Goal: Task Accomplishment & Management: Manage account settings

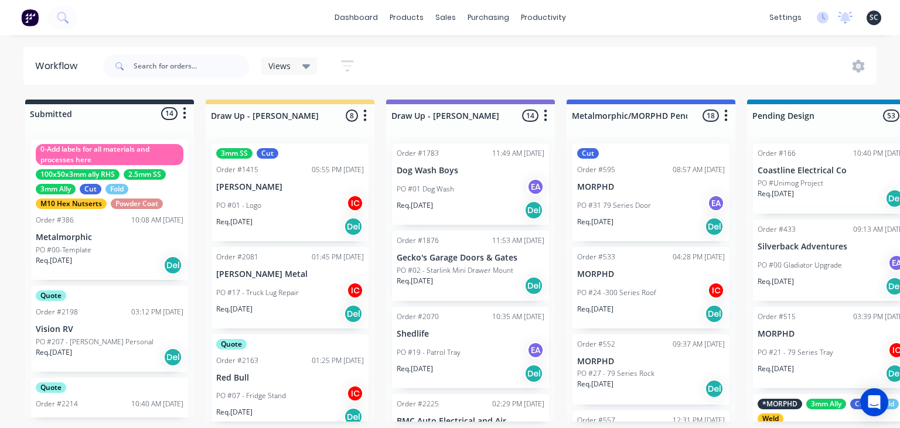
scroll to position [0, 3298]
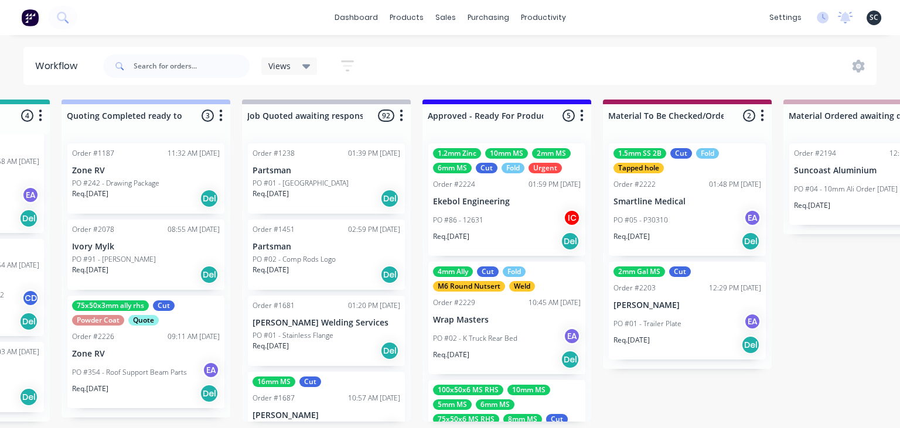
scroll to position [0, 1075]
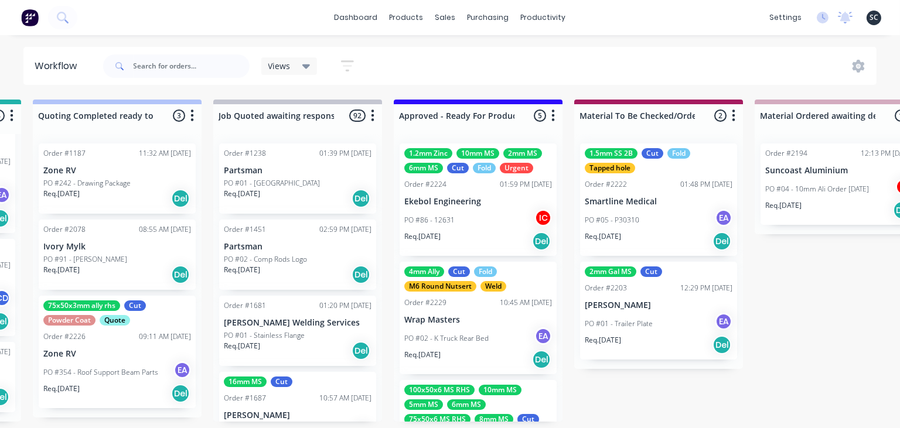
click at [481, 220] on div "PO #86 - 12631 IC" at bounding box center [478, 220] width 148 height 22
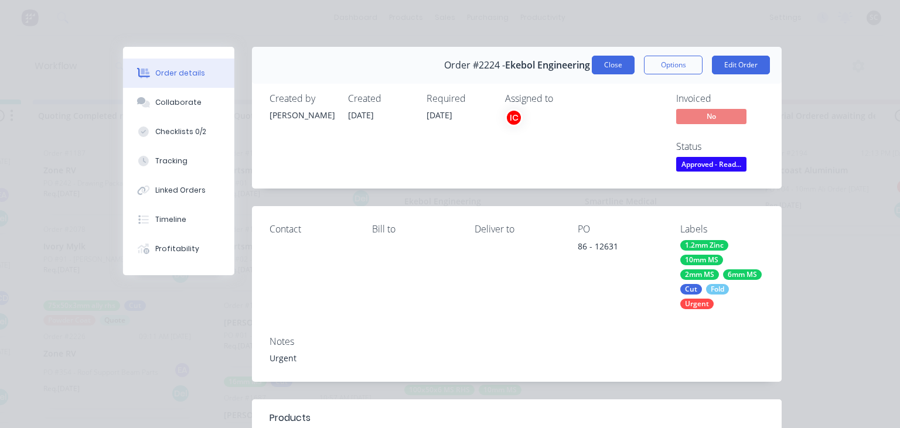
click at [621, 62] on button "Close" at bounding box center [613, 65] width 43 height 19
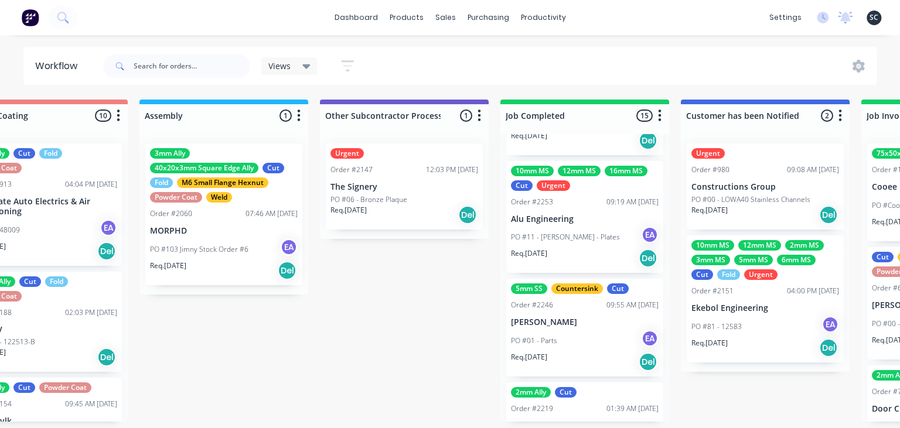
scroll to position [1321, 0]
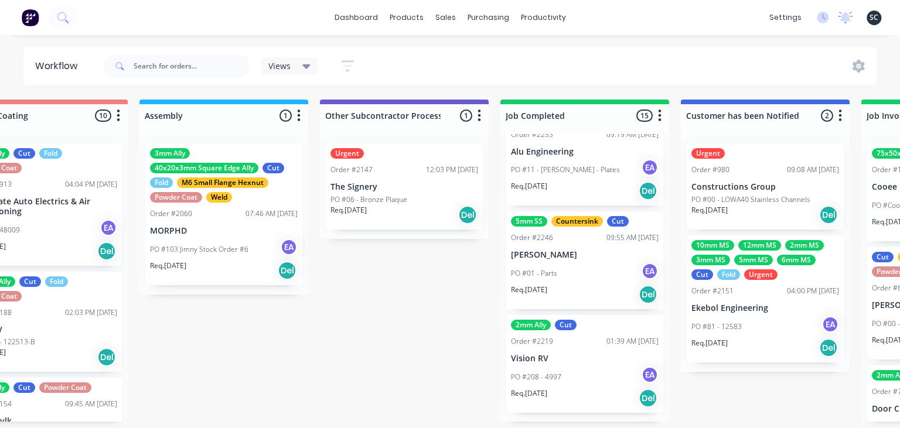
click at [605, 375] on div "PO #208 - 4997 EA" at bounding box center [585, 377] width 148 height 22
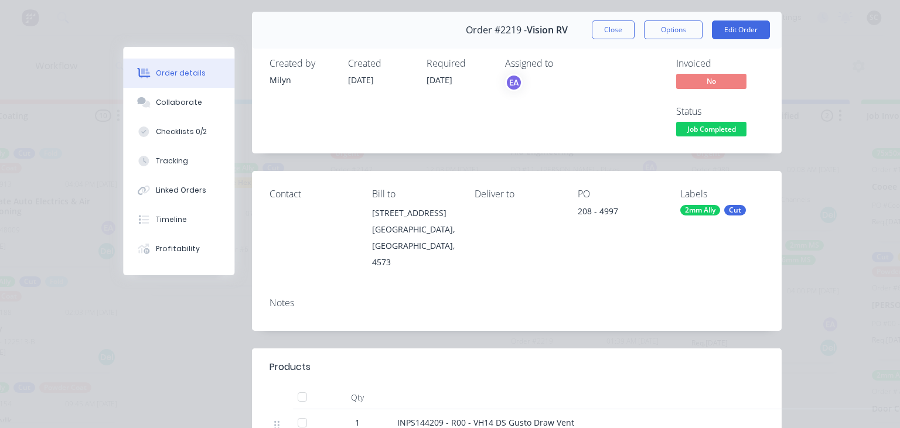
scroll to position [0, 0]
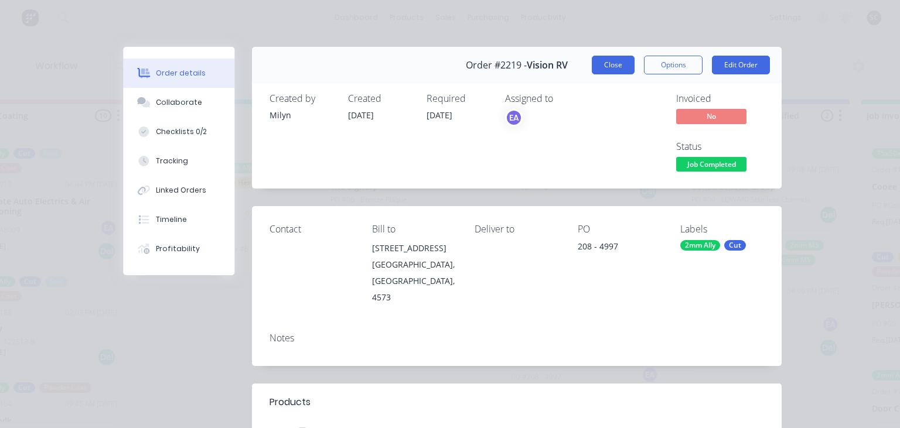
click at [601, 71] on button "Close" at bounding box center [613, 65] width 43 height 19
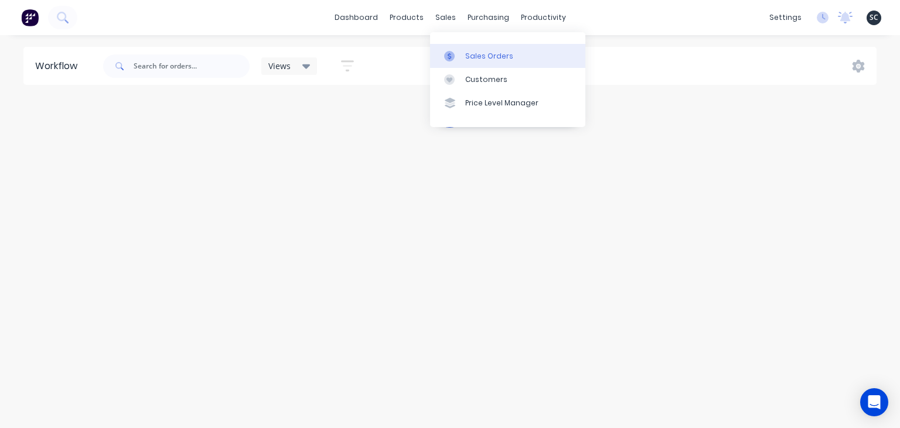
click at [485, 56] on div "Sales Orders" at bounding box center [489, 56] width 48 height 11
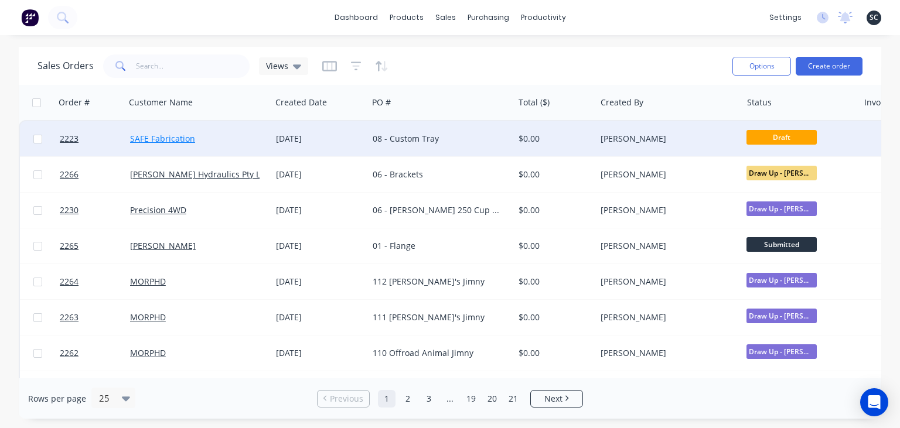
click at [174, 141] on link "SAFE Fabrication" at bounding box center [162, 138] width 65 height 11
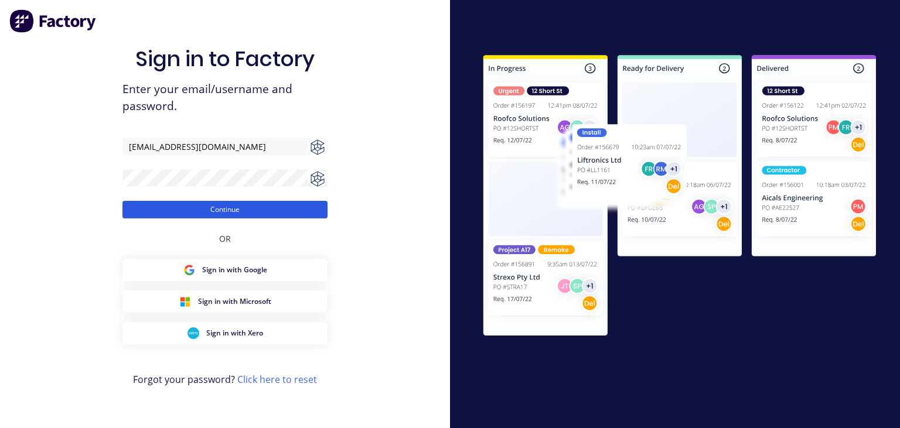
click at [298, 205] on button "Continue" at bounding box center [224, 210] width 205 height 18
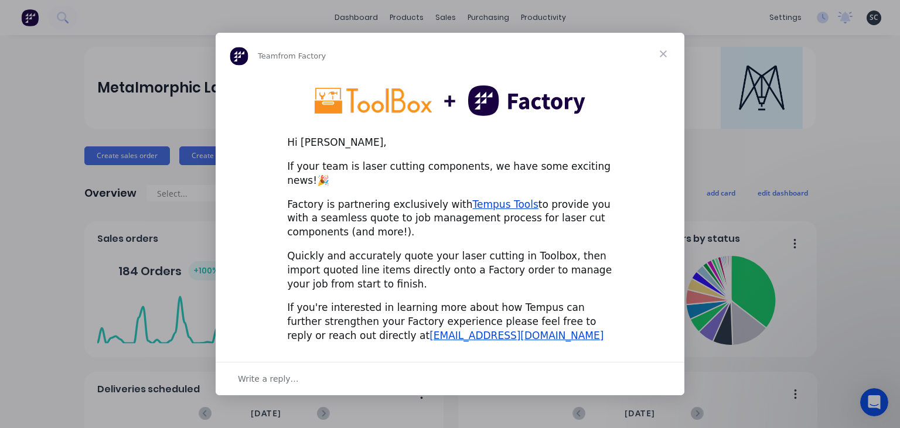
click at [666, 64] on span "Close" at bounding box center [663, 54] width 42 height 42
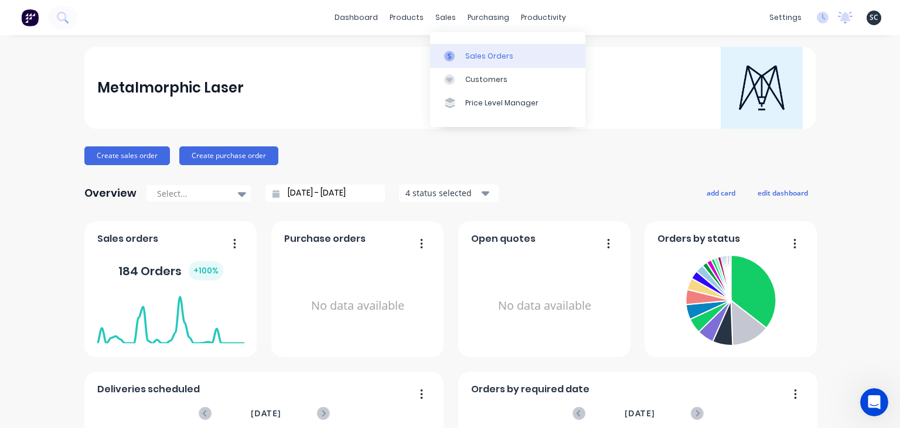
click at [477, 53] on div "Sales Orders" at bounding box center [489, 56] width 48 height 11
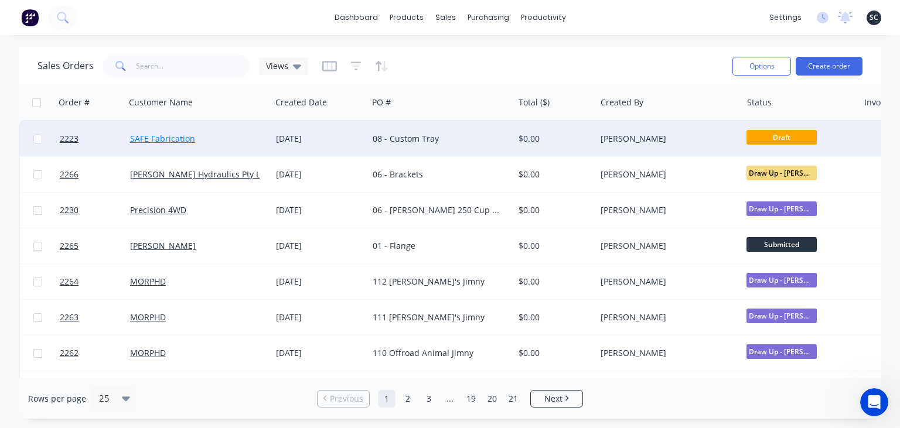
click at [139, 138] on link "SAFE Fabrication" at bounding box center [162, 138] width 65 height 11
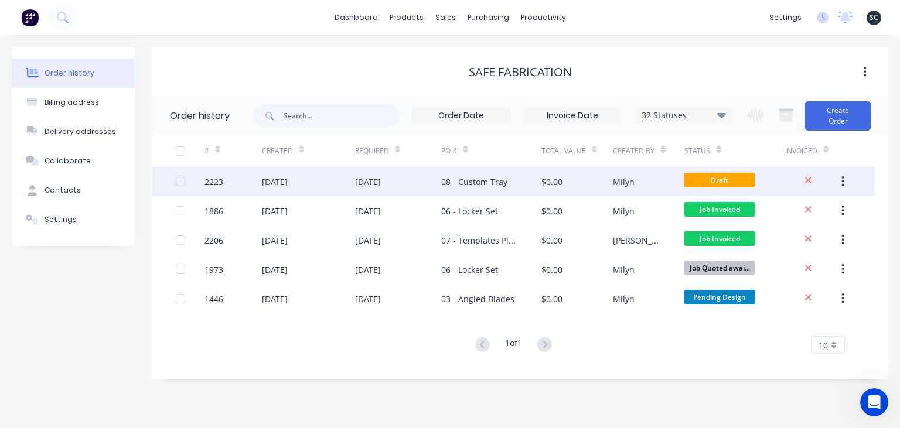
click at [207, 182] on div "2223" at bounding box center [214, 182] width 19 height 12
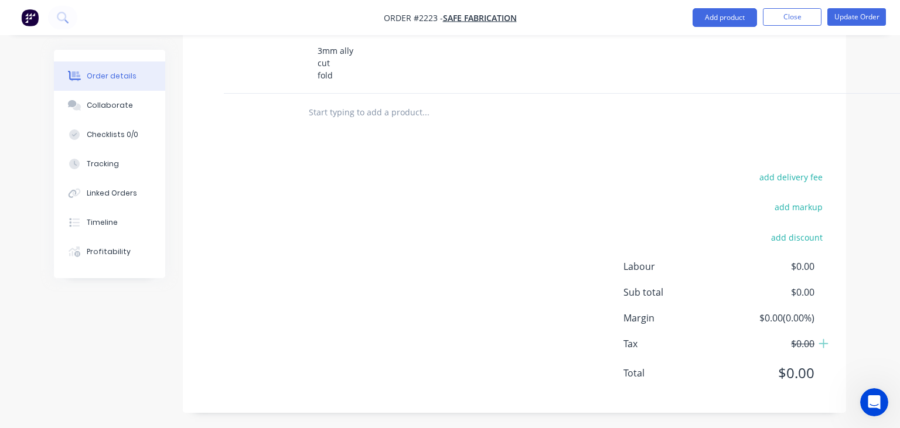
scroll to position [1126, 0]
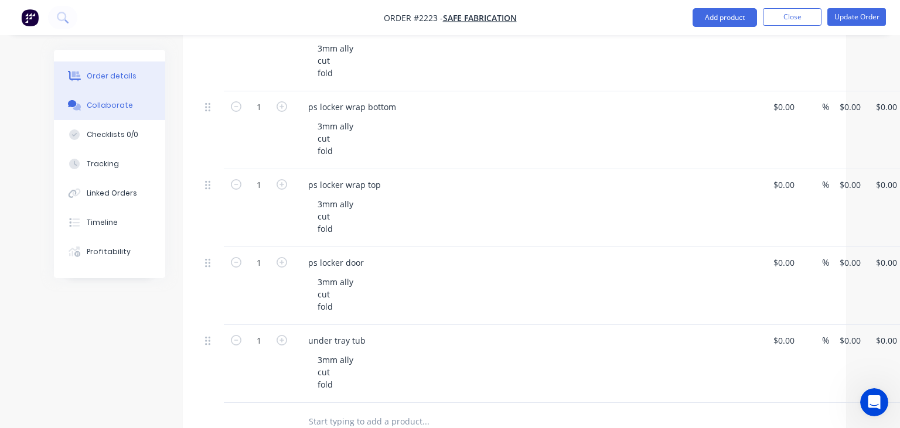
click at [101, 100] on div "Collaborate" at bounding box center [110, 105] width 46 height 11
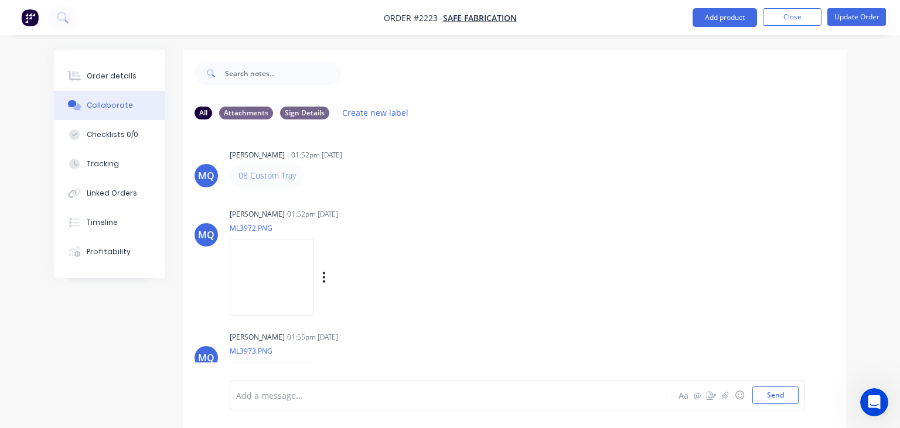
click at [261, 268] on img at bounding box center [272, 277] width 84 height 77
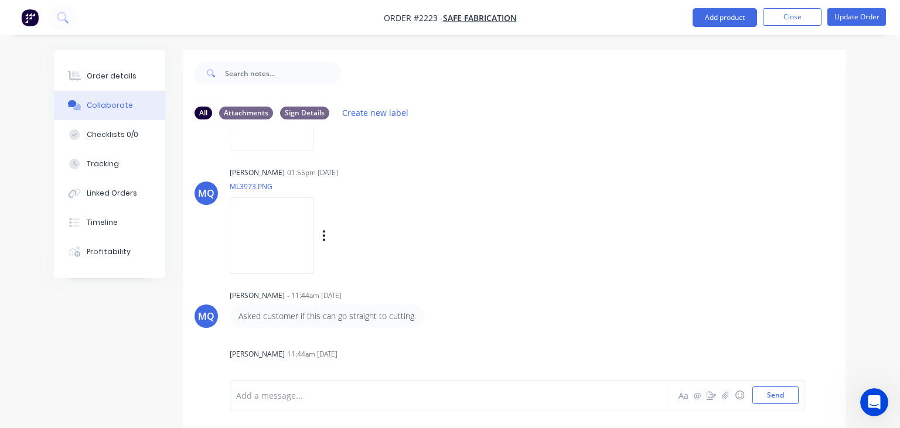
scroll to position [202, 0]
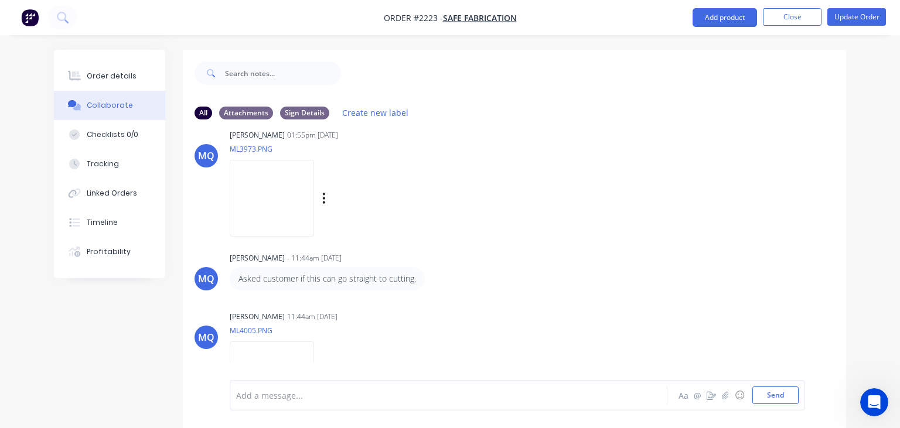
click at [314, 204] on img at bounding box center [272, 198] width 84 height 77
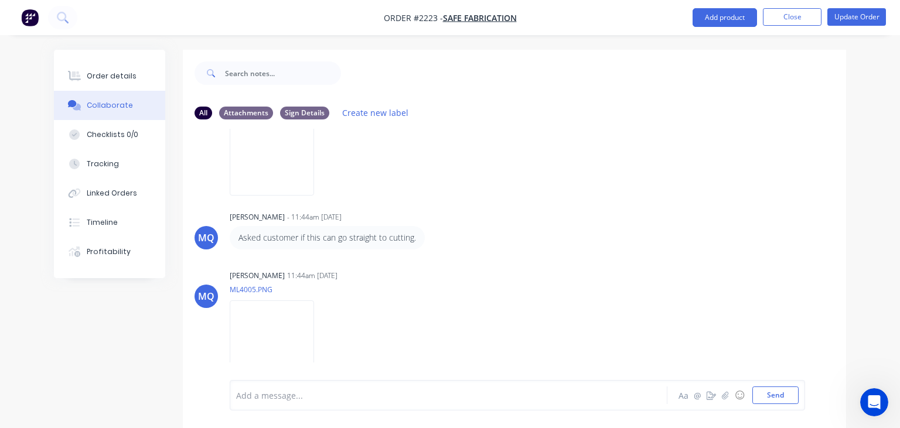
scroll to position [246, 0]
click at [314, 327] on img at bounding box center [272, 336] width 84 height 77
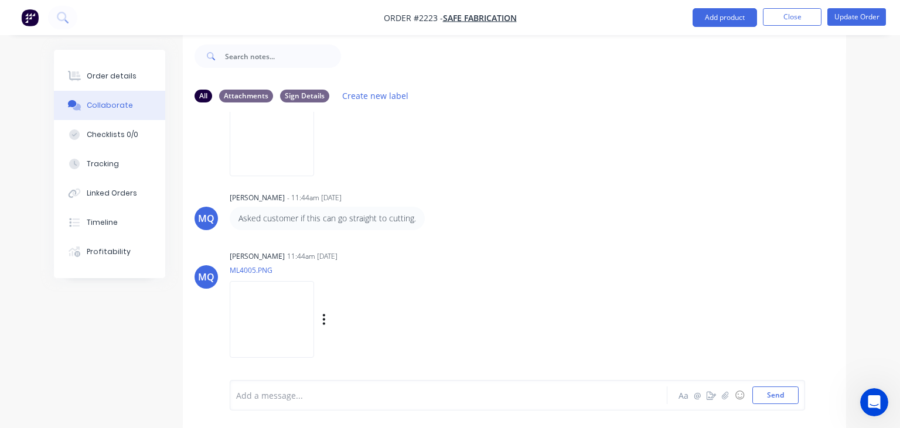
scroll to position [0, 0]
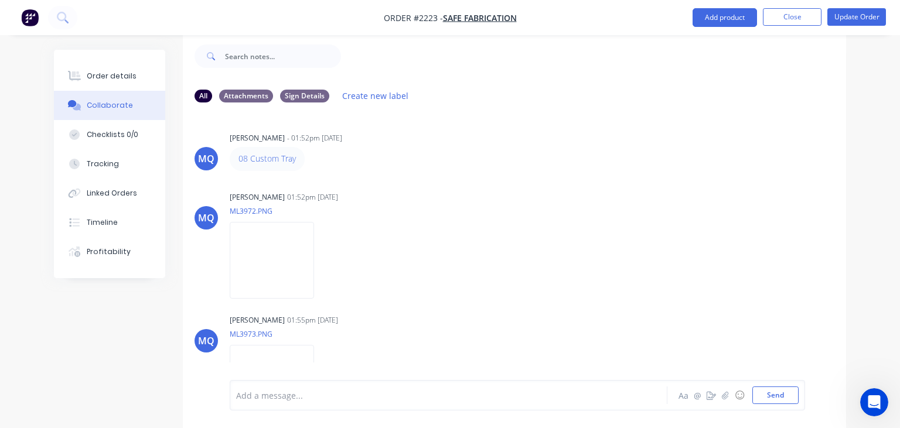
drag, startPoint x: 423, startPoint y: 180, endPoint x: 517, endPoint y: 93, distance: 128.5
click at [426, 180] on div "MQ Milyn Quinones - 01:52pm 02/09/25 08 Custom Tray MQ Milyn Quinones 01:52pm 0…" at bounding box center [514, 237] width 663 height 251
click at [786, 22] on button "Close" at bounding box center [792, 17] width 59 height 18
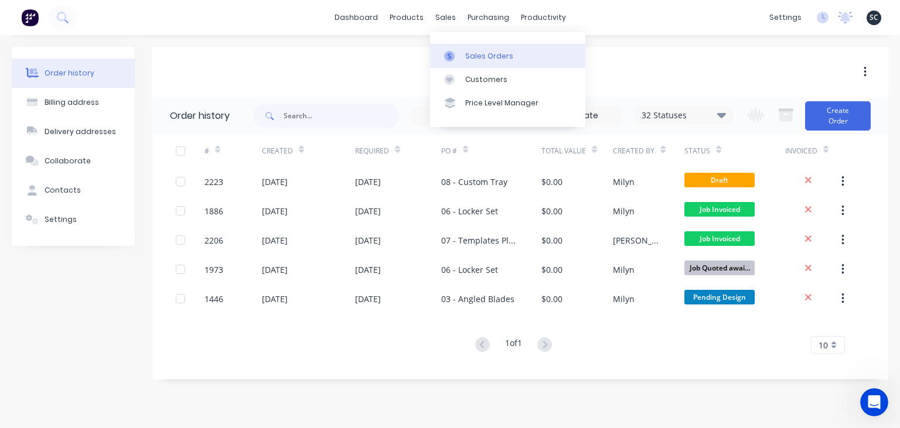
click at [486, 52] on div "Sales Orders" at bounding box center [489, 56] width 48 height 11
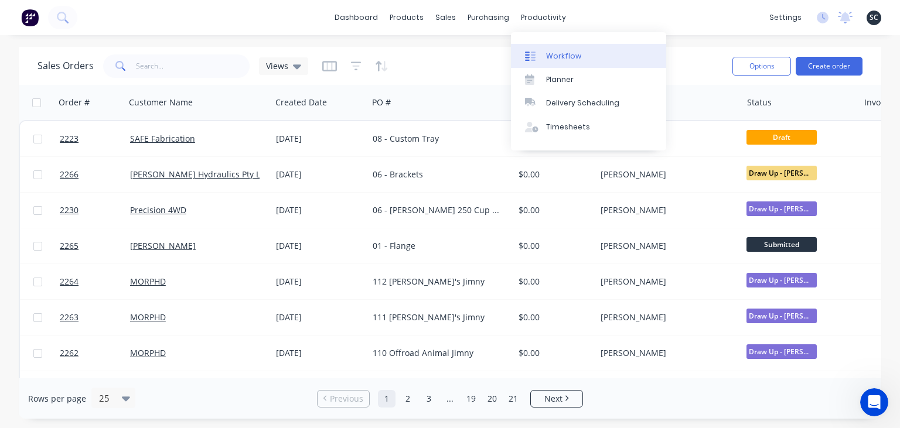
click at [557, 46] on link "Workflow" at bounding box center [588, 55] width 155 height 23
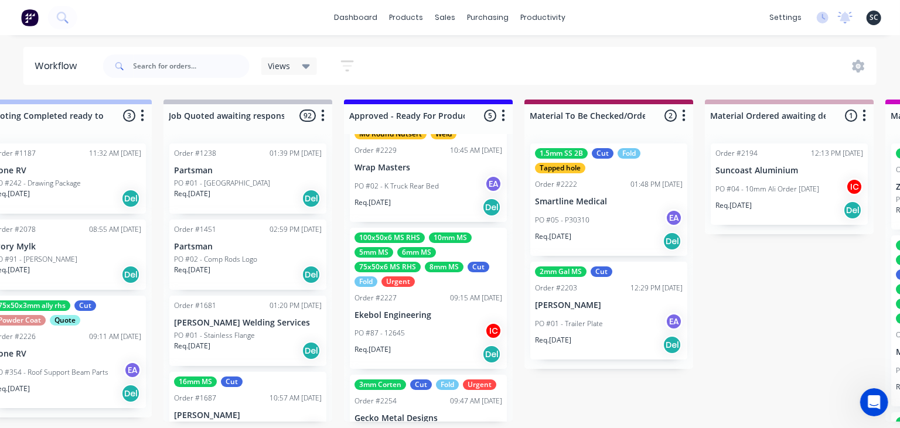
scroll to position [157, 0]
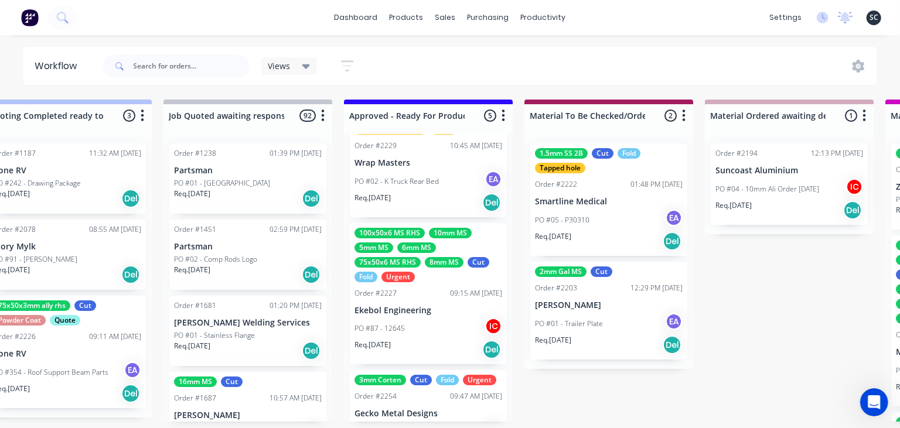
click at [434, 308] on p "Ekebol Engineering" at bounding box center [429, 311] width 148 height 10
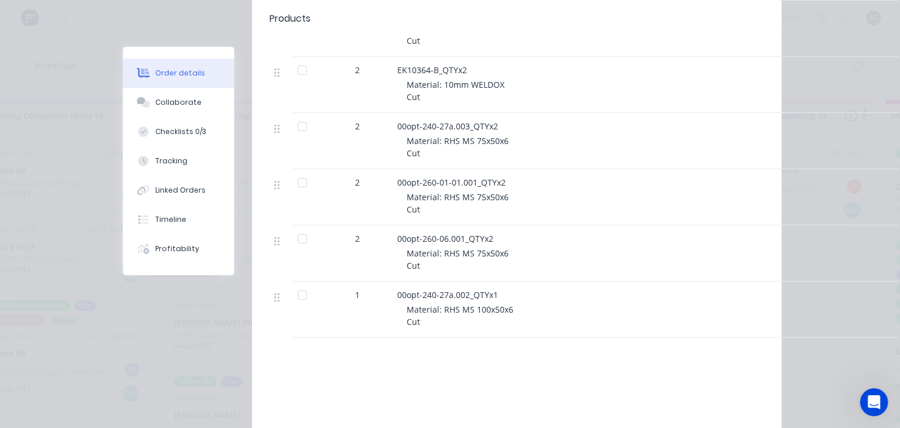
scroll to position [1750, 0]
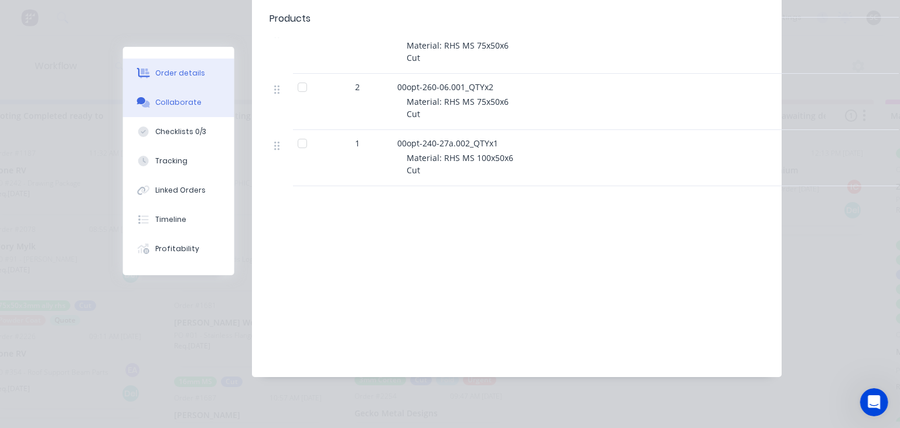
click at [176, 108] on button "Collaborate" at bounding box center [178, 102] width 111 height 29
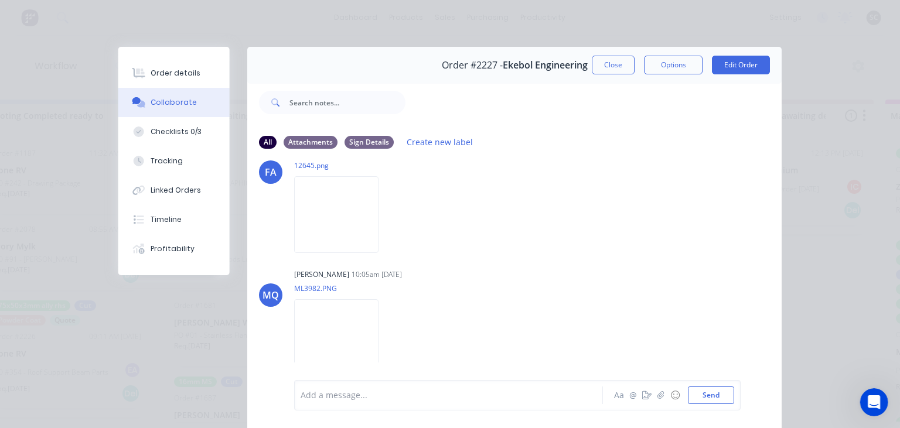
scroll to position [94, 0]
click at [581, 200] on div "Francis Adrian Candido 09:33am 03/09/25 12645.png Labels Download" at bounding box center [441, 193] width 294 height 105
click at [604, 70] on button "Close" at bounding box center [613, 65] width 43 height 19
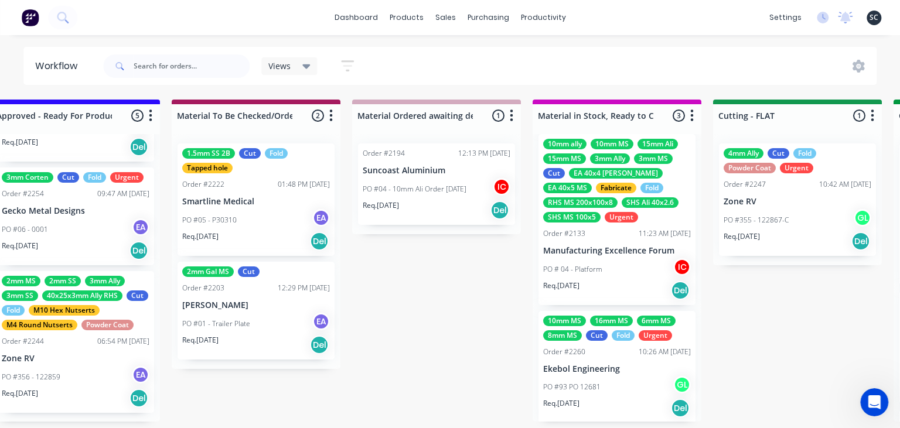
scroll to position [112, 0]
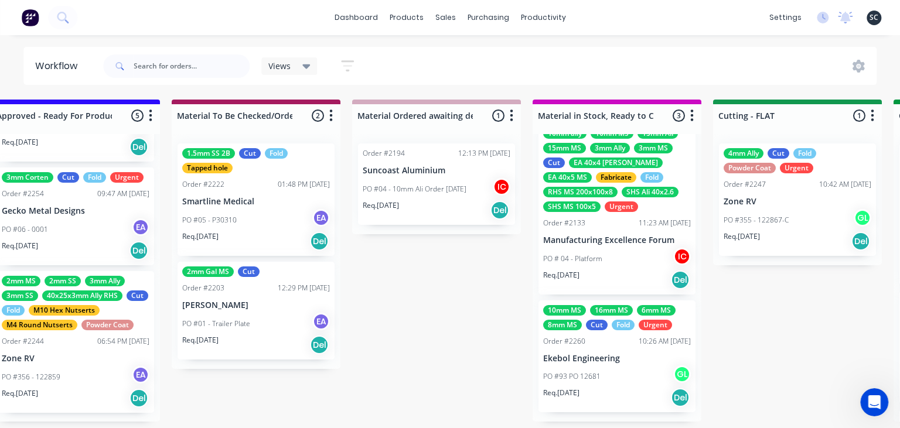
click at [626, 377] on div "PO #93 PO 12681 GL" at bounding box center [617, 377] width 148 height 22
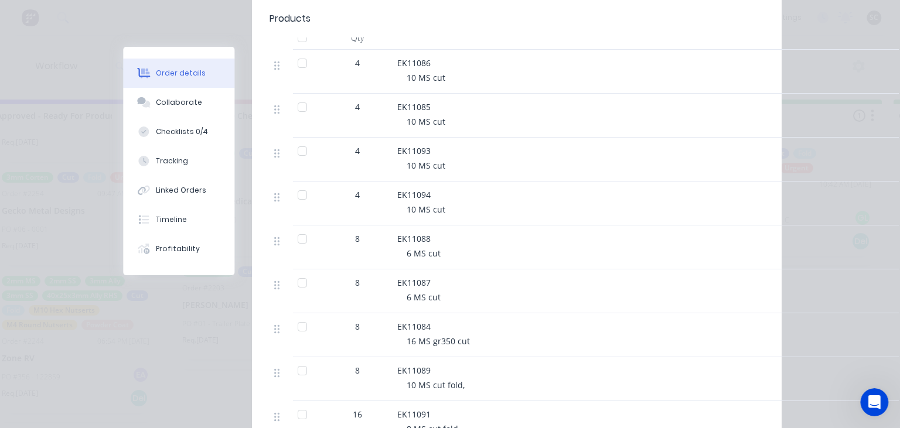
scroll to position [472, 0]
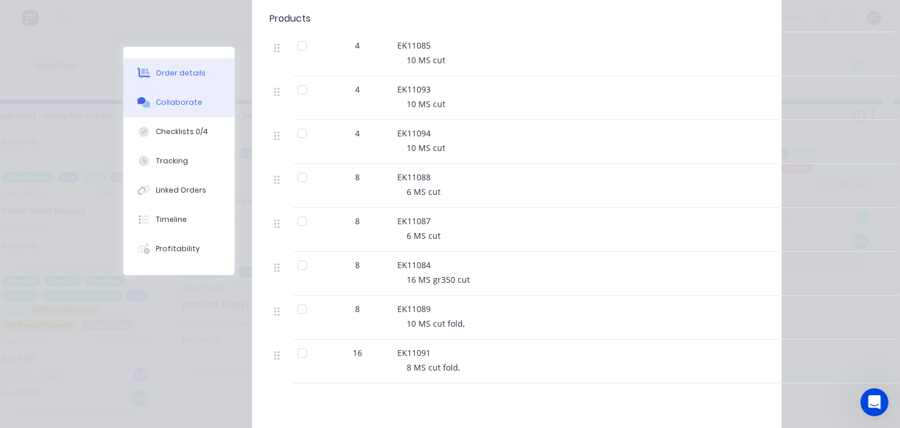
click at [176, 110] on button "Collaborate" at bounding box center [178, 102] width 111 height 29
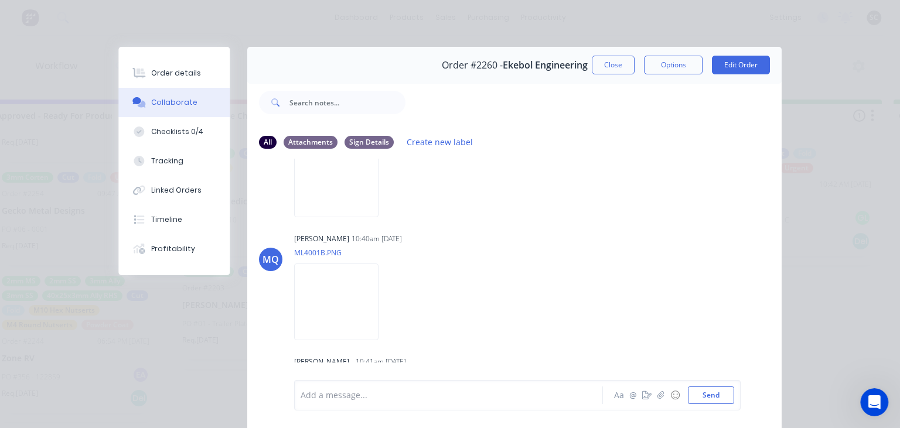
scroll to position [143, 0]
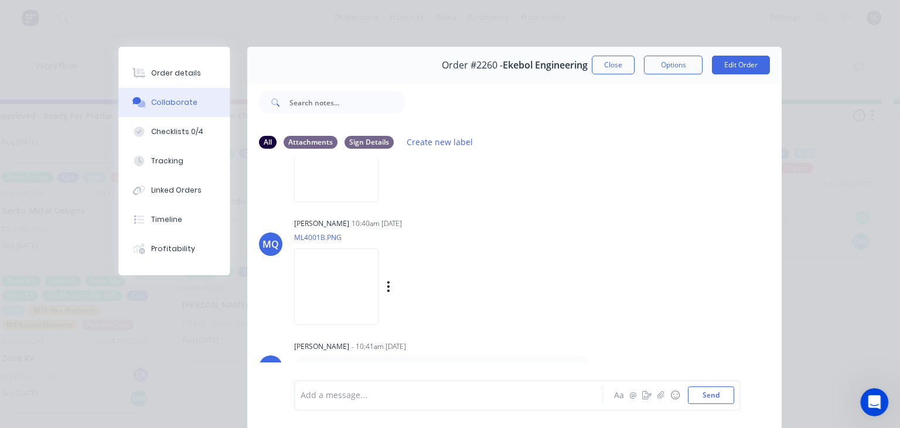
click at [601, 235] on div "MQ Milyn Quinones 10:40am 09/09/25 ML4001B.PNG Labels Download" at bounding box center [514, 267] width 534 height 105
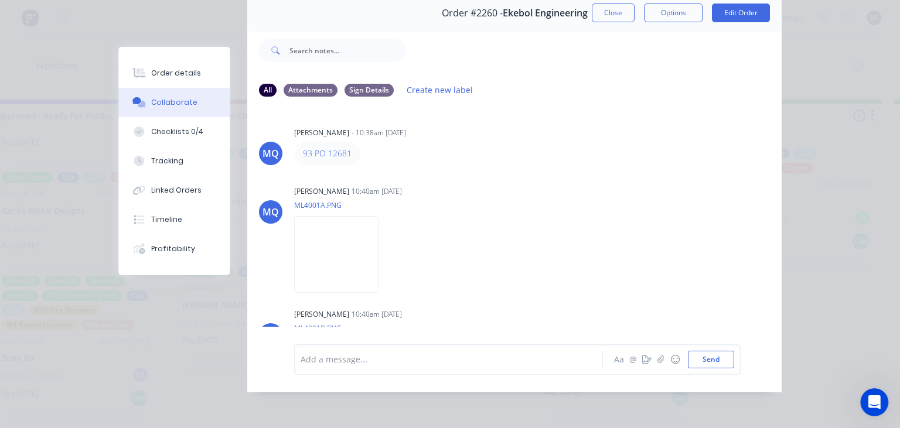
scroll to position [0, 0]
click at [180, 67] on button "Order details" at bounding box center [173, 73] width 111 height 29
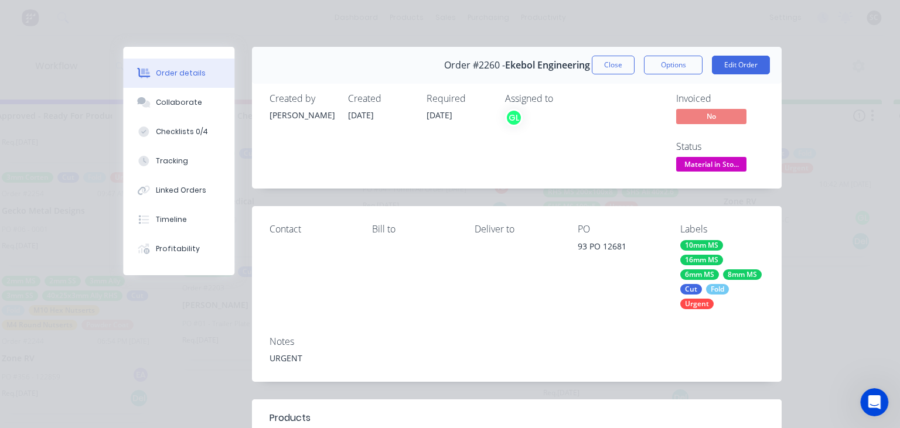
drag, startPoint x: 621, startPoint y: 72, endPoint x: 581, endPoint y: 168, distance: 104.0
click at [621, 72] on button "Close" at bounding box center [613, 65] width 43 height 19
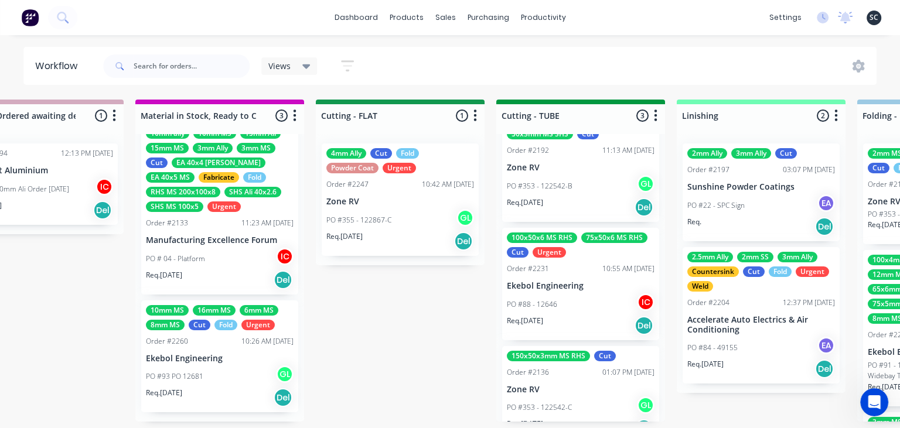
scroll to position [67, 0]
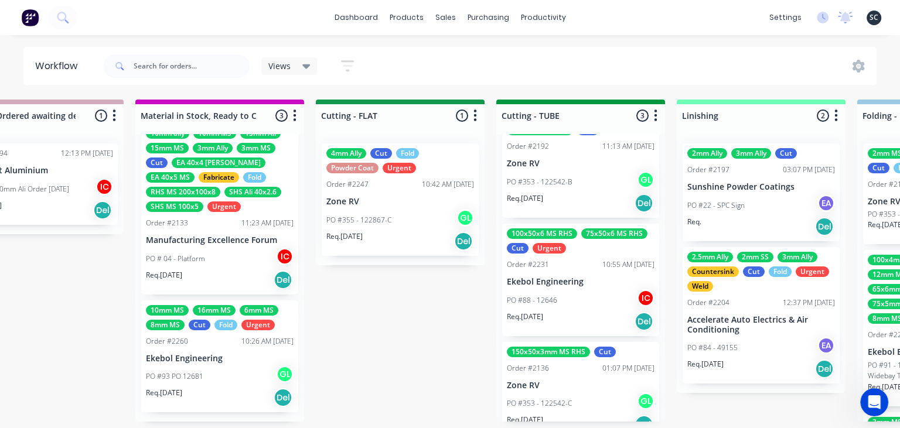
click at [587, 294] on div "PO #88 - 12646 IC" at bounding box center [581, 300] width 148 height 22
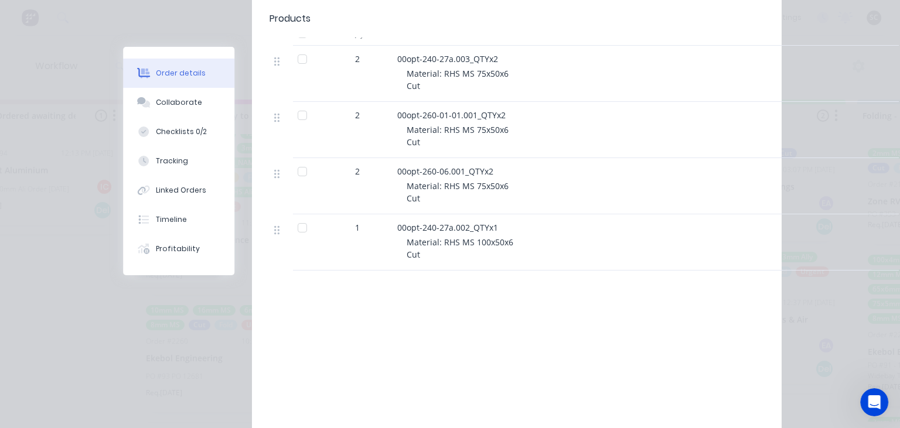
scroll to position [405, 0]
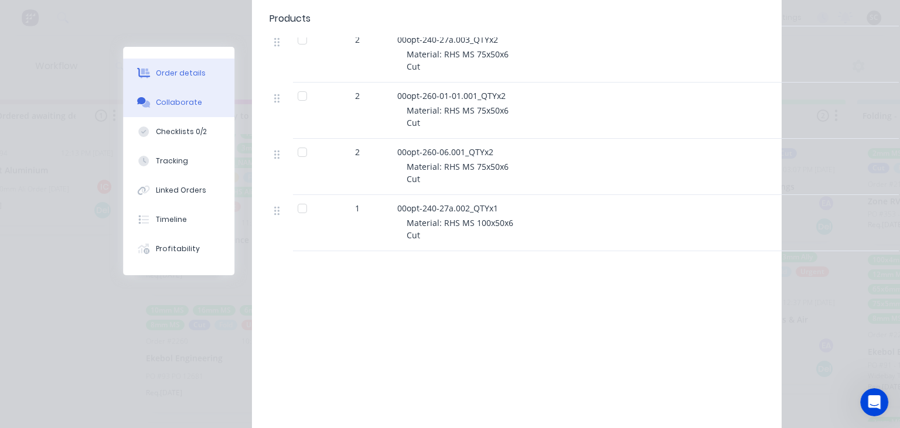
click at [186, 113] on button "Collaborate" at bounding box center [178, 102] width 111 height 29
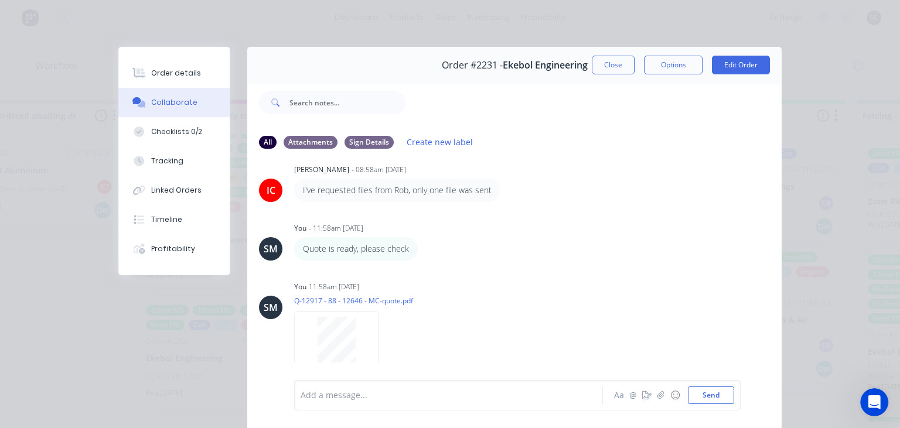
scroll to position [212, 0]
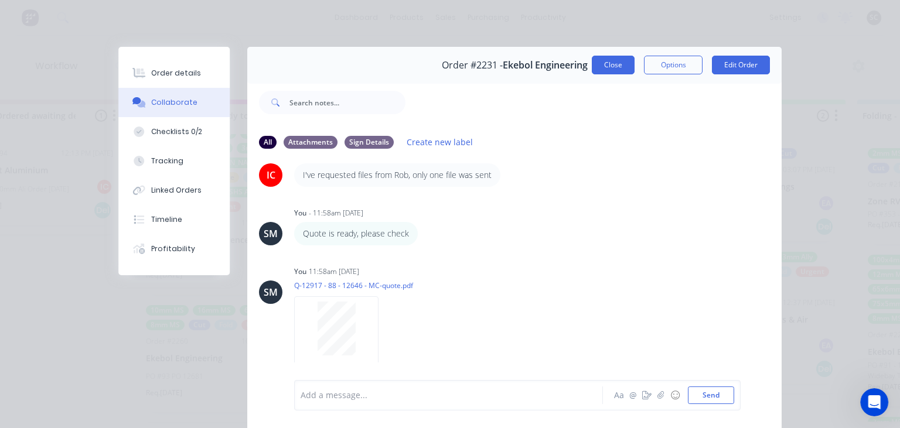
click at [609, 64] on button "Close" at bounding box center [613, 65] width 43 height 19
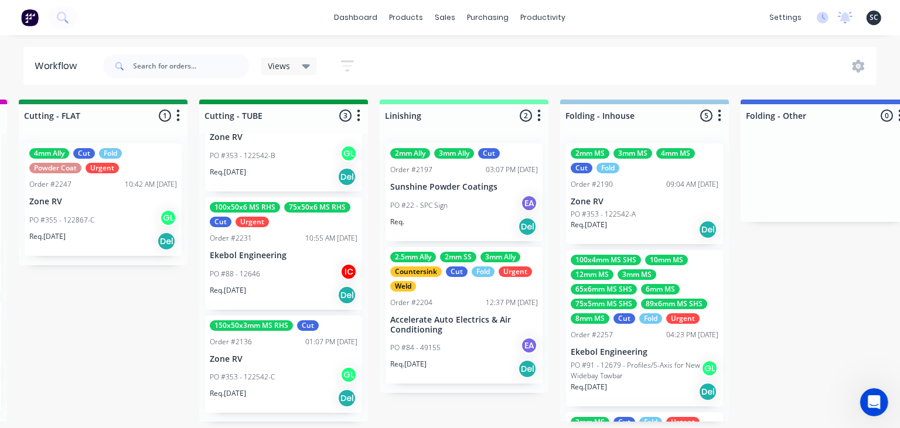
scroll to position [0, 2175]
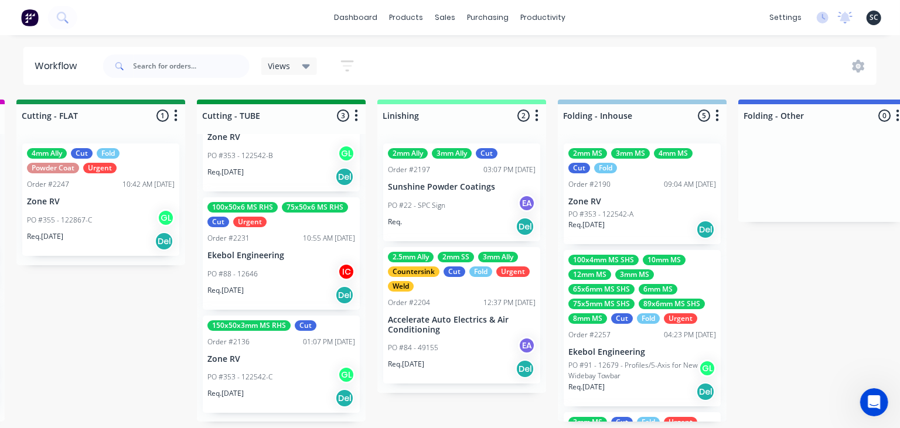
click at [488, 190] on p "Sunshine Powder Coatings" at bounding box center [462, 187] width 148 height 10
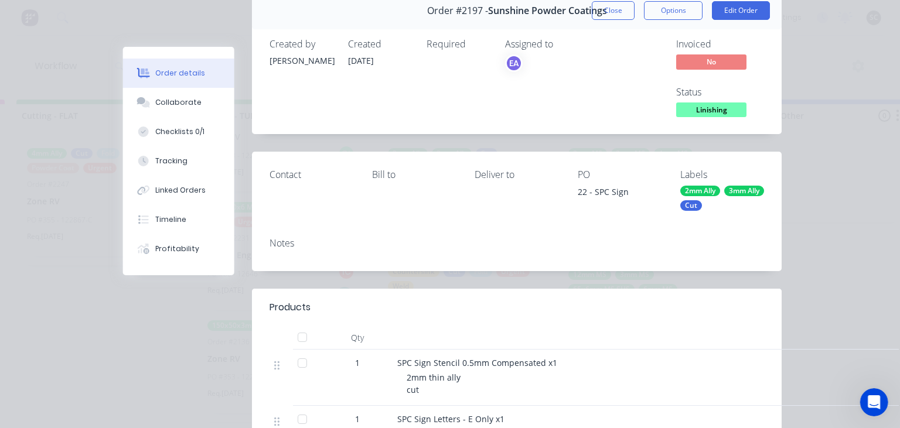
scroll to position [270, 0]
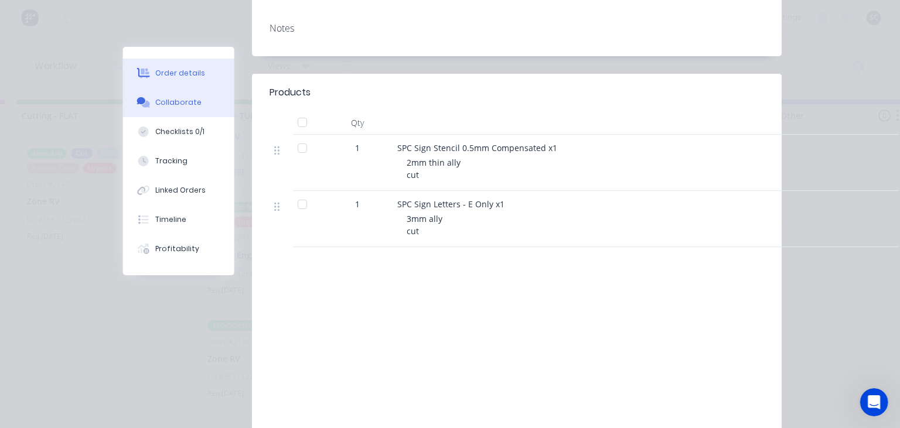
click at [190, 109] on button "Collaborate" at bounding box center [178, 102] width 111 height 29
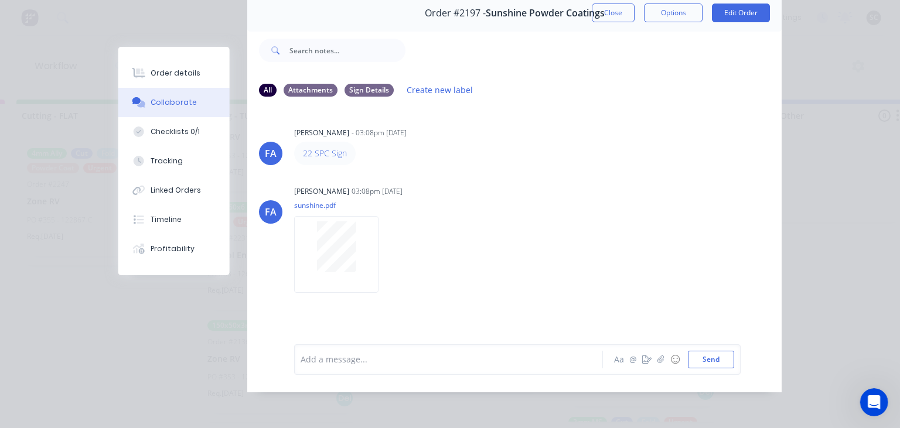
scroll to position [0, 0]
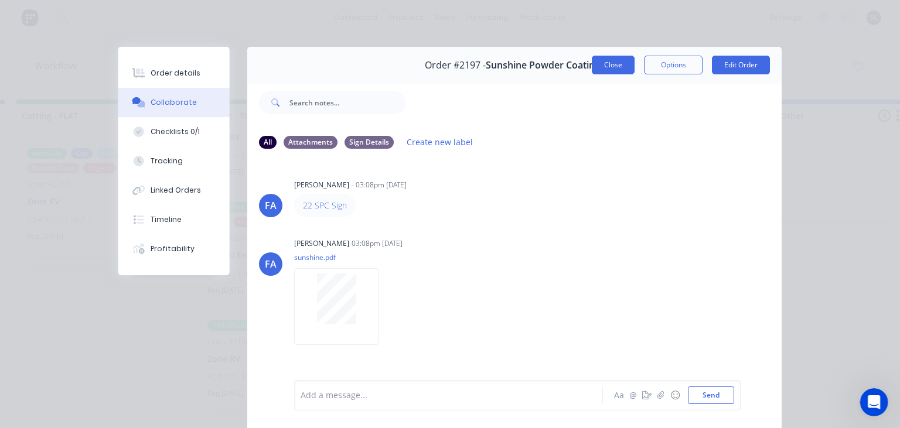
click at [605, 63] on button "Close" at bounding box center [613, 65] width 43 height 19
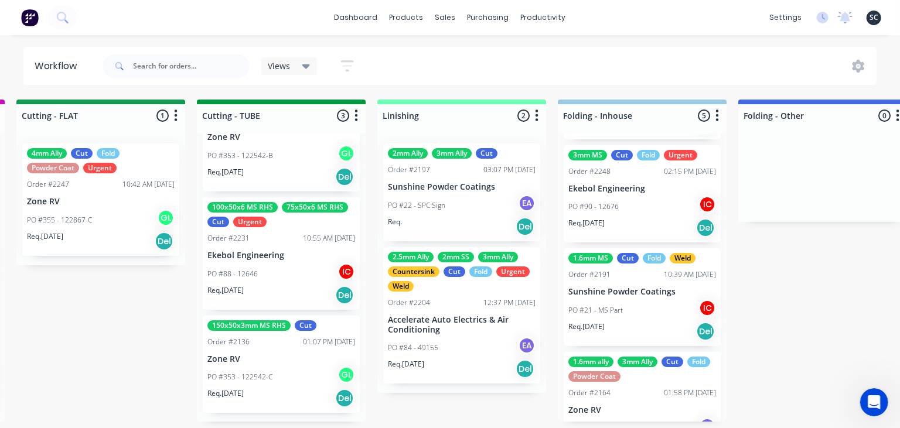
scroll to position [270, 0]
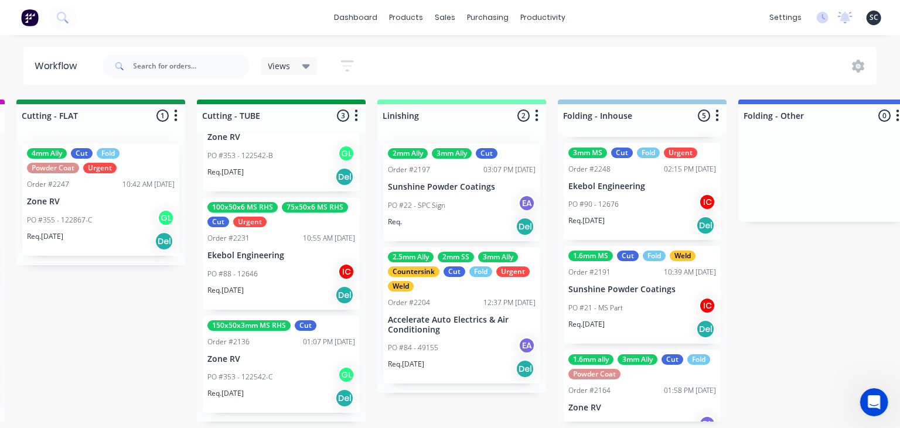
click at [637, 225] on div "Req. 09/09/25 Del" at bounding box center [642, 226] width 148 height 20
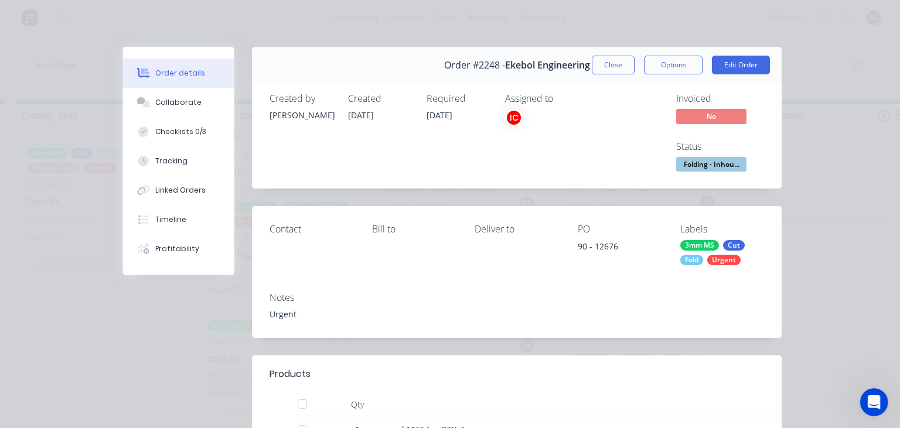
scroll to position [202, 0]
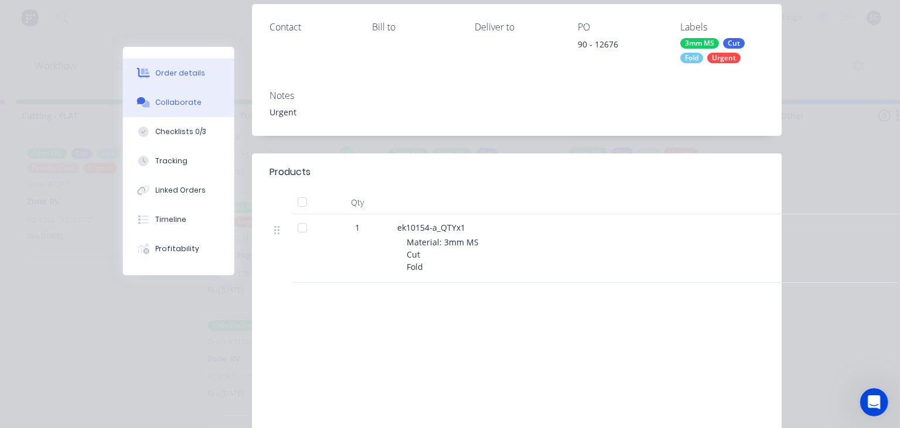
click at [185, 104] on div "Collaborate" at bounding box center [179, 102] width 46 height 11
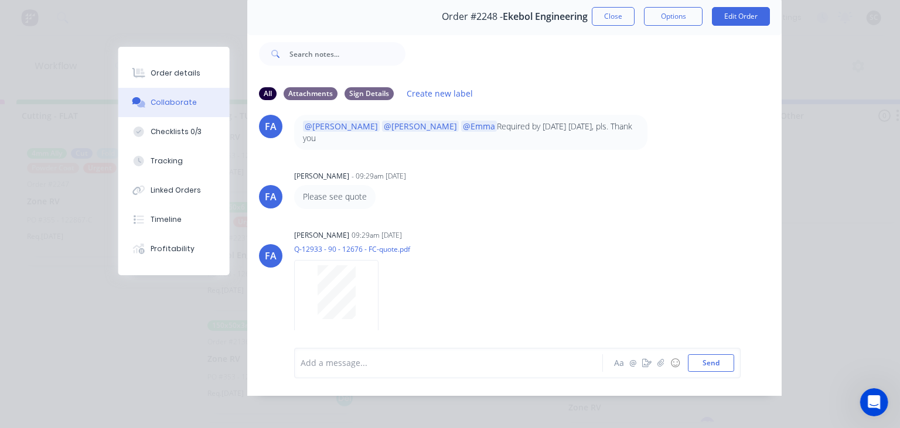
scroll to position [52, 0]
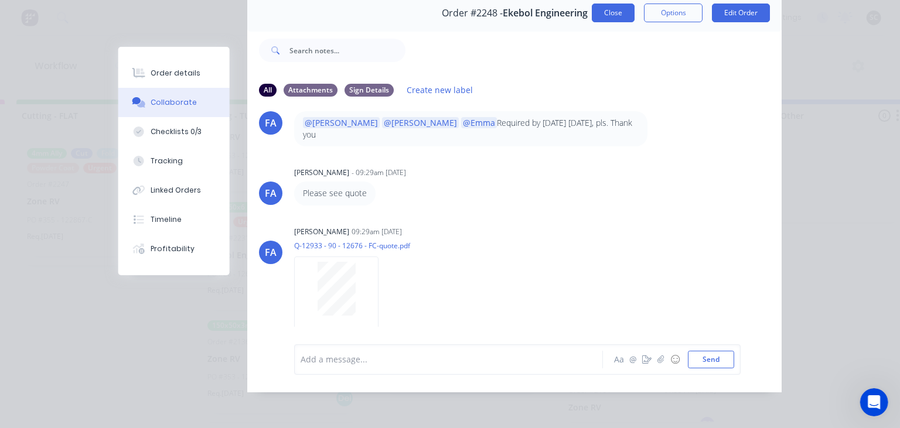
click at [616, 13] on button "Close" at bounding box center [613, 13] width 43 height 19
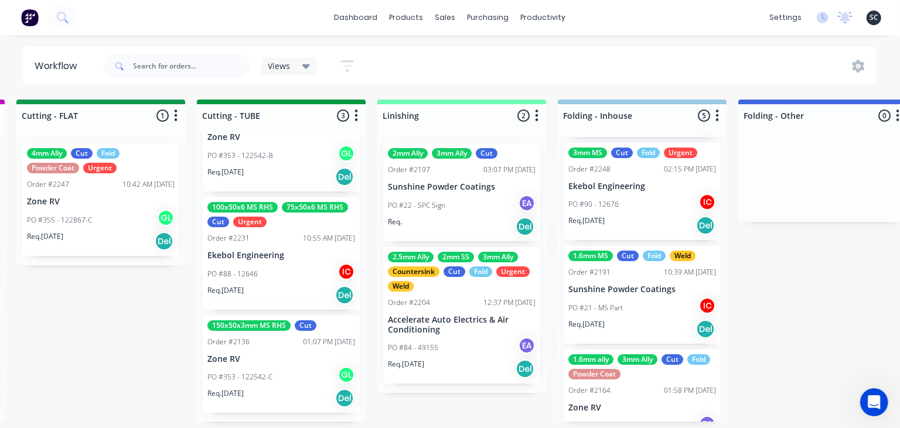
click at [656, 297] on div "PO #21 - MS Part IC" at bounding box center [642, 308] width 148 height 22
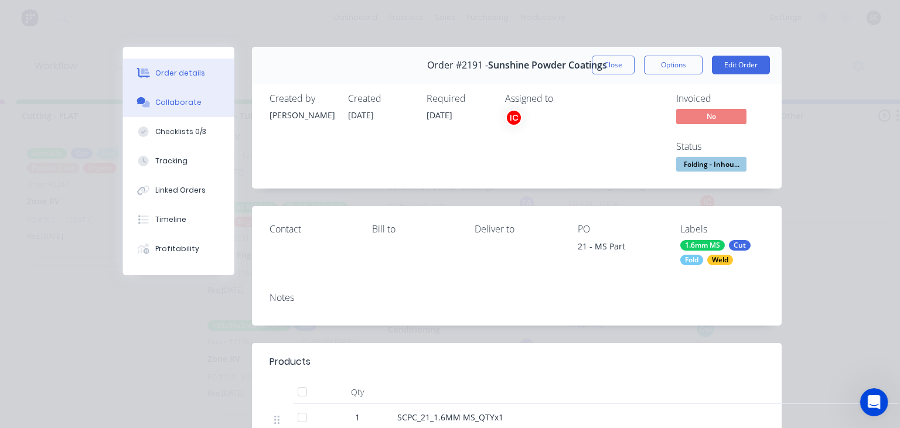
click at [180, 96] on button "Collaborate" at bounding box center [178, 102] width 111 height 29
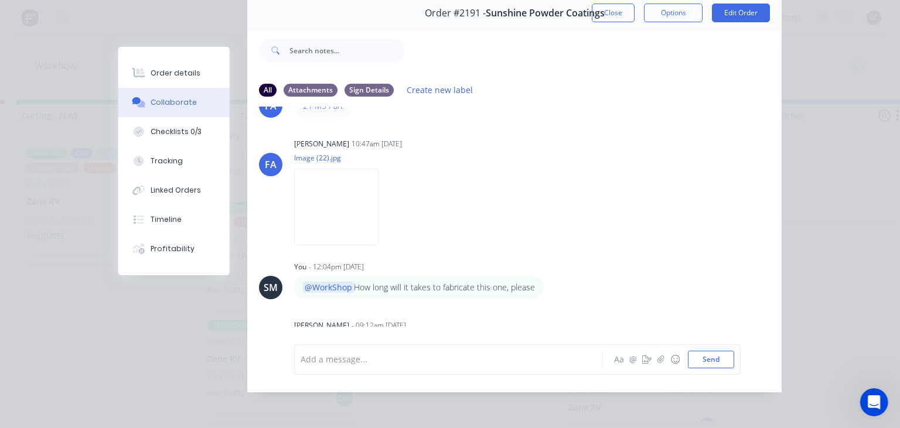
scroll to position [0, 0]
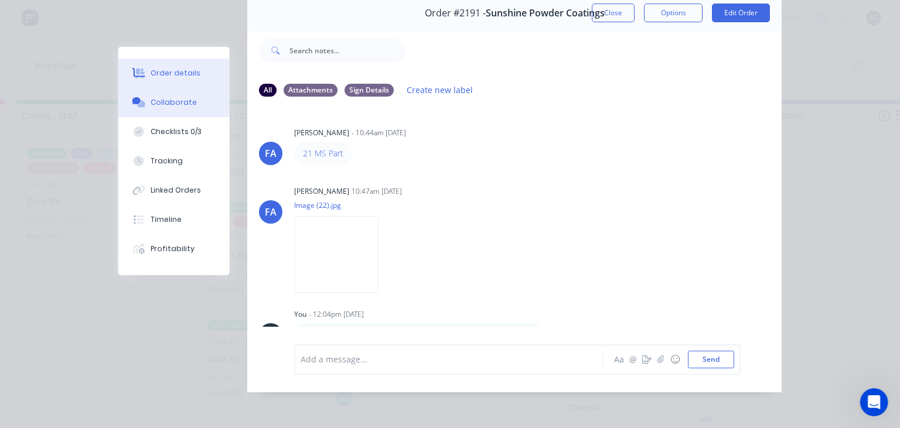
click at [193, 76] on div "Order details" at bounding box center [176, 73] width 50 height 11
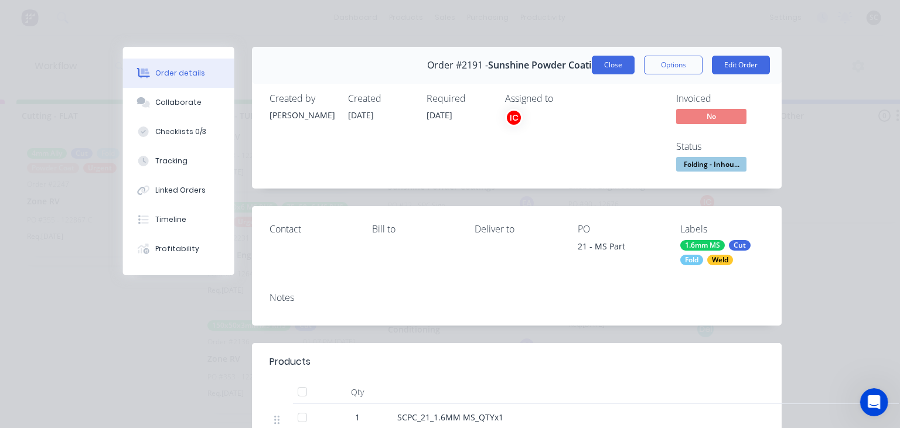
click at [618, 68] on button "Close" at bounding box center [613, 65] width 43 height 19
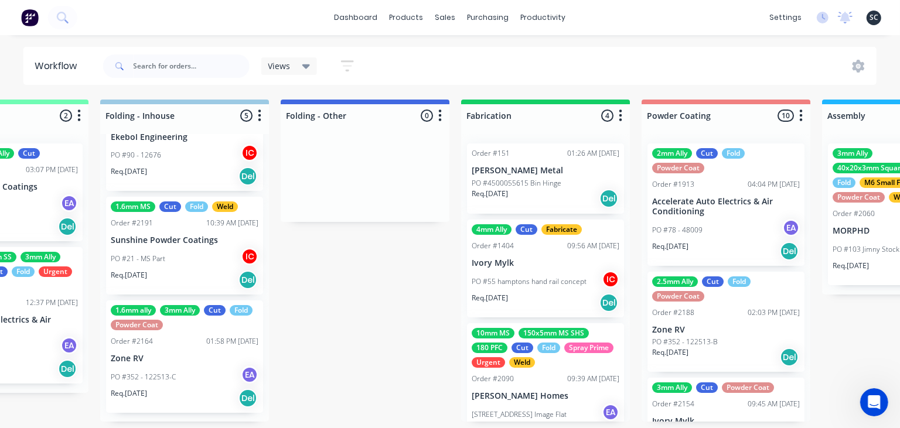
scroll to position [156, 0]
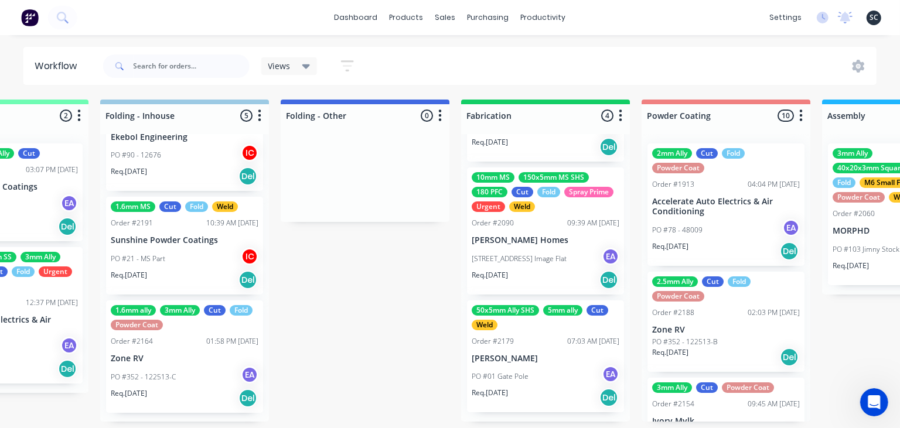
click at [534, 254] on p "[STREET_ADDRESS] Image Flat" at bounding box center [519, 259] width 95 height 11
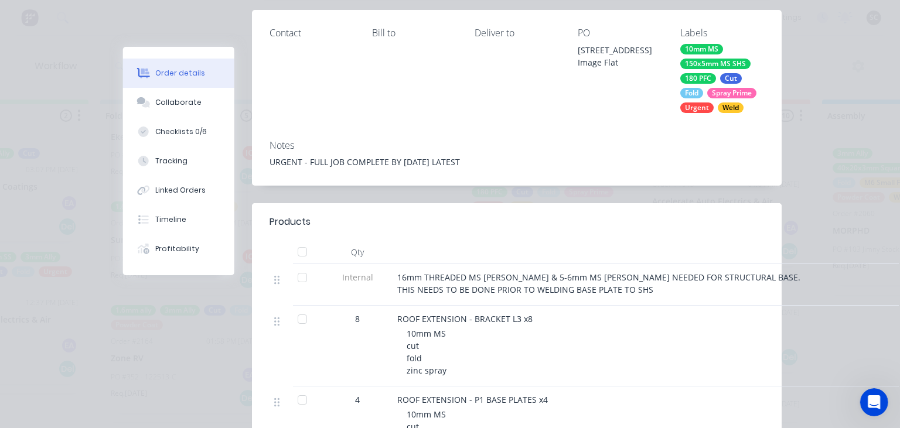
scroll to position [202, 0]
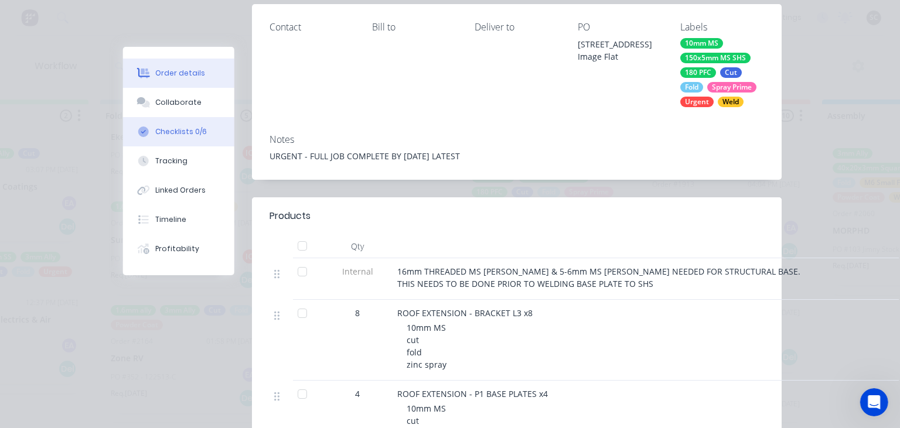
click at [192, 132] on div "Checklists 0/6" at bounding box center [182, 132] width 52 height 11
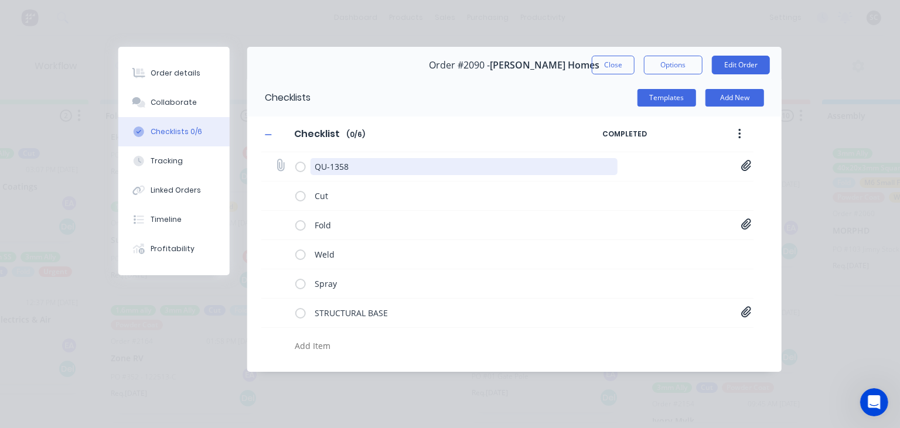
scroll to position [0, 0]
click at [749, 166] on icon at bounding box center [746, 166] width 11 height 12
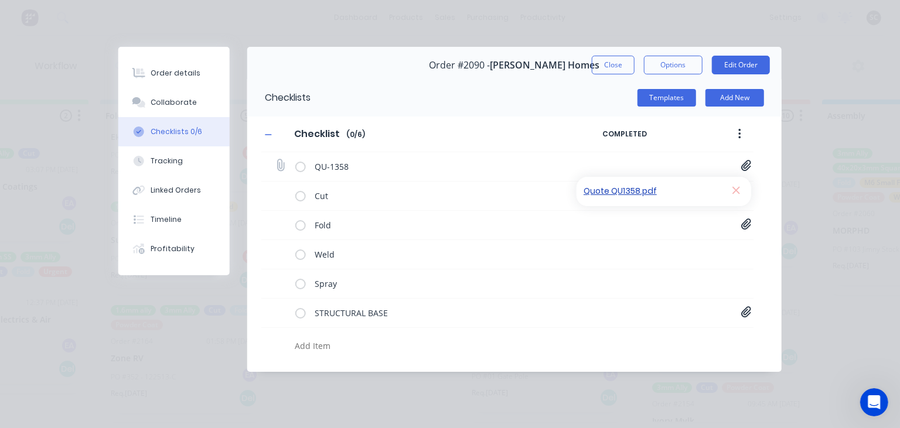
click at [630, 193] on link "Quote QU1358.pdf" at bounding box center [652, 191] width 137 height 12
click at [743, 315] on icon at bounding box center [746, 312] width 11 height 12
click at [653, 335] on link "Roof Extension - Structure Base[A].PDF" at bounding box center [652, 338] width 137 height 12
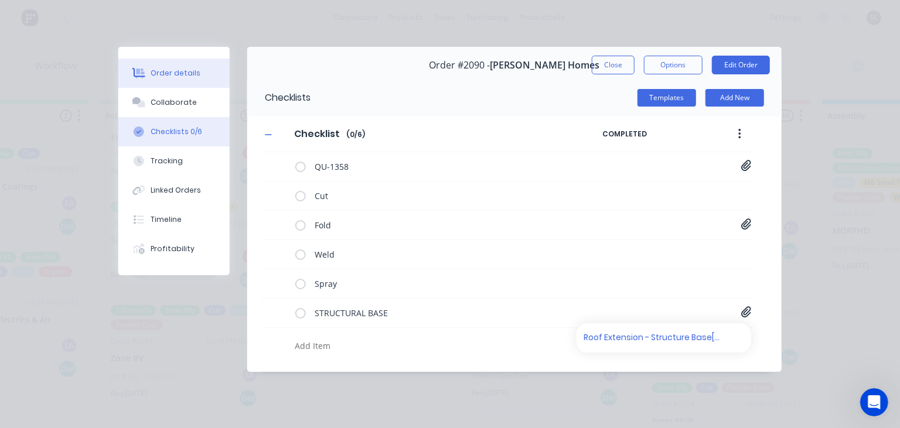
click at [188, 76] on div "Order details" at bounding box center [176, 73] width 50 height 11
type textarea "x"
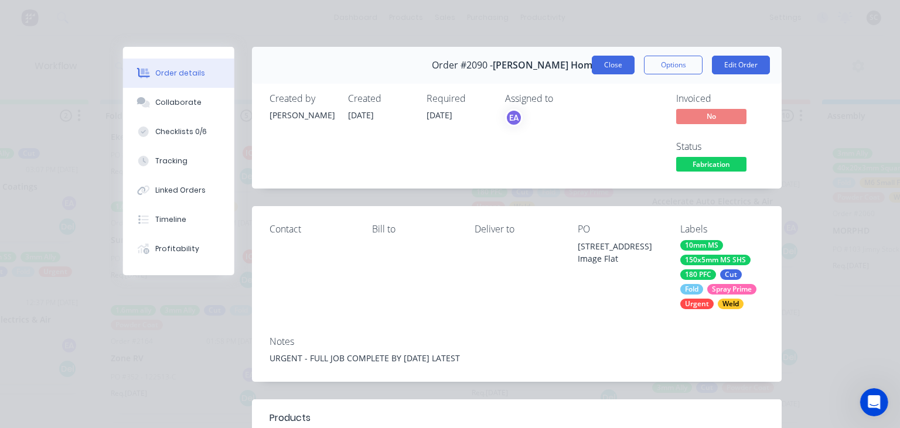
click at [610, 64] on button "Close" at bounding box center [613, 65] width 43 height 19
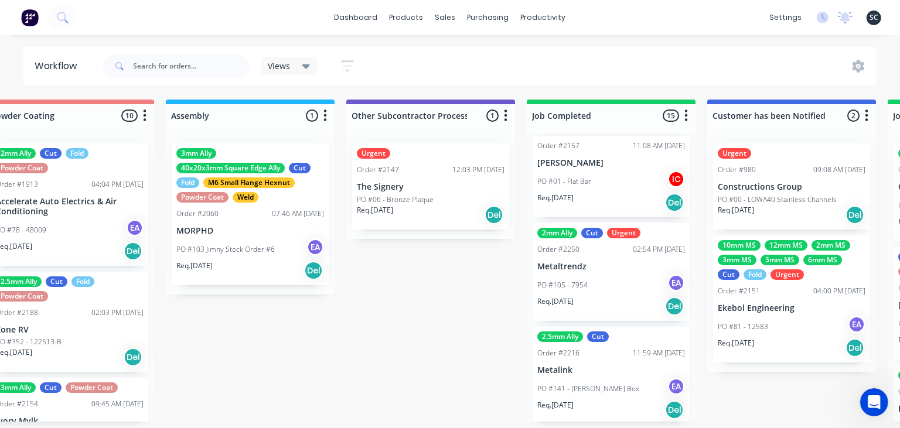
scroll to position [983, 0]
click at [607, 296] on div "PO #105 - 7954 EA" at bounding box center [611, 286] width 148 height 22
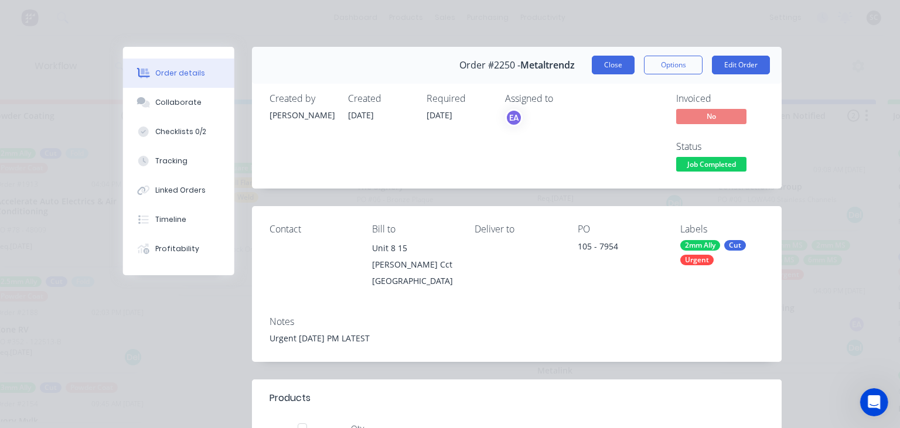
click at [611, 62] on button "Close" at bounding box center [613, 65] width 43 height 19
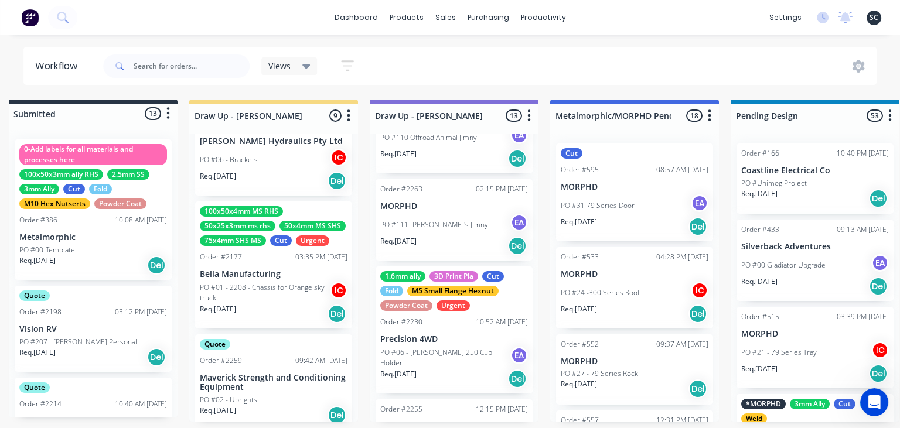
scroll to position [0, 0]
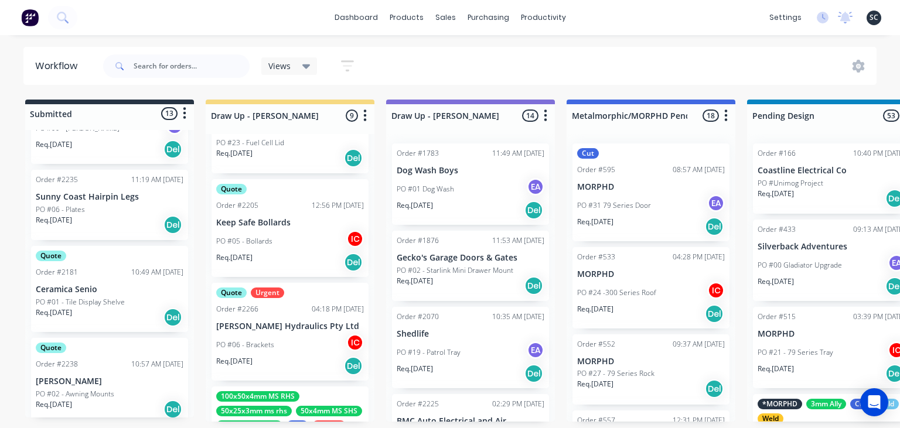
scroll to position [358, 0]
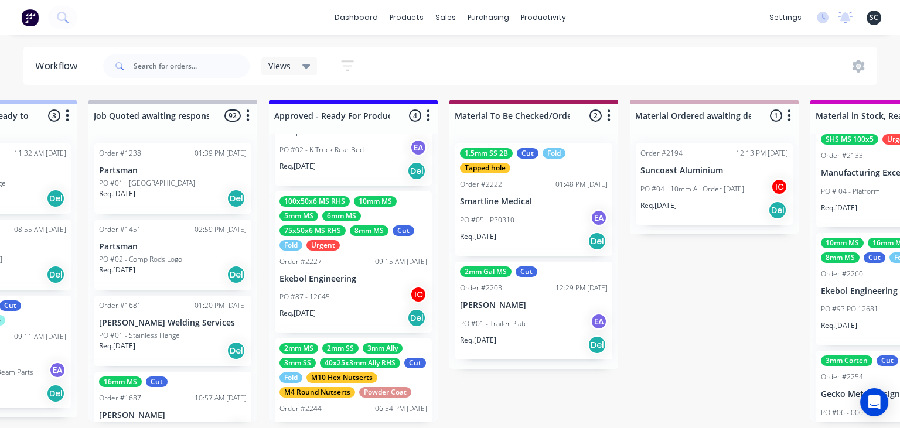
scroll to position [0, 1195]
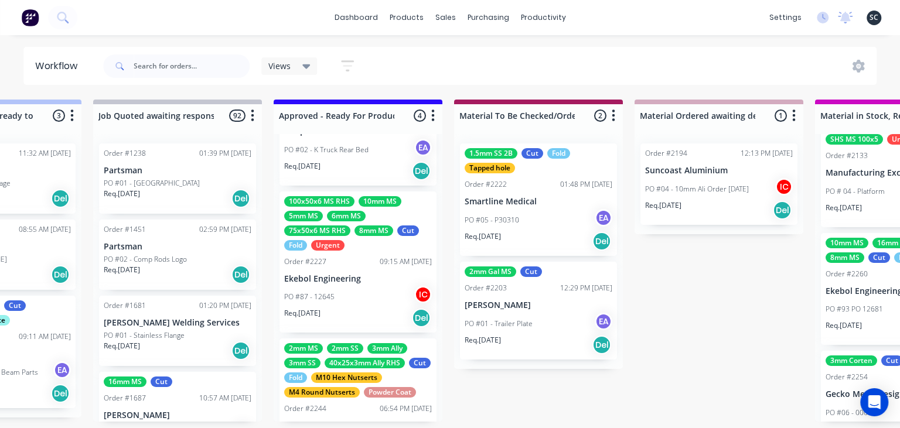
click at [343, 287] on div "PO #87 - 12645 IC" at bounding box center [358, 297] width 148 height 22
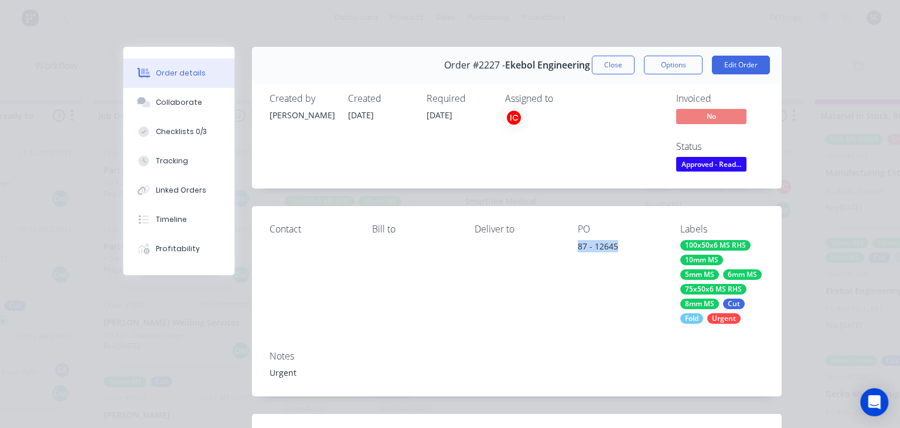
drag, startPoint x: 579, startPoint y: 246, endPoint x: 623, endPoint y: 245, distance: 44.0
click at [623, 245] on div "87 - 12645" at bounding box center [620, 248] width 84 height 16
copy div "87 - 12645"
click at [800, 23] on div "Order details Collaborate Checklists 0/3 Tracking Linked Orders Timeline Profit…" at bounding box center [450, 214] width 900 height 428
click at [190, 111] on button "Collaborate" at bounding box center [178, 102] width 111 height 29
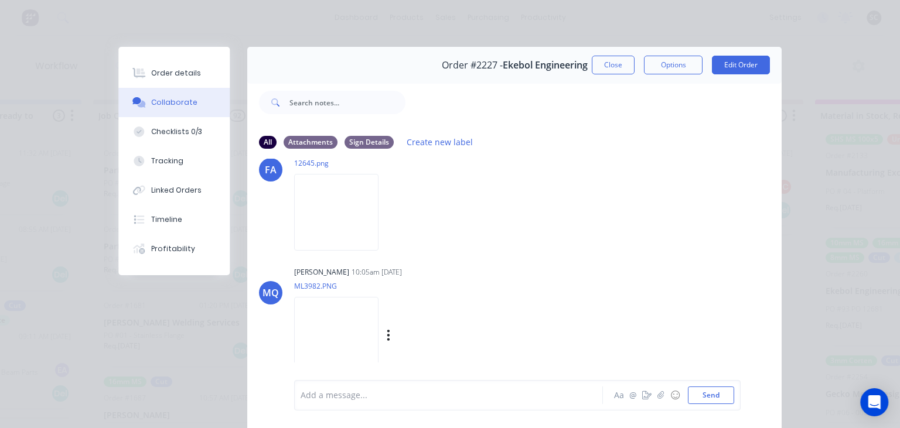
scroll to position [0, 0]
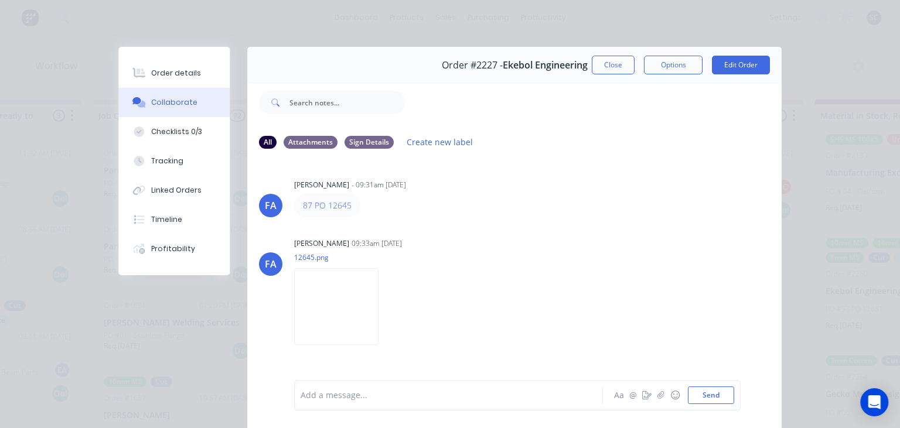
click at [493, 232] on div "FA Francis Adrian Candido - 09:31am 03/09/25 87 PO 12645 FA Francis Adrian Cand…" at bounding box center [514, 269] width 534 height 220
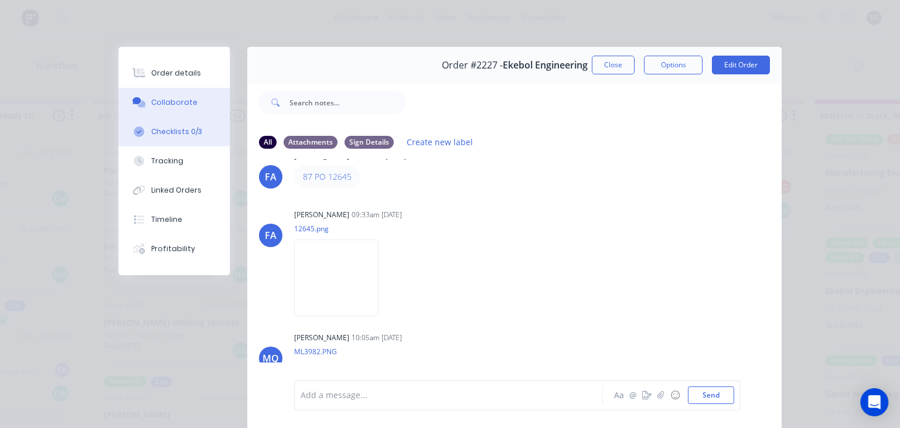
scroll to position [67, 0]
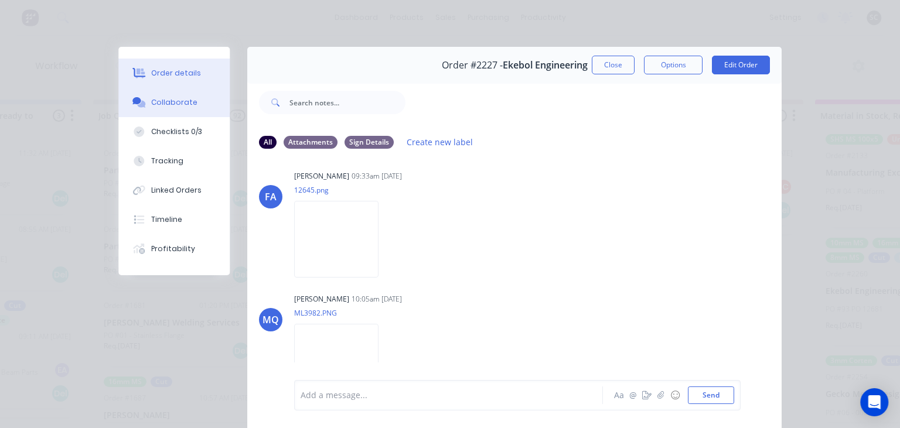
click at [179, 72] on div "Order details" at bounding box center [176, 73] width 50 height 11
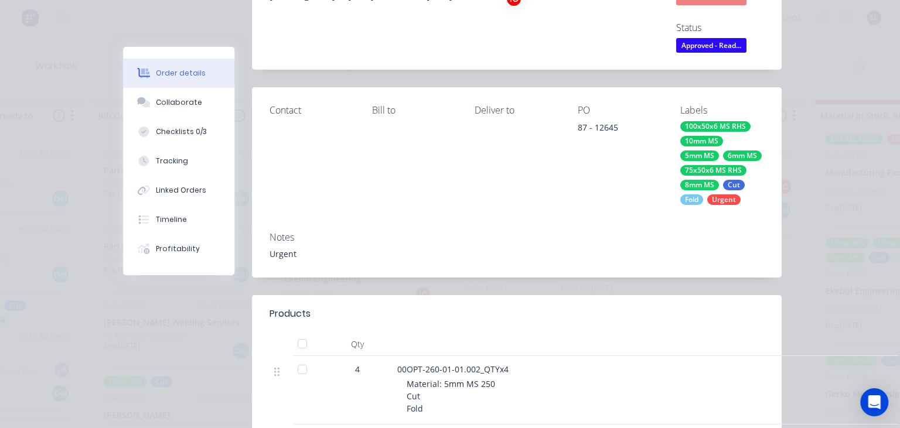
scroll to position [0, 0]
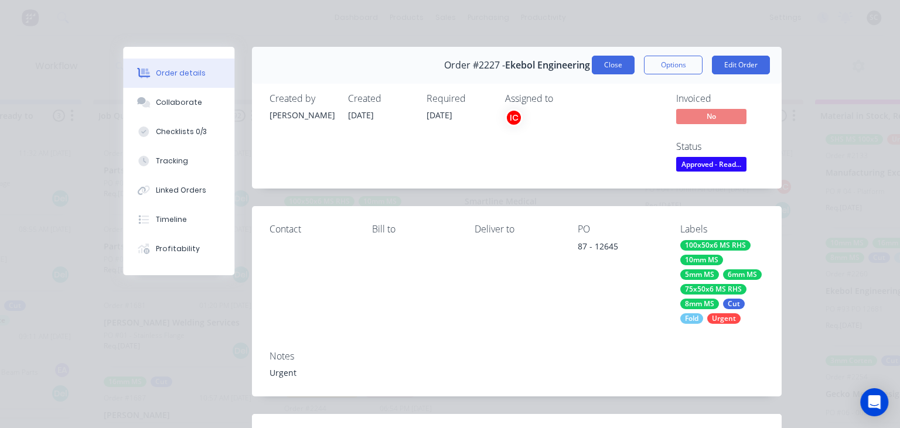
click at [622, 73] on button "Close" at bounding box center [613, 65] width 43 height 19
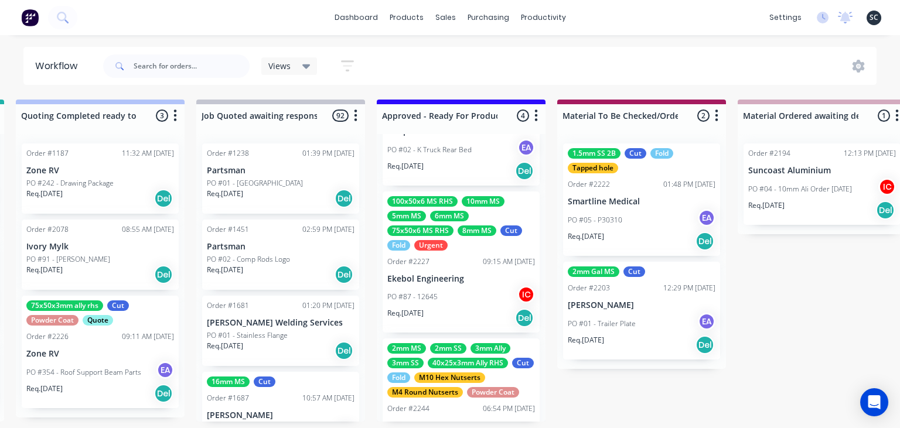
scroll to position [0, 950]
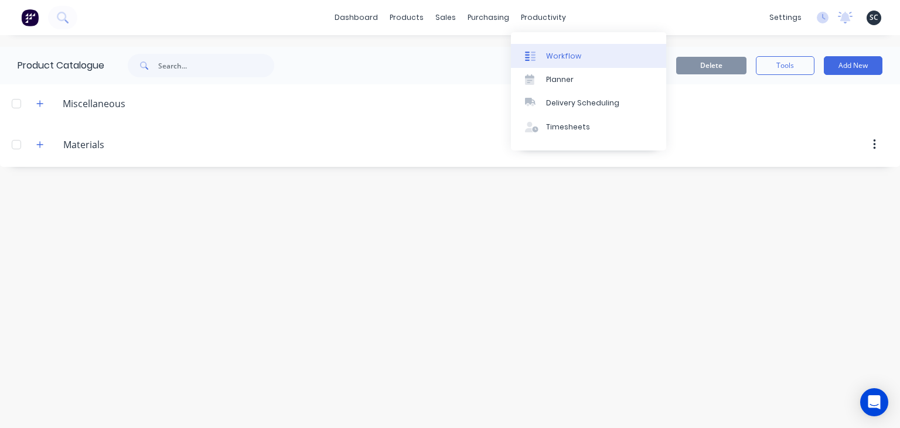
click at [558, 54] on div "Workflow" at bounding box center [563, 56] width 35 height 11
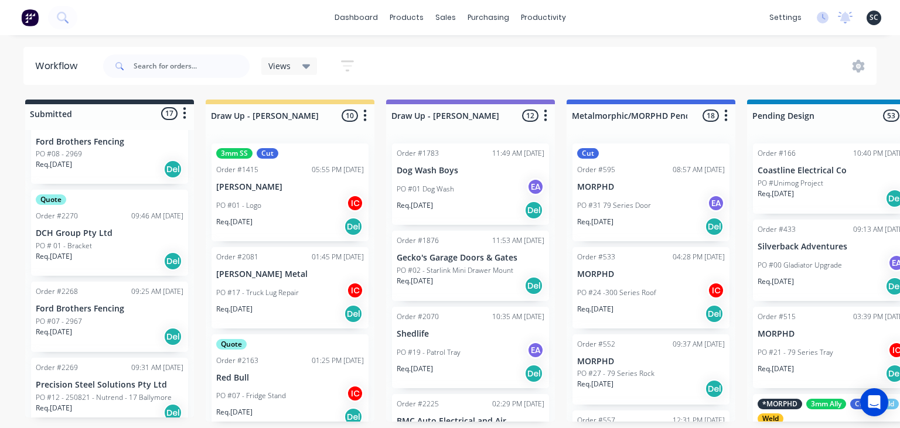
scroll to position [1317, 0]
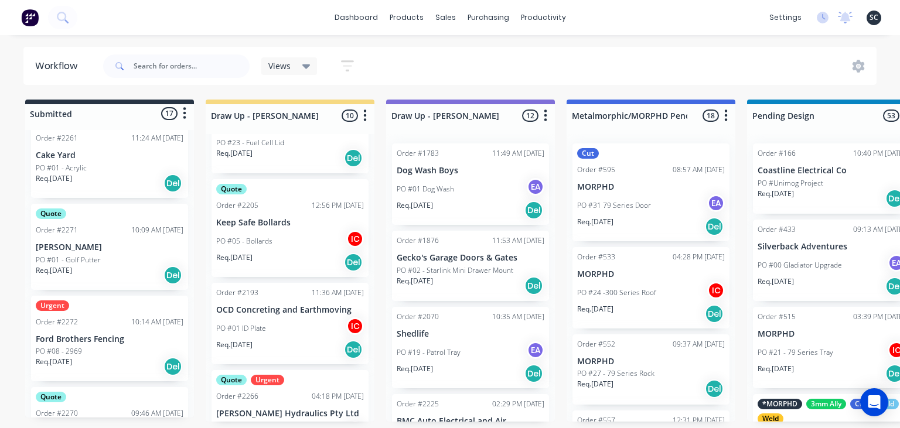
scroll to position [1317, 0]
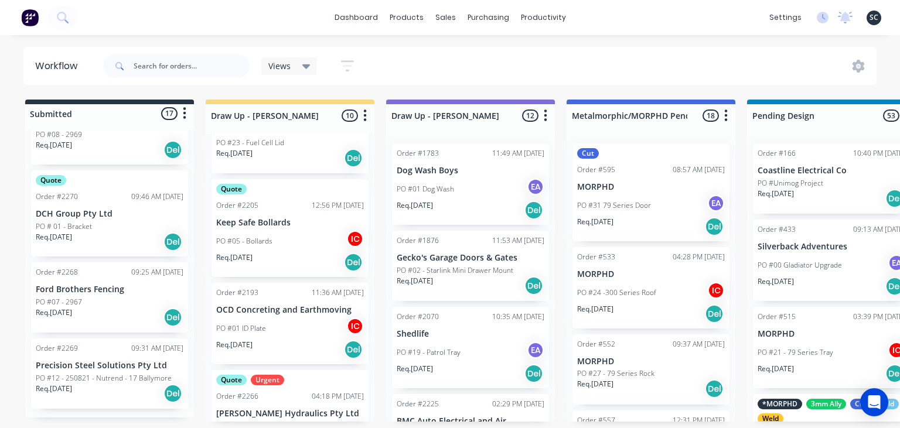
click at [110, 380] on p "PO #12 - 250821 - Nutrend - 17 Ballymore" at bounding box center [104, 378] width 136 height 11
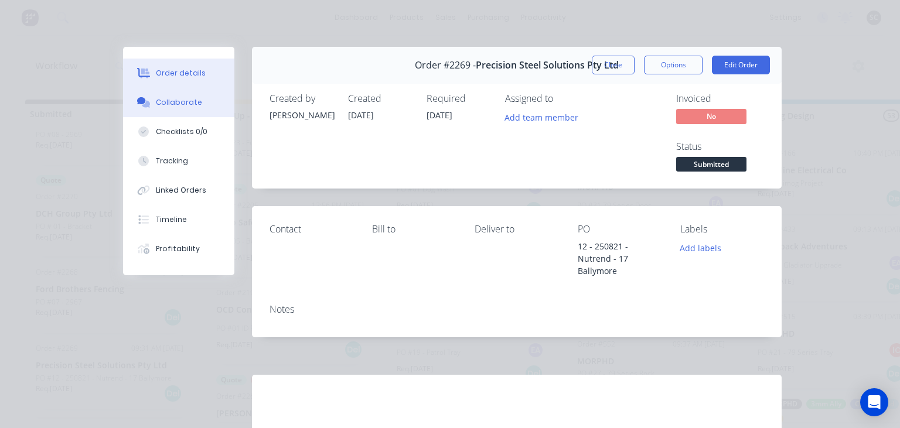
click at [197, 101] on div "Collaborate" at bounding box center [179, 102] width 46 height 11
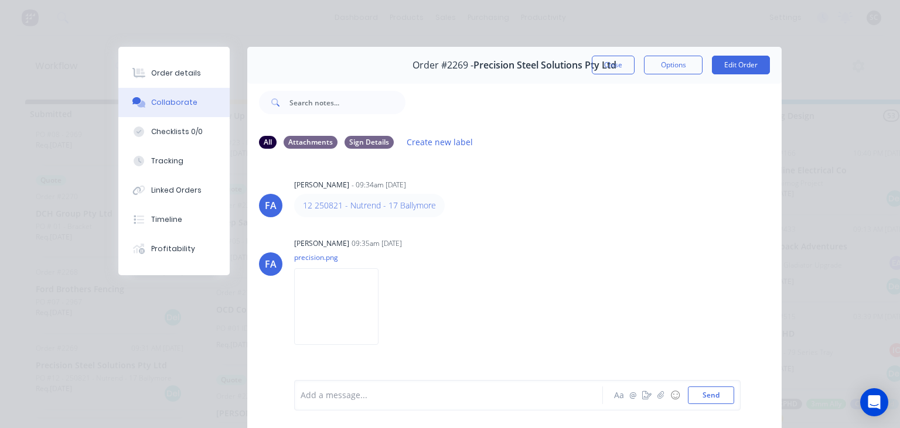
click at [557, 230] on div "FA Francis Adrian Candido - 09:34am 10/09/25 12 250821 - Nutrend - 17 Ballymore…" at bounding box center [514, 269] width 534 height 220
click at [332, 308] on img at bounding box center [336, 306] width 84 height 77
drag, startPoint x: 613, startPoint y: 70, endPoint x: 603, endPoint y: 214, distance: 144.5
click at [613, 70] on button "Close" at bounding box center [613, 65] width 43 height 19
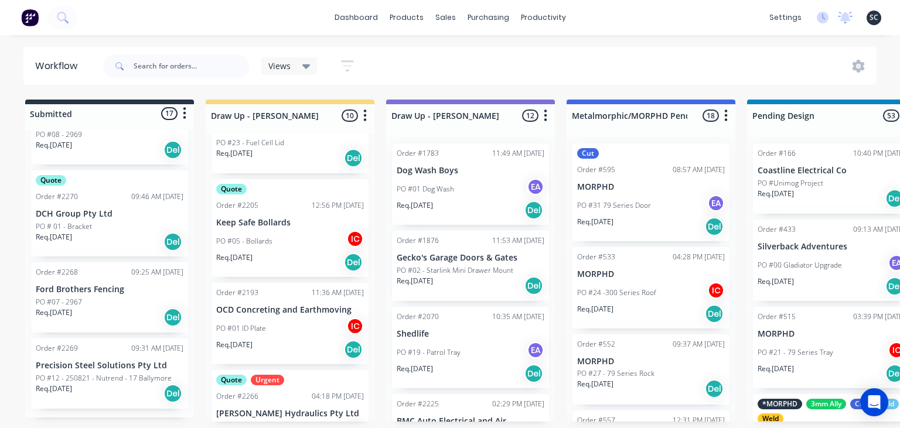
click at [112, 309] on div "Req. [DATE] Del" at bounding box center [110, 318] width 148 height 20
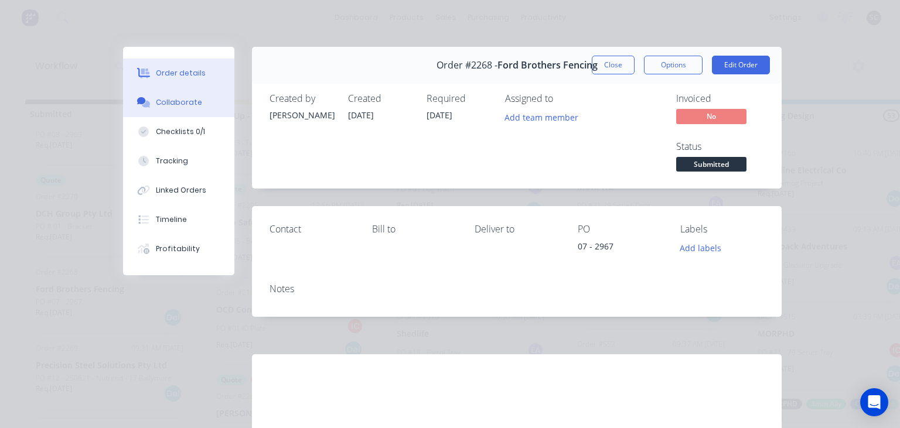
click at [189, 101] on div "Collaborate" at bounding box center [179, 102] width 46 height 11
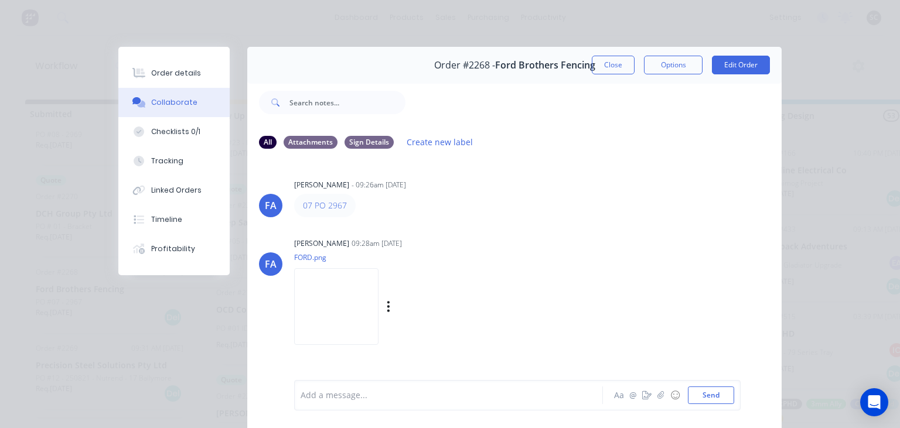
click at [548, 239] on div "Francis Adrian Candido 09:28am 10/09/25" at bounding box center [441, 244] width 294 height 11
click at [330, 286] on img at bounding box center [336, 306] width 84 height 77
drag, startPoint x: 608, startPoint y: 64, endPoint x: 257, endPoint y: 322, distance: 435.5
click at [607, 64] on button "Close" at bounding box center [613, 65] width 43 height 19
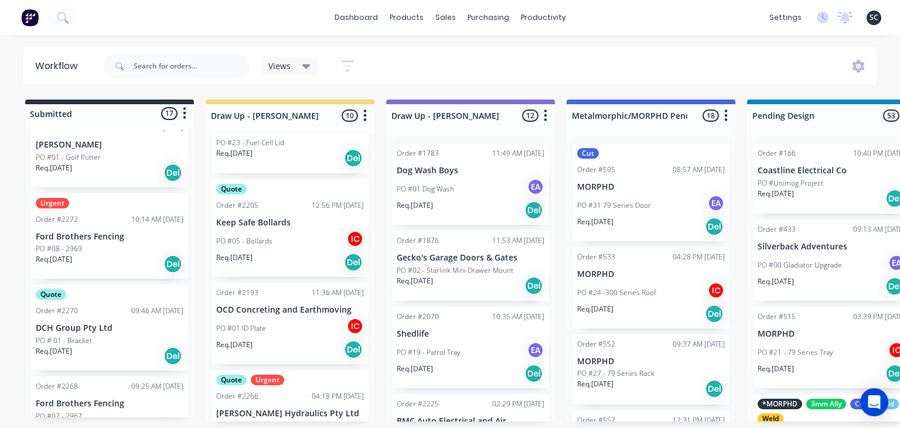
scroll to position [1183, 0]
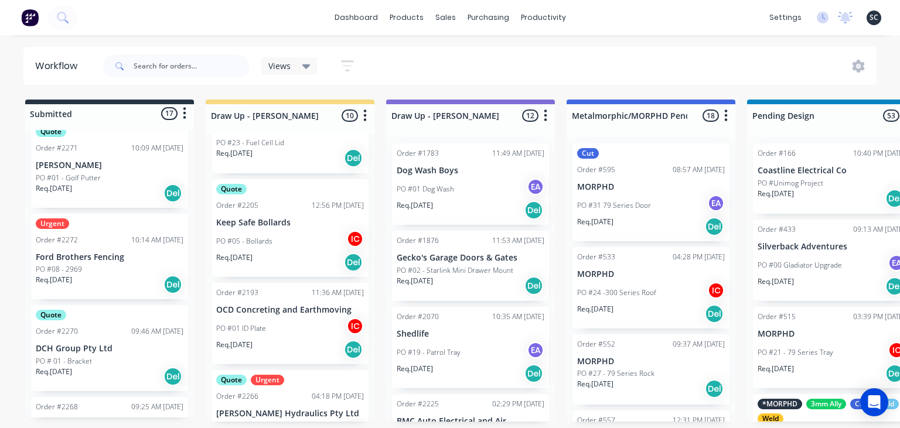
click at [106, 280] on div "Req. 17/09/25 Del" at bounding box center [110, 285] width 148 height 20
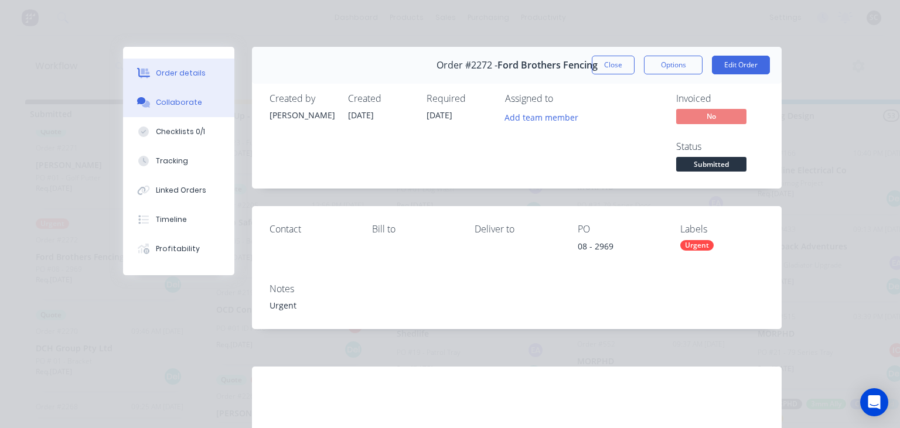
click at [183, 100] on div "Collaborate" at bounding box center [179, 102] width 46 height 11
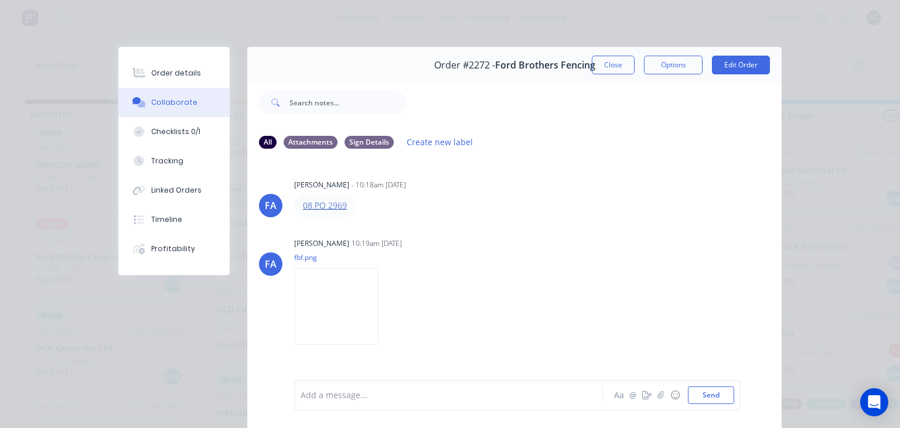
drag, startPoint x: 334, startPoint y: 205, endPoint x: 341, endPoint y: 207, distance: 7.4
click at [558, 230] on div "FA Francis Adrian Candido - 10:18am 10/09/25 08 PO 2969 FA Francis Adrian Candi…" at bounding box center [514, 269] width 534 height 220
click at [615, 65] on button "Close" at bounding box center [613, 65] width 43 height 19
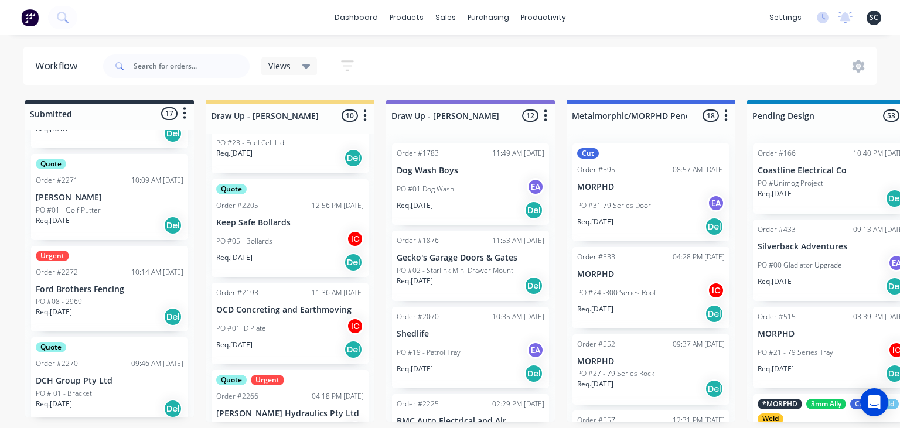
scroll to position [1115, 0]
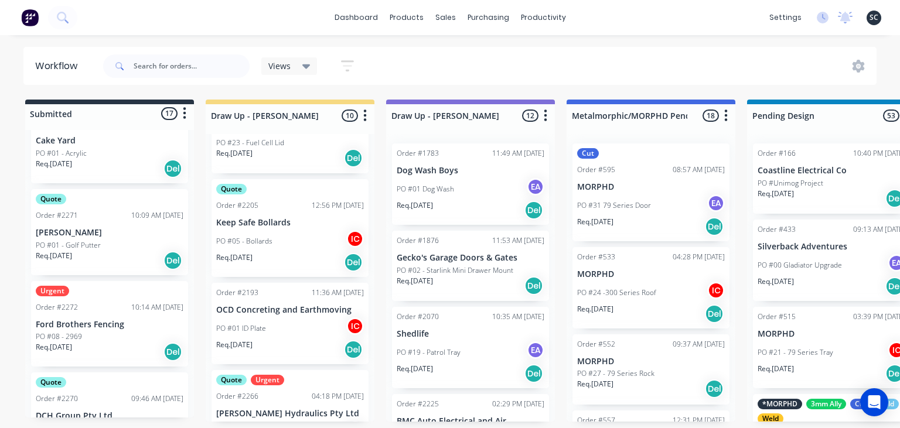
click at [108, 244] on div "PO #01 - Golf Putter" at bounding box center [110, 245] width 148 height 11
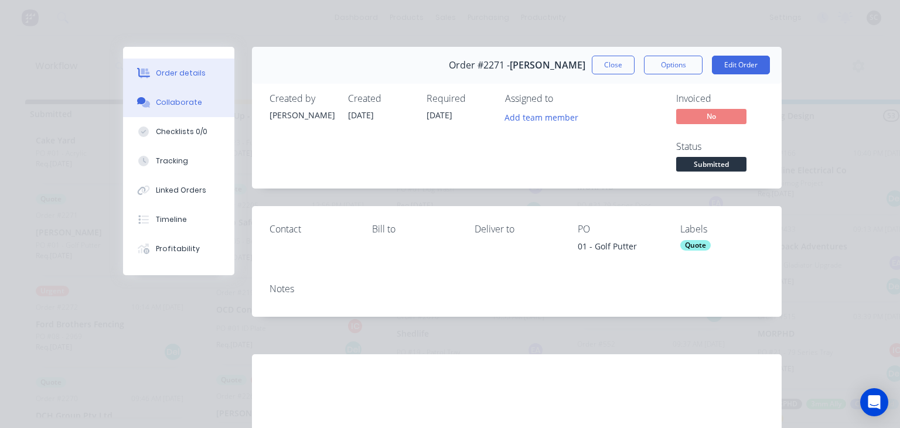
click at [193, 108] on button "Collaborate" at bounding box center [178, 102] width 111 height 29
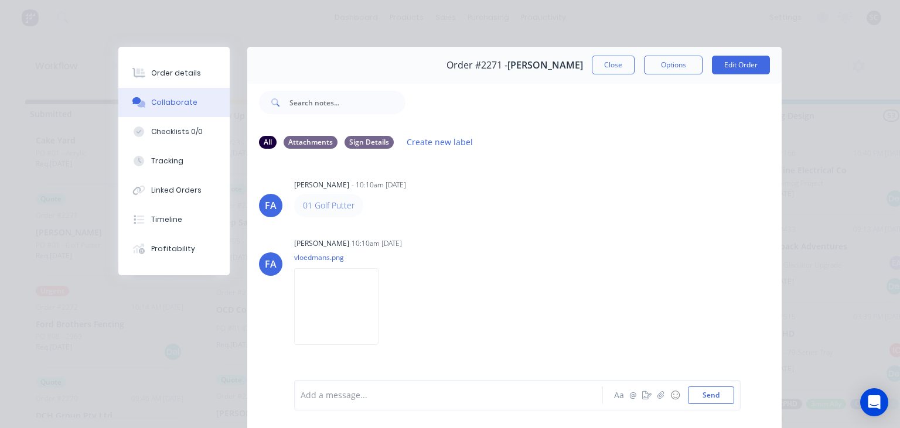
click at [485, 231] on div "FA Francis Adrian Candido - 10:10am 10/09/25 01 Golf Putter FA Francis Adrian C…" at bounding box center [514, 269] width 534 height 220
click at [599, 67] on button "Close" at bounding box center [613, 65] width 43 height 19
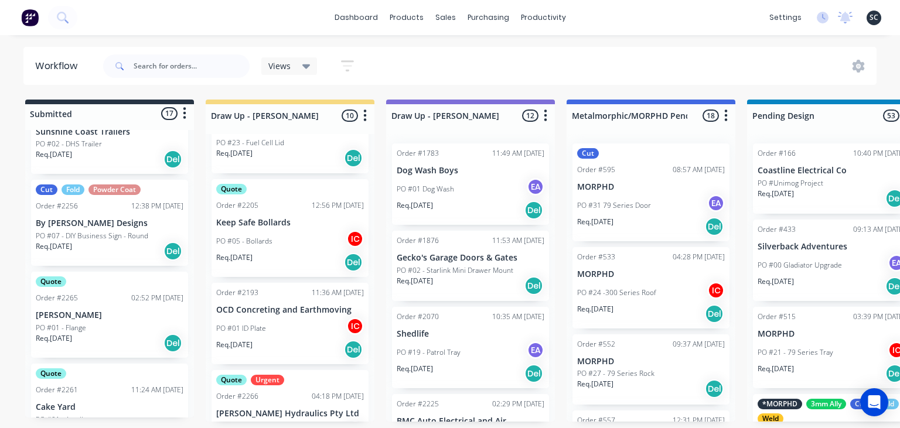
scroll to position [845, 0]
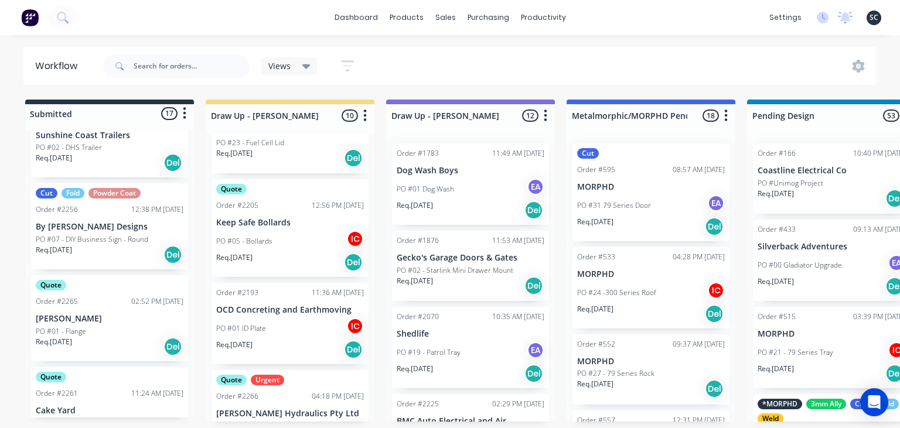
click at [125, 315] on p "[PERSON_NAME]" at bounding box center [110, 319] width 148 height 10
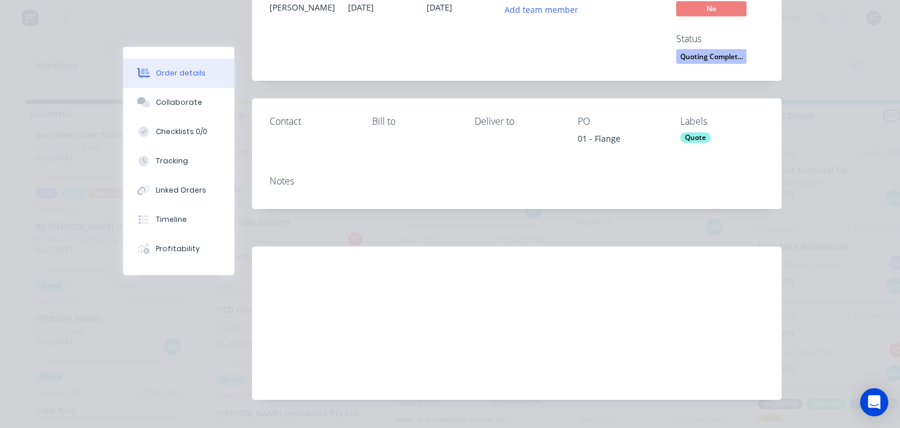
scroll to position [134, 0]
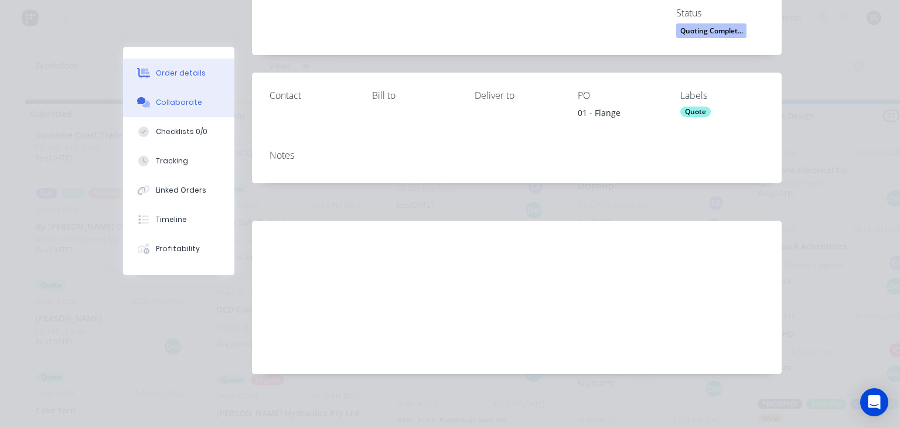
click at [180, 107] on div "Collaborate" at bounding box center [179, 102] width 46 height 11
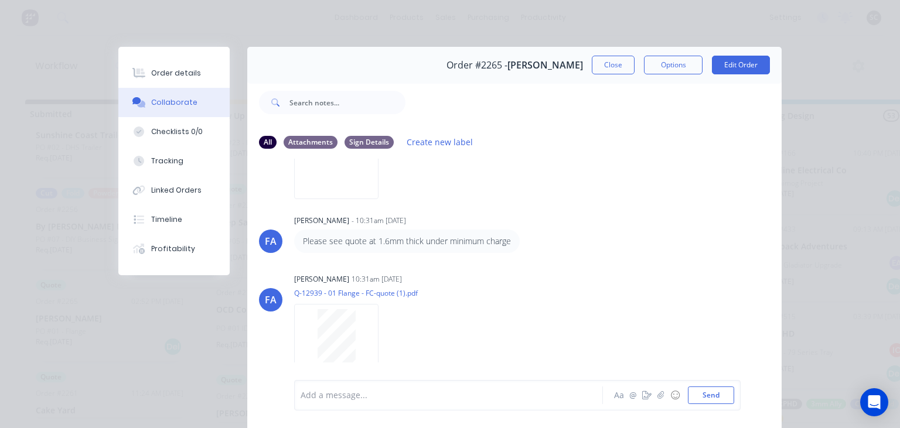
scroll to position [335, 0]
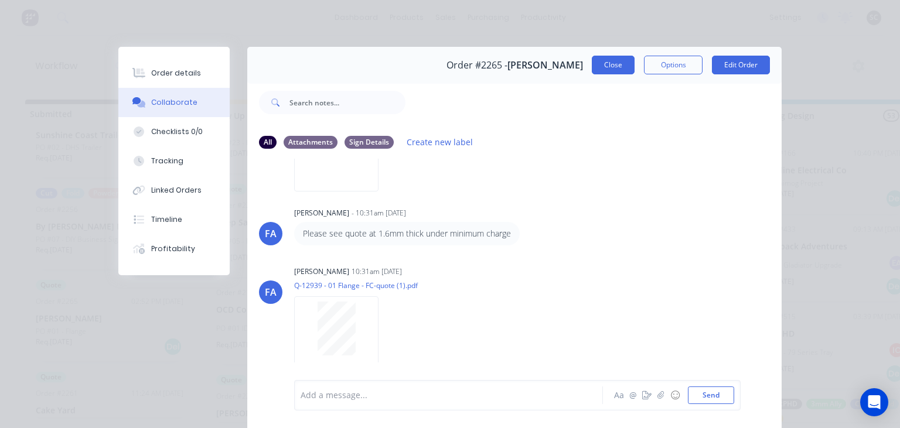
click at [604, 67] on button "Close" at bounding box center [613, 65] width 43 height 19
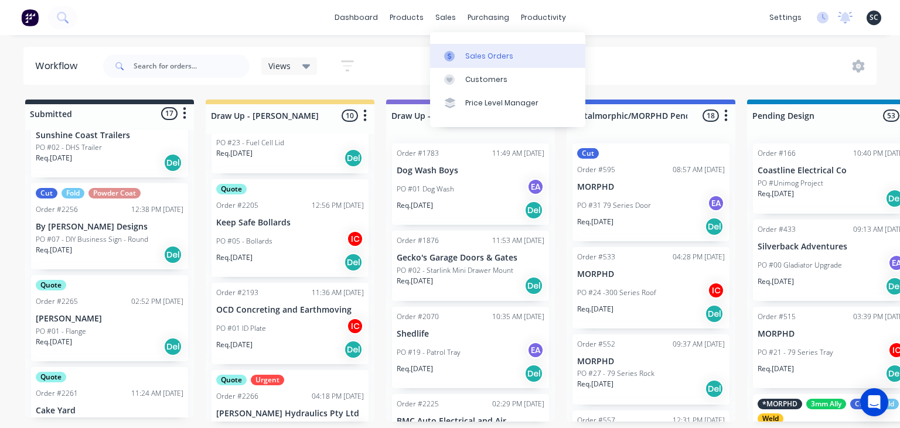
click at [483, 55] on div "Sales Orders" at bounding box center [489, 56] width 48 height 11
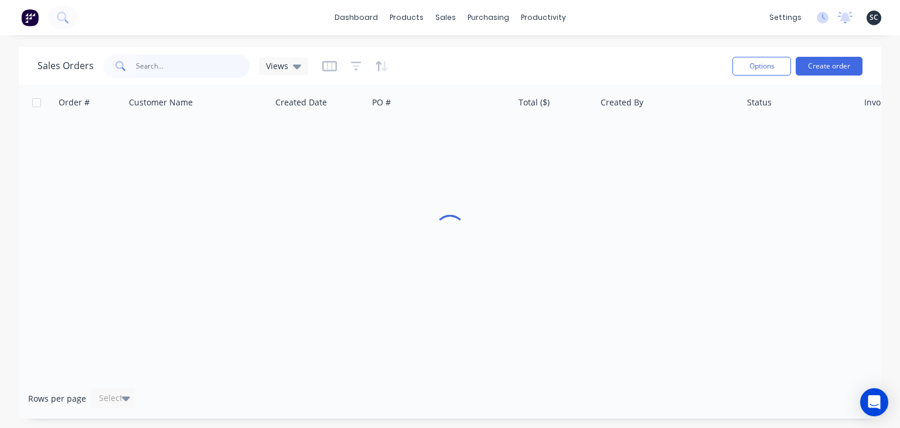
click at [172, 67] on input "text" at bounding box center [193, 65] width 114 height 23
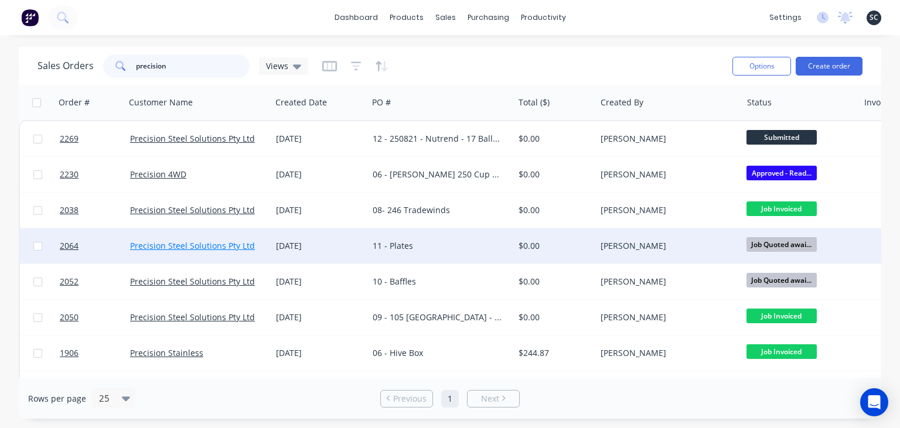
type input "precision"
click at [214, 248] on link "Precision Steel Solutions Pty Ltd" at bounding box center [192, 245] width 125 height 11
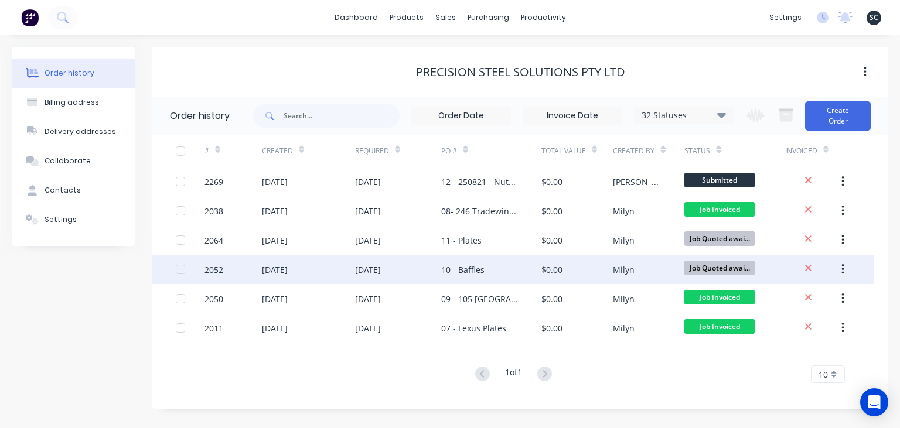
click at [288, 268] on div "04 Aug 2025" at bounding box center [275, 270] width 26 height 12
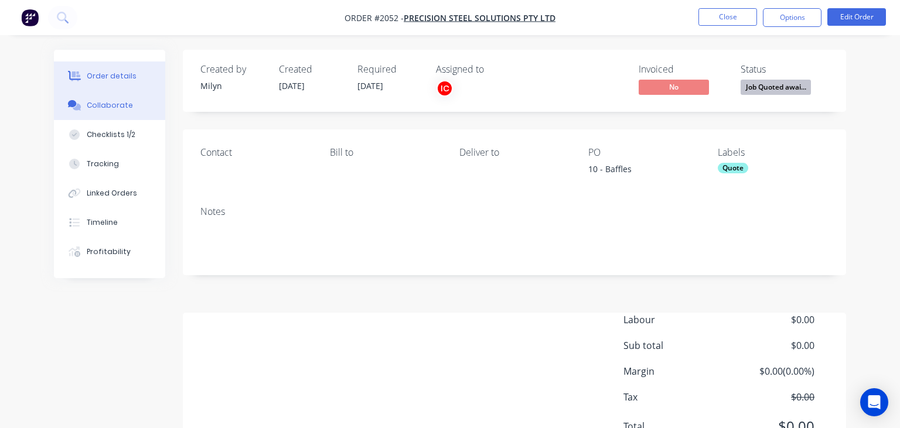
click at [116, 115] on button "Collaborate" at bounding box center [109, 105] width 111 height 29
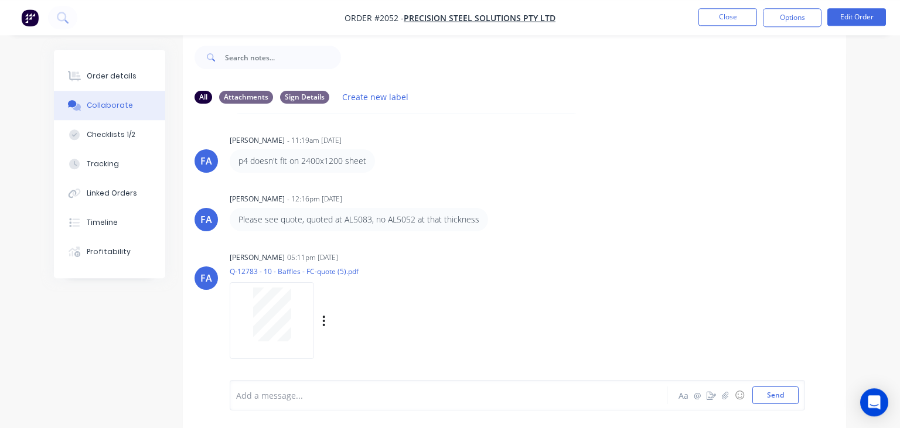
scroll to position [17, 0]
click at [721, 21] on button "Close" at bounding box center [728, 17] width 59 height 18
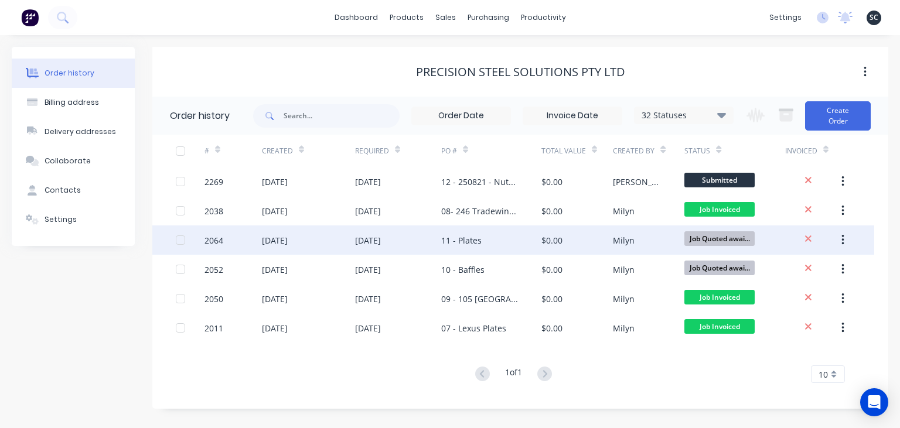
click at [478, 239] on div "11 - Plates" at bounding box center [461, 240] width 40 height 12
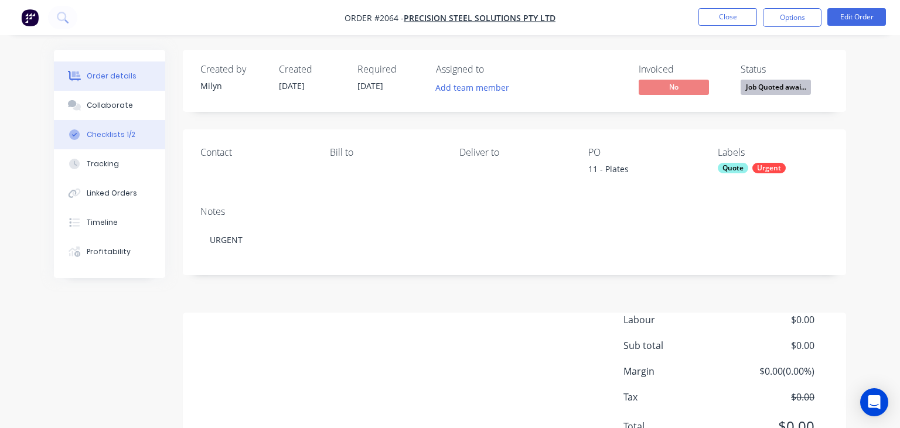
click at [111, 138] on div "Checklists 1/2" at bounding box center [111, 135] width 49 height 11
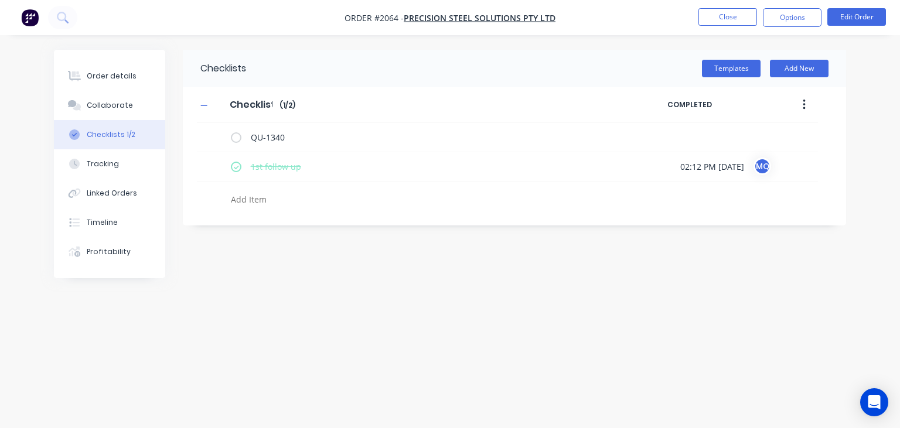
type textarea "x"
click at [113, 111] on button "Collaborate" at bounding box center [109, 105] width 111 height 29
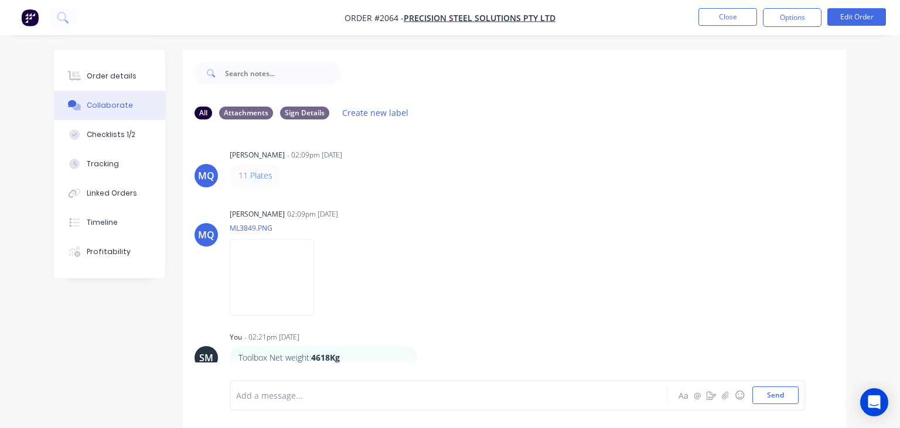
scroll to position [13, 0]
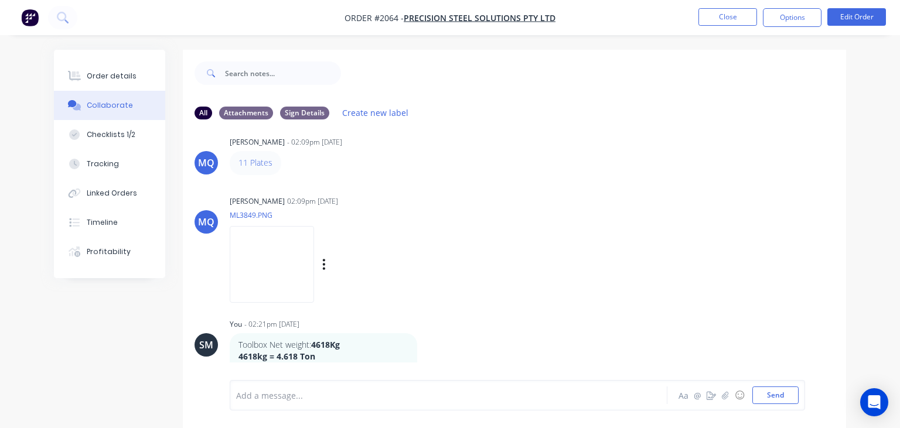
click at [566, 213] on div "Milyn Quinones 02:09pm 05/08/25 ML3849.PNG Labels Download" at bounding box center [412, 245] width 365 height 105
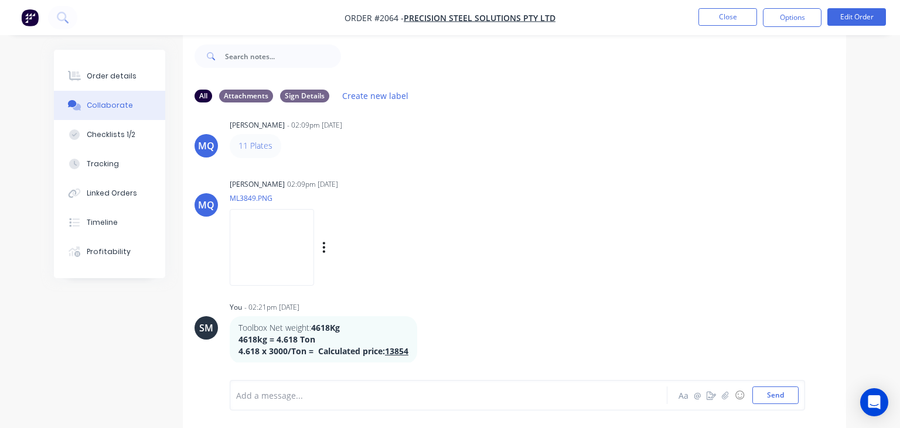
scroll to position [0, 0]
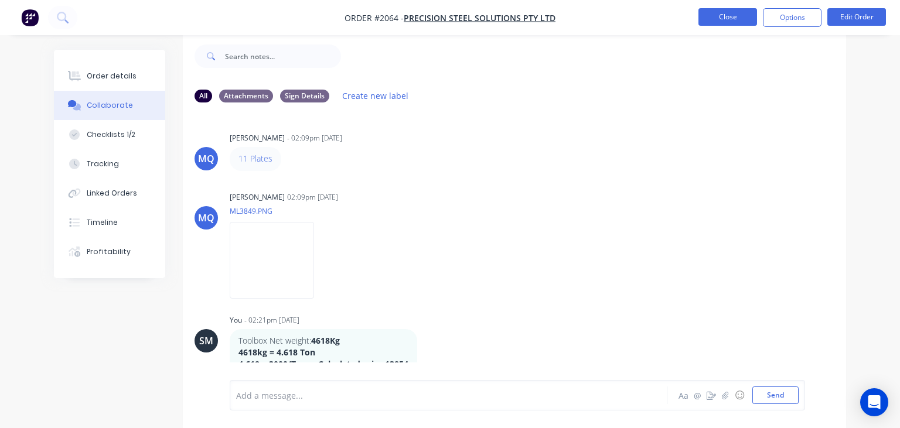
click at [716, 18] on button "Close" at bounding box center [728, 17] width 59 height 18
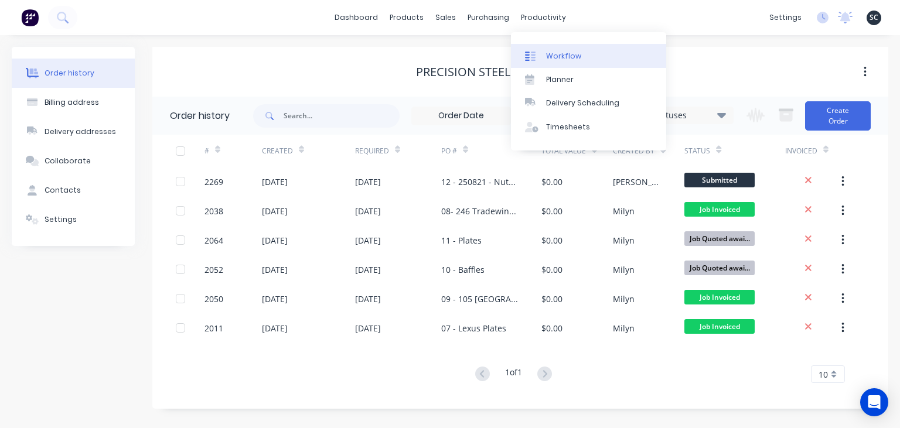
click at [568, 58] on div "Workflow" at bounding box center [563, 56] width 35 height 11
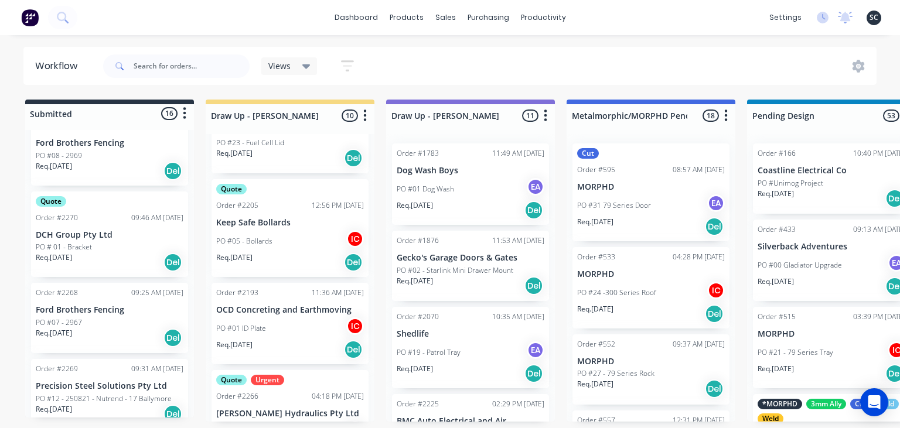
scroll to position [1226, 0]
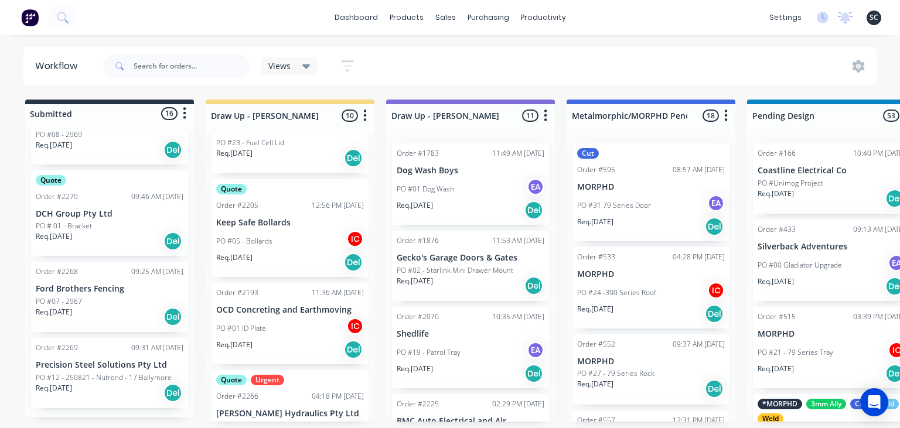
click at [110, 314] on div "Req. [DATE] Del" at bounding box center [110, 317] width 148 height 20
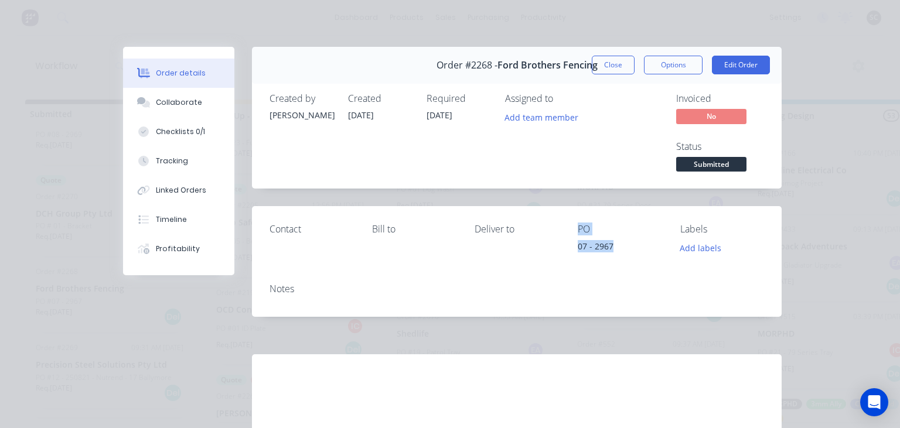
drag, startPoint x: 563, startPoint y: 247, endPoint x: 635, endPoint y: 250, distance: 72.7
click at [633, 246] on div "Contact Bill to Deliver to PO 07 - 2967 Labels Add labels" at bounding box center [517, 239] width 530 height 67
click at [635, 253] on div "07 - 2967" at bounding box center [620, 248] width 84 height 16
drag, startPoint x: 580, startPoint y: 248, endPoint x: 635, endPoint y: 243, distance: 55.9
click at [635, 243] on div "07 - 2967" at bounding box center [620, 248] width 84 height 16
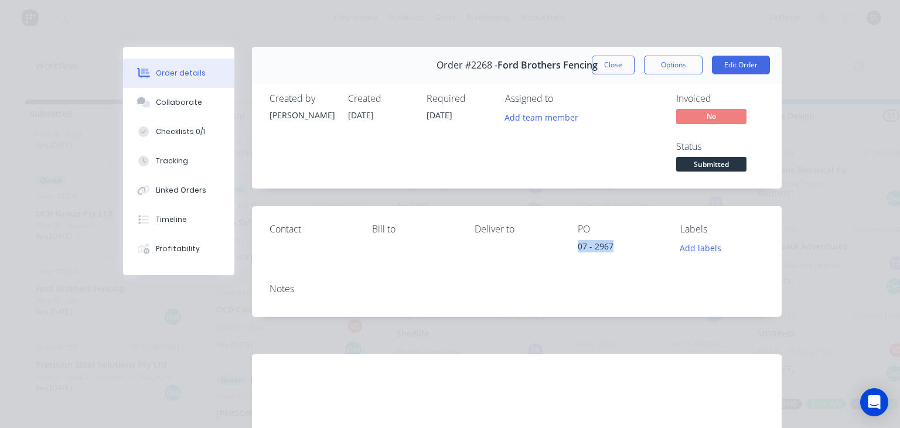
copy div "07 - 2967"
click at [622, 66] on button "Close" at bounding box center [613, 65] width 43 height 19
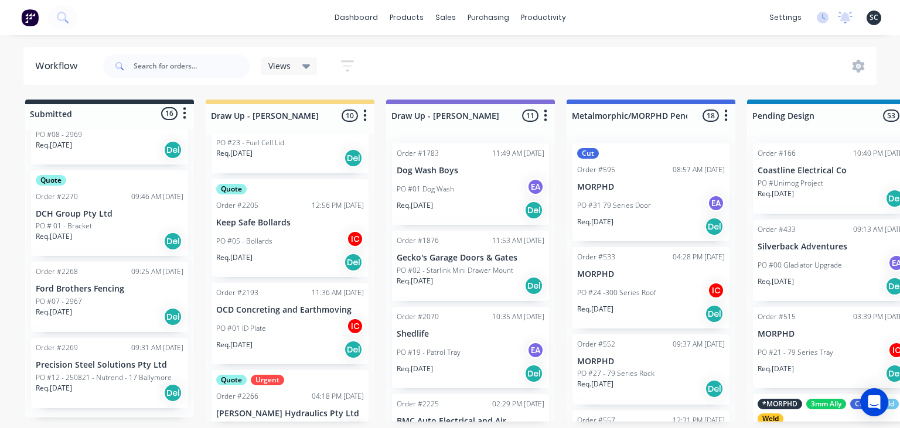
click at [92, 306] on div "PO #07 - 2967" at bounding box center [110, 302] width 148 height 11
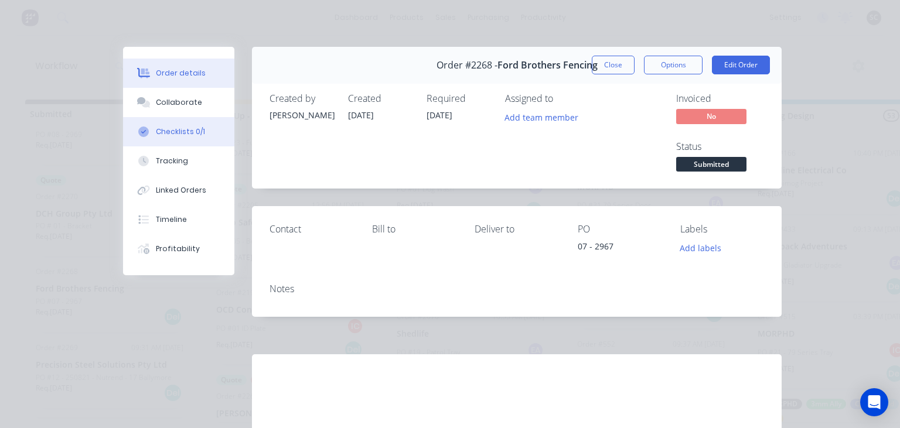
click at [174, 129] on div "Checklists 0/1" at bounding box center [180, 132] width 49 height 11
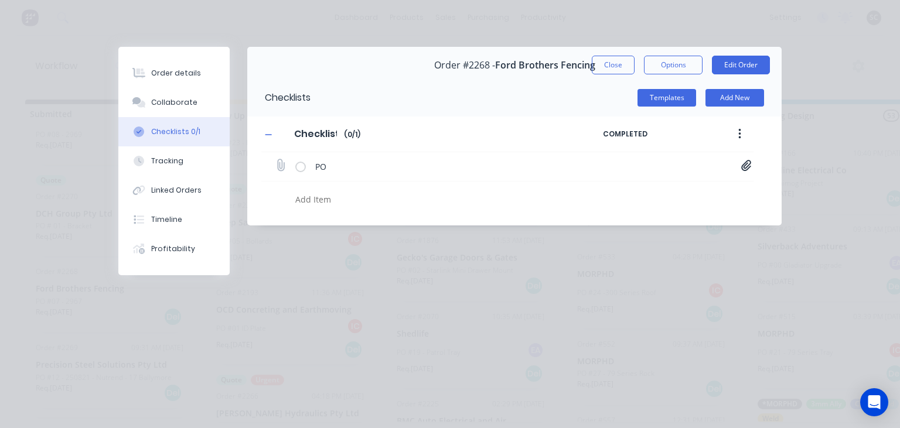
click at [748, 168] on icon at bounding box center [746, 166] width 11 height 12
click at [684, 193] on link "Purchase_Order_No_2967 (1).pdf" at bounding box center [652, 191] width 137 height 12
click at [613, 67] on button "Close" at bounding box center [613, 65] width 43 height 19
type textarea "x"
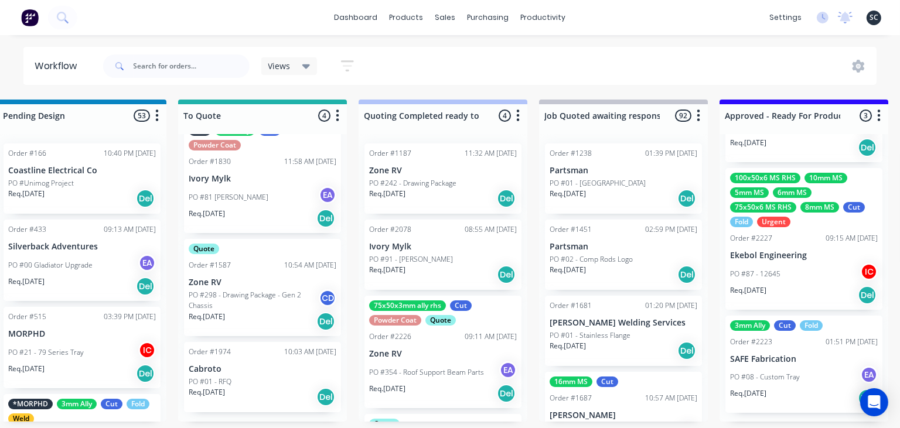
scroll to position [0, 759]
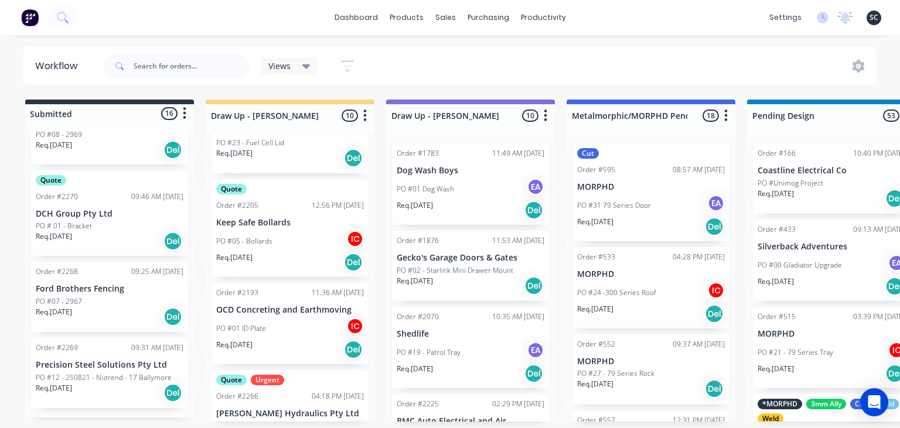
scroll to position [1321, 0]
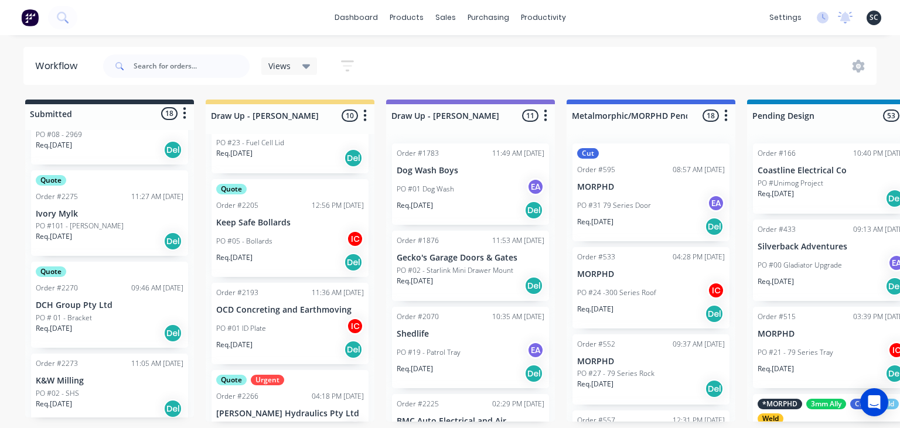
scroll to position [1393, 0]
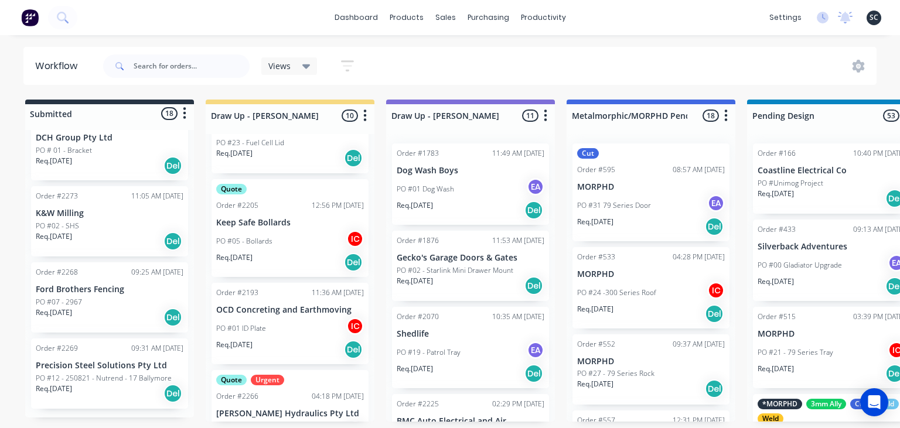
click at [94, 215] on p "K&W Milling" at bounding box center [110, 214] width 148 height 10
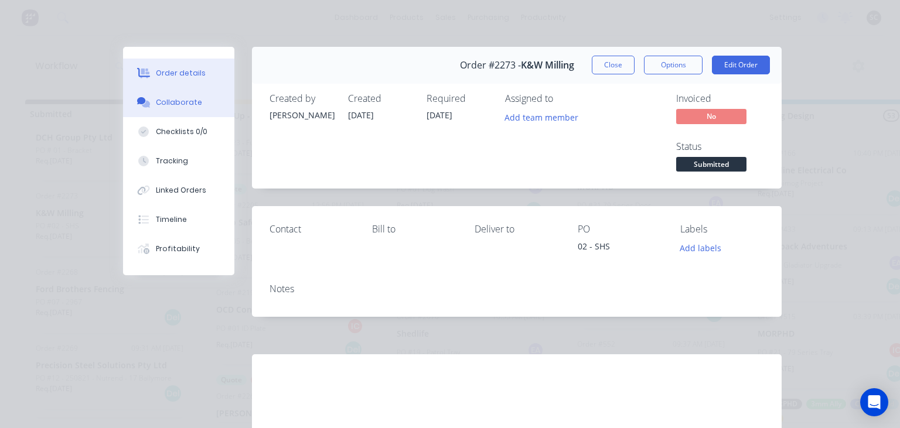
click at [185, 94] on button "Collaborate" at bounding box center [178, 102] width 111 height 29
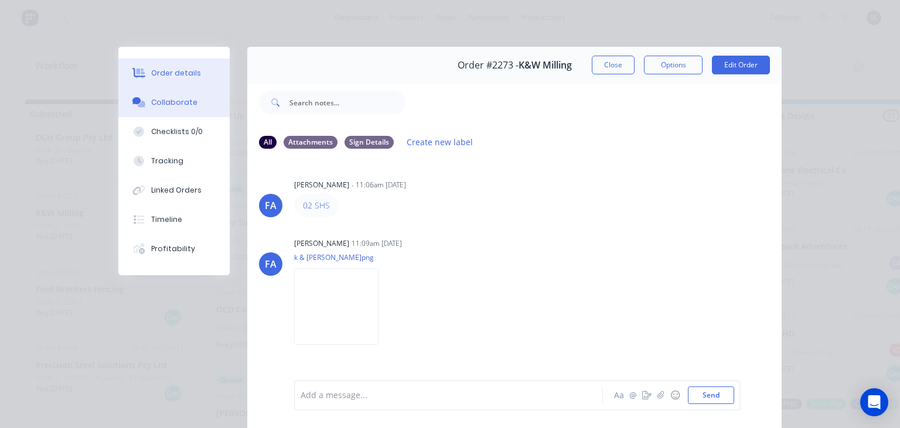
click at [205, 81] on button "Order details" at bounding box center [173, 73] width 111 height 29
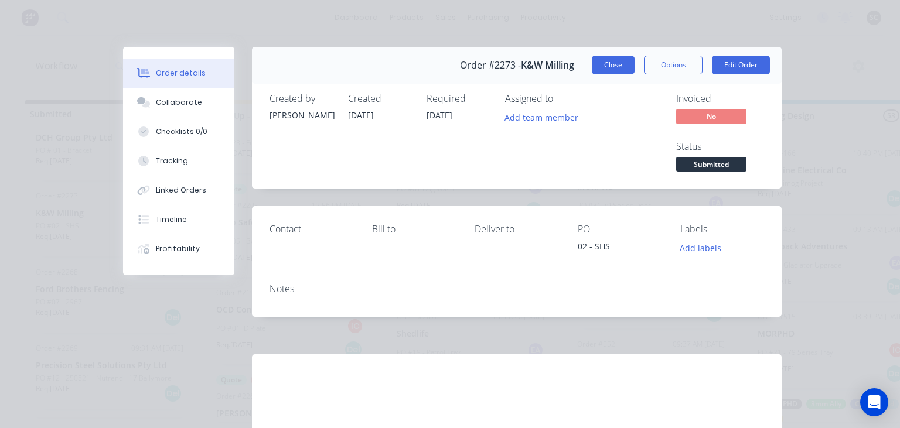
click at [613, 72] on button "Close" at bounding box center [613, 65] width 43 height 19
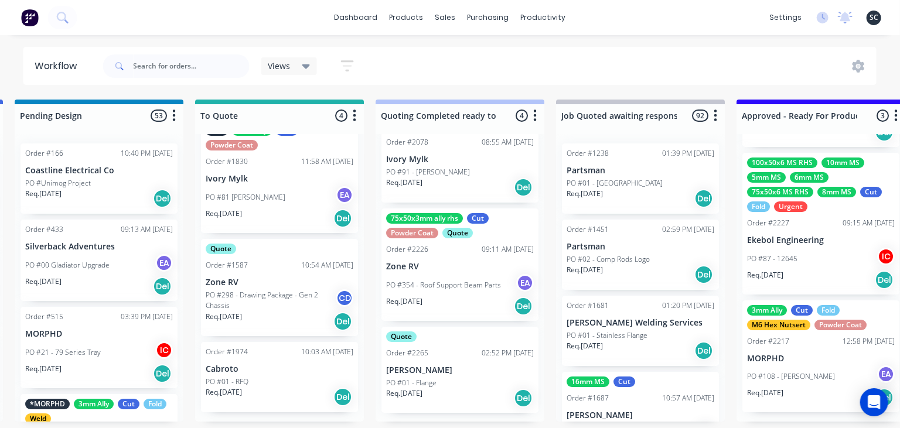
scroll to position [0, 759]
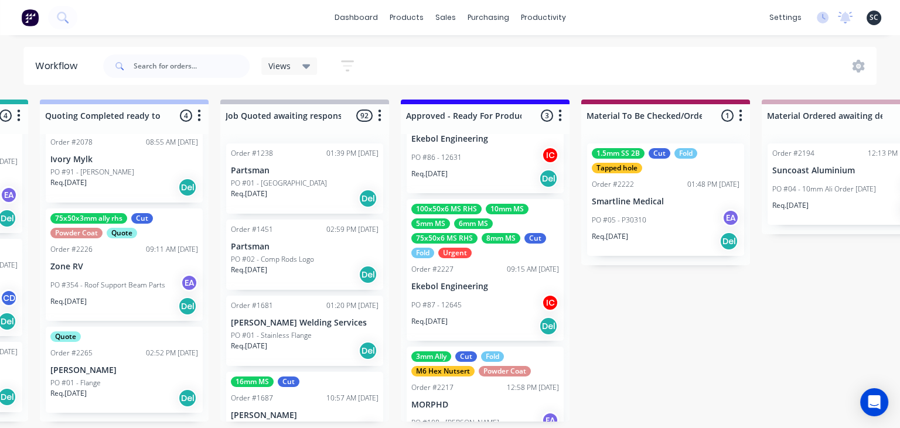
scroll to position [109, 0]
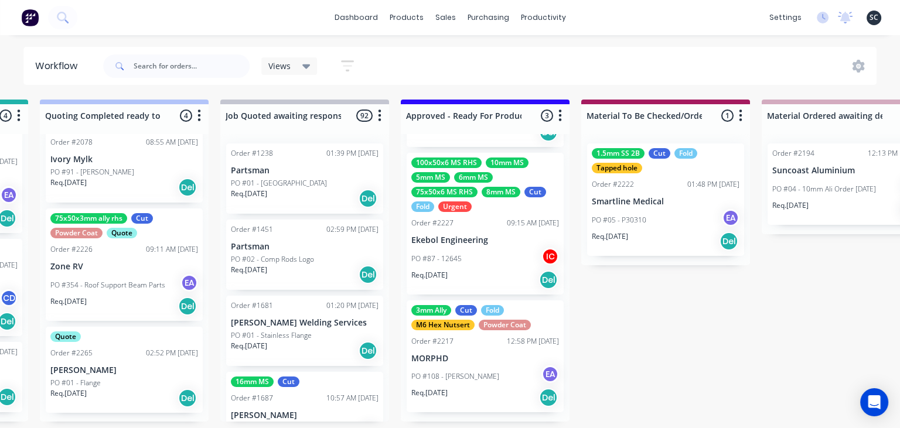
drag, startPoint x: 685, startPoint y: 341, endPoint x: 618, endPoint y: 358, distance: 69.5
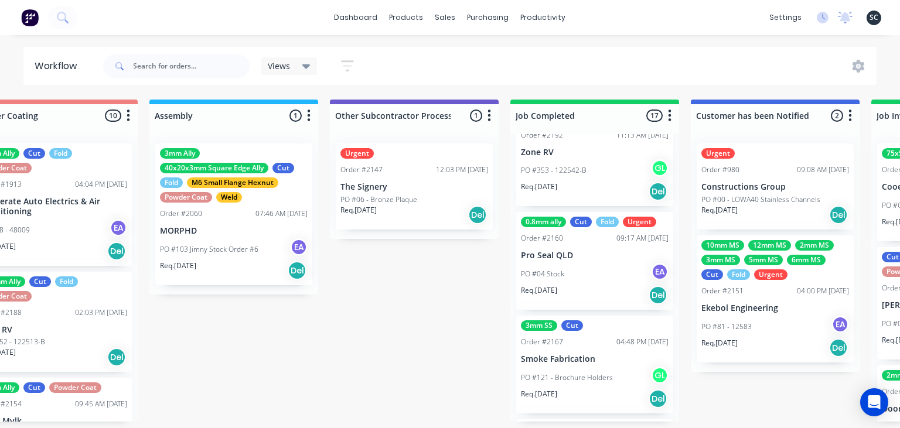
scroll to position [844, 0]
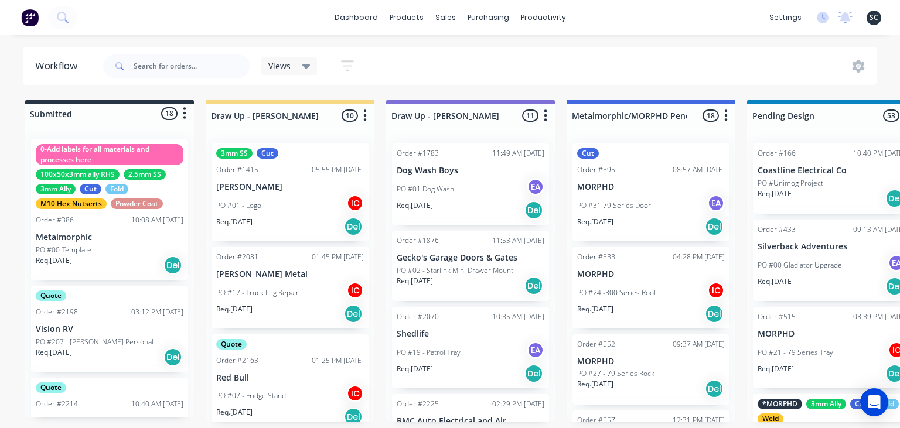
scroll to position [844, 0]
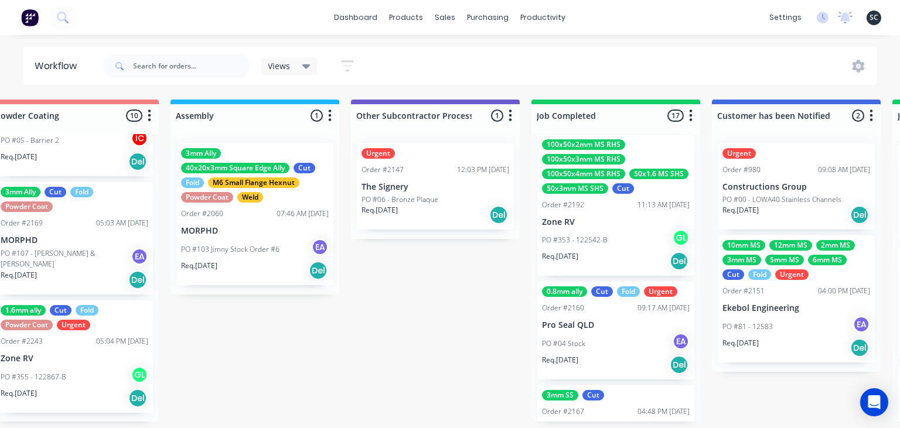
scroll to position [776, 0]
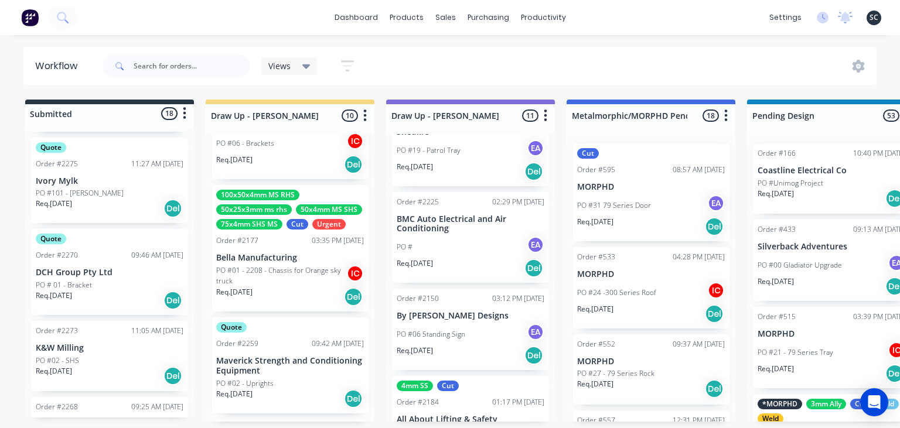
scroll to position [711, 0]
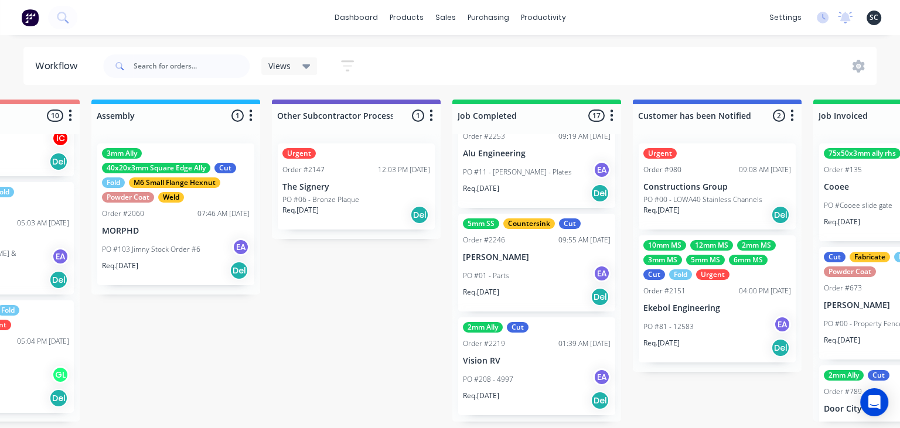
scroll to position [1587, 0]
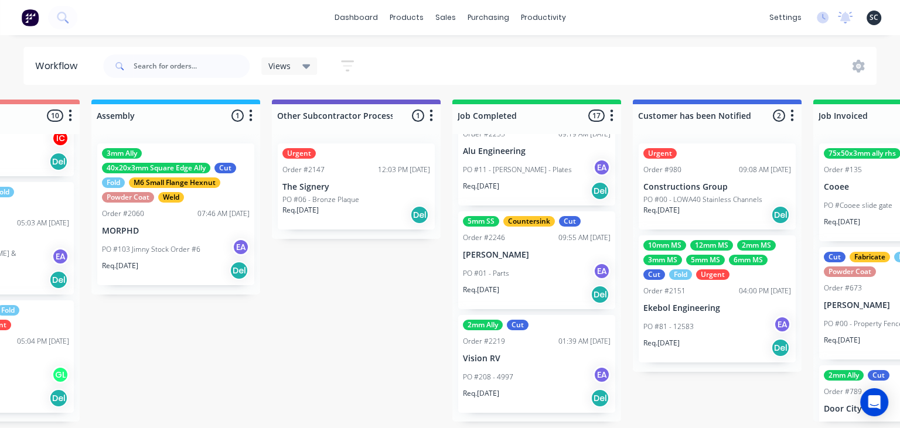
click at [533, 360] on p "Vision RV" at bounding box center [537, 359] width 148 height 10
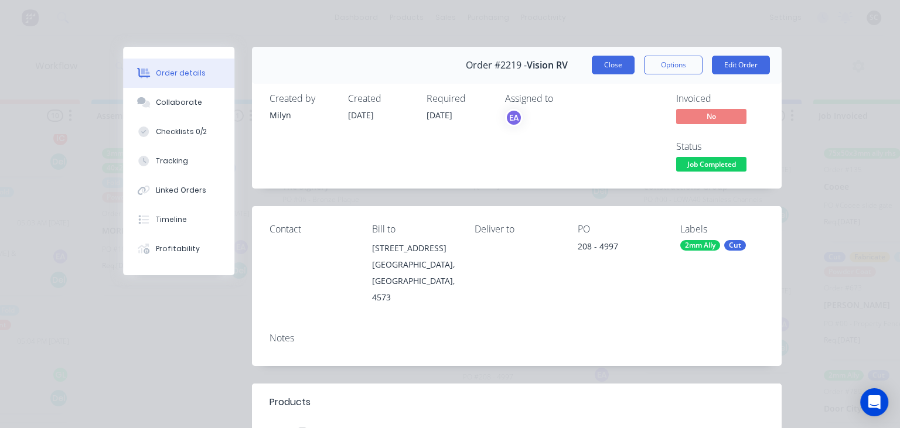
click at [607, 57] on button "Close" at bounding box center [613, 65] width 43 height 19
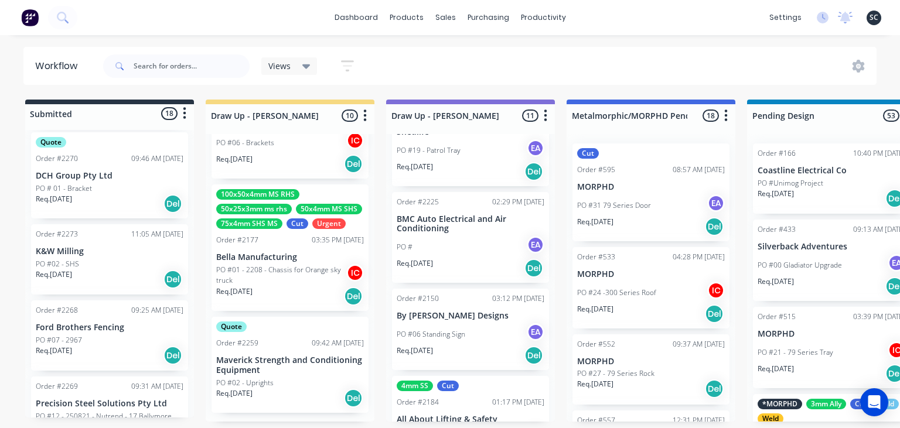
scroll to position [1393, 0]
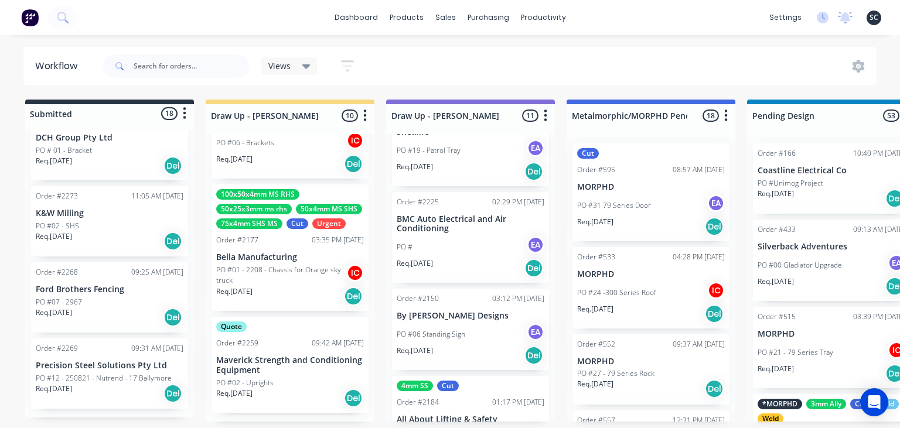
click at [553, 42] on div "dashboard products sales purchasing productivity dashboard products Product Cat…" at bounding box center [450, 179] width 900 height 358
click at [650, 43] on div "dashboard products sales purchasing productivity dashboard products Product Cat…" at bounding box center [450, 179] width 900 height 358
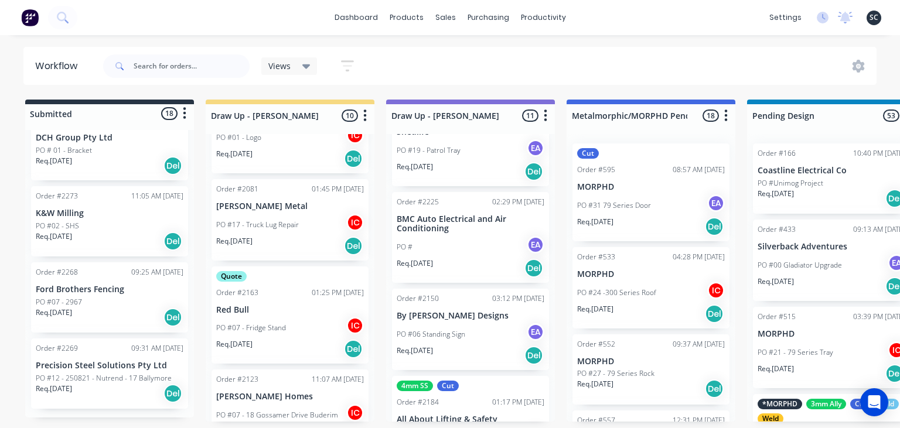
scroll to position [5, 0]
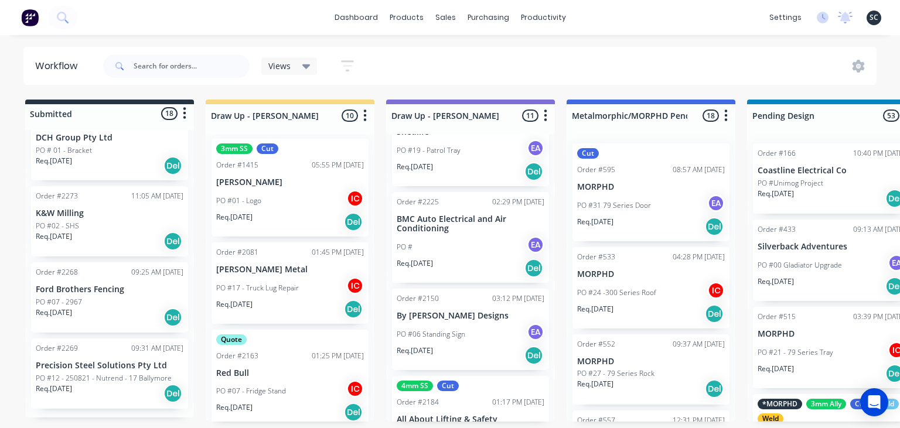
click at [667, 39] on div "dashboard products sales purchasing productivity dashboard products Product Cat…" at bounding box center [450, 179] width 900 height 358
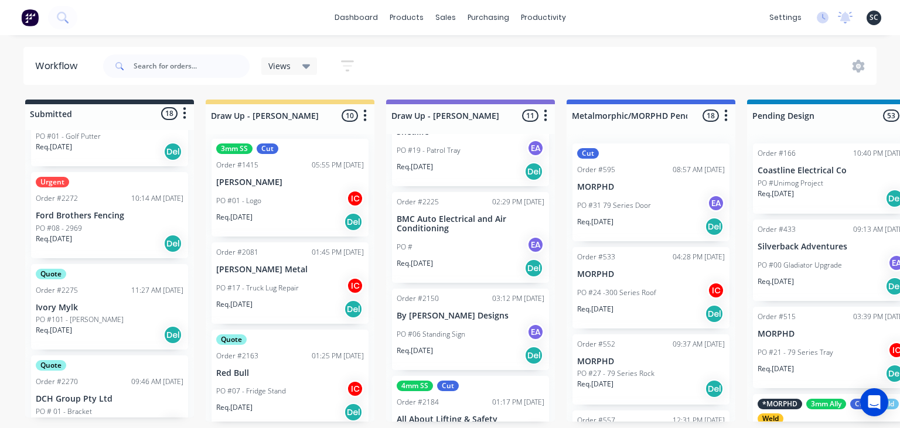
scroll to position [1123, 0]
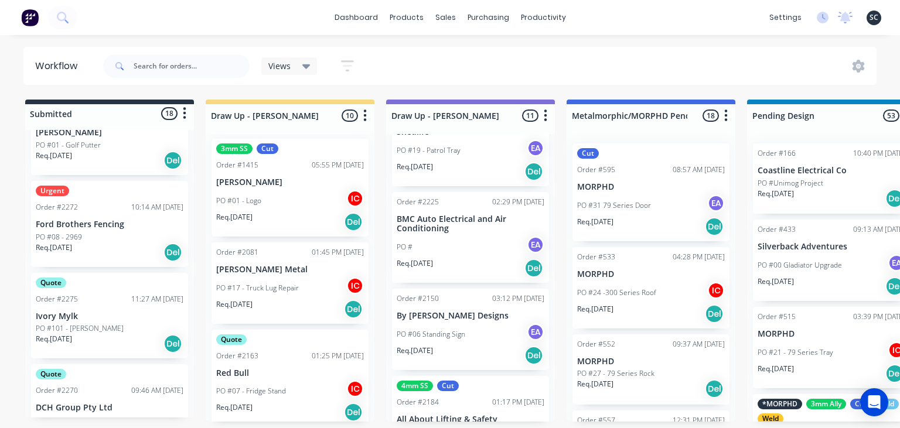
click at [461, 39] on div "dashboard products sales purchasing productivity dashboard products Product Cat…" at bounding box center [450, 179] width 900 height 358
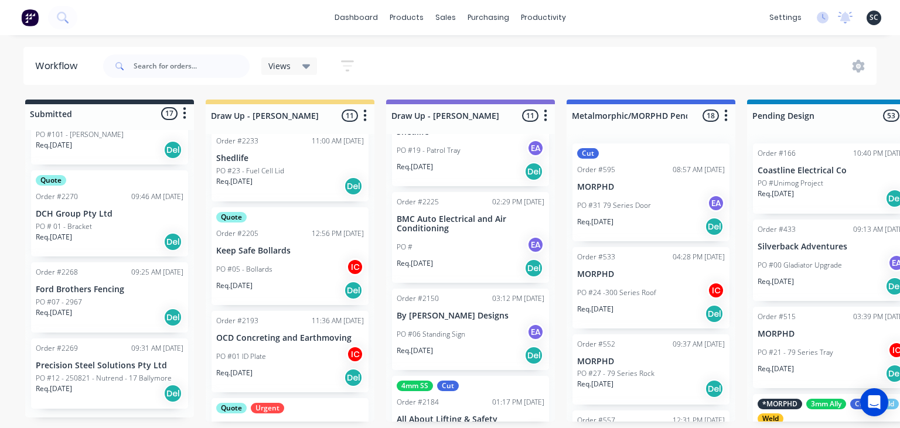
click at [96, 294] on p "Ford Brothers Fencing" at bounding box center [110, 290] width 148 height 10
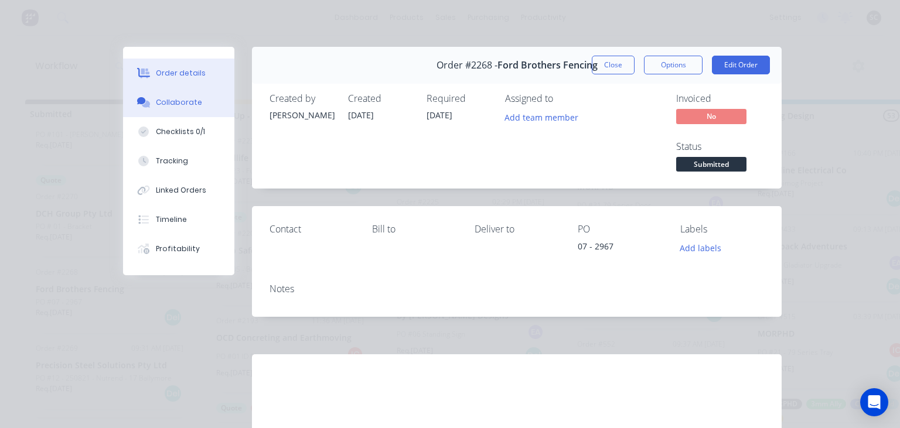
click at [179, 97] on button "Collaborate" at bounding box center [178, 102] width 111 height 29
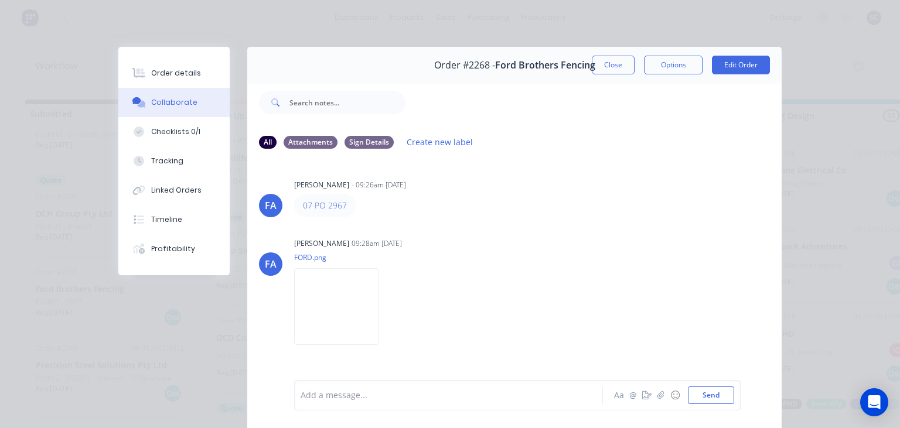
click at [383, 204] on div "07 PO 2967" at bounding box center [477, 205] width 366 height 23
drag, startPoint x: 510, startPoint y: 229, endPoint x: 532, endPoint y: 60, distance: 170.2
click at [512, 229] on div "FA Francis Adrian Candido - 09:26am 10/09/25 07 PO 2967 FA Francis Adrian Candi…" at bounding box center [514, 269] width 534 height 220
click at [605, 70] on button "Close" at bounding box center [613, 65] width 43 height 19
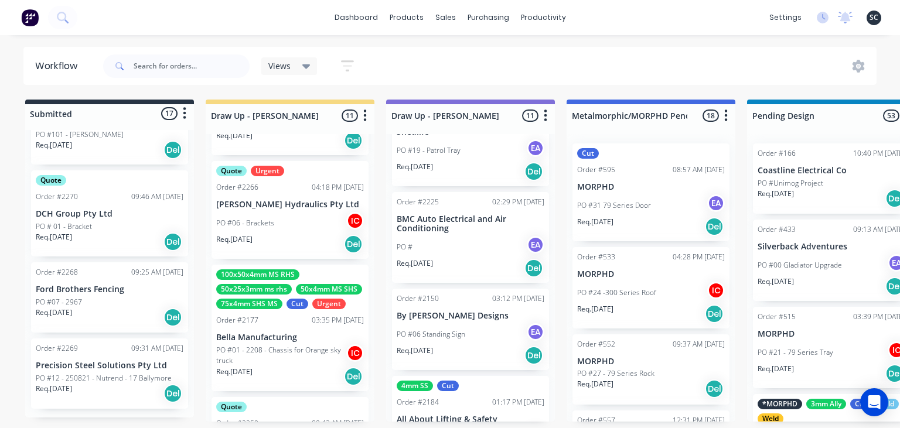
scroll to position [663, 0]
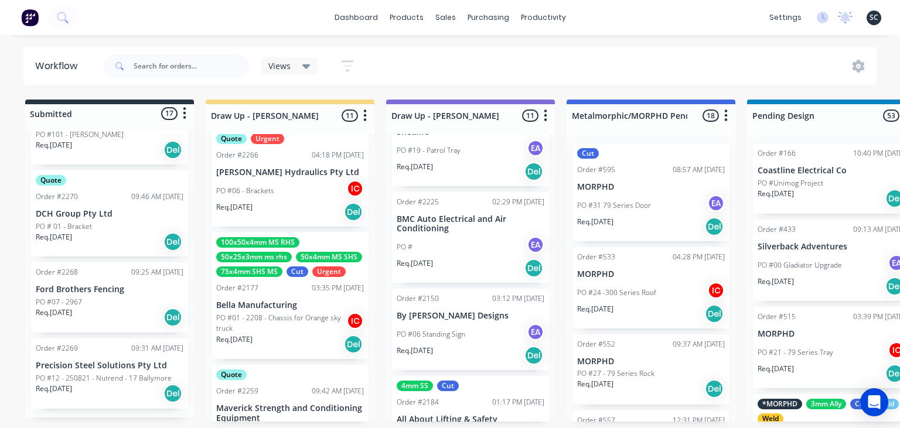
click at [255, 170] on p "[PERSON_NAME] Hydraulics Pty Ltd" at bounding box center [290, 173] width 148 height 10
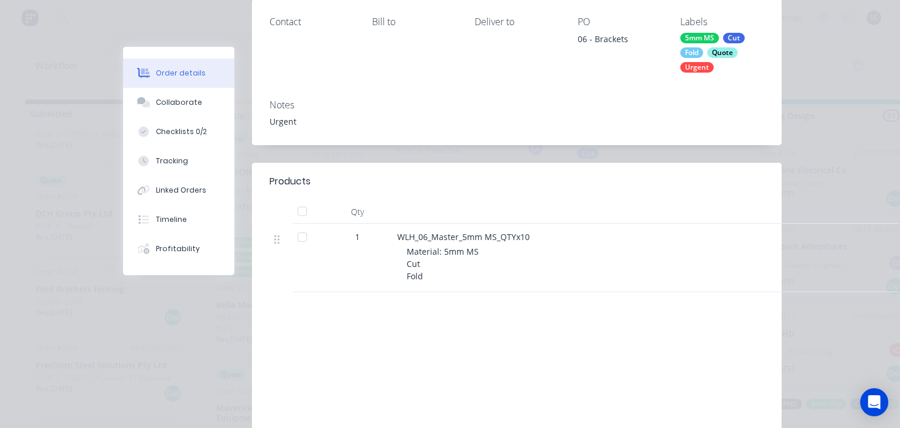
scroll to position [202, 0]
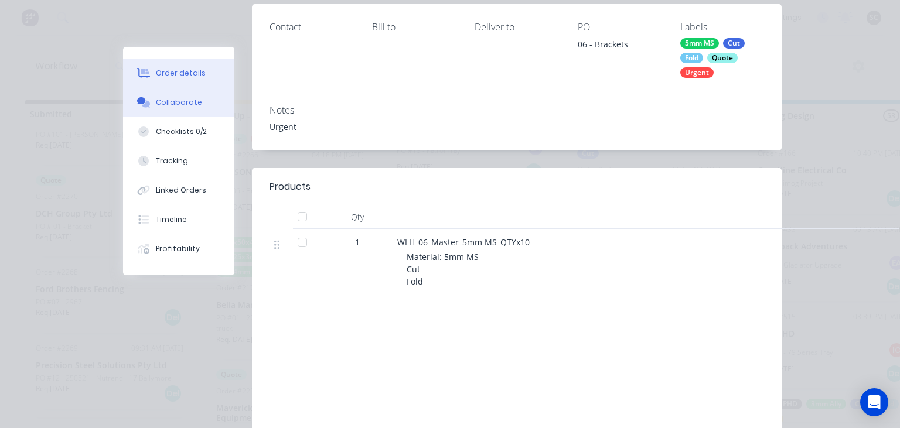
click at [182, 104] on div "Collaborate" at bounding box center [179, 102] width 46 height 11
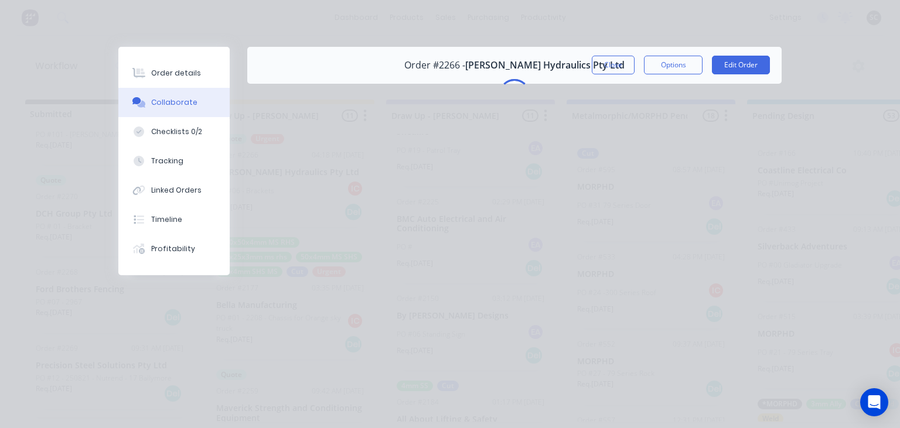
scroll to position [0, 0]
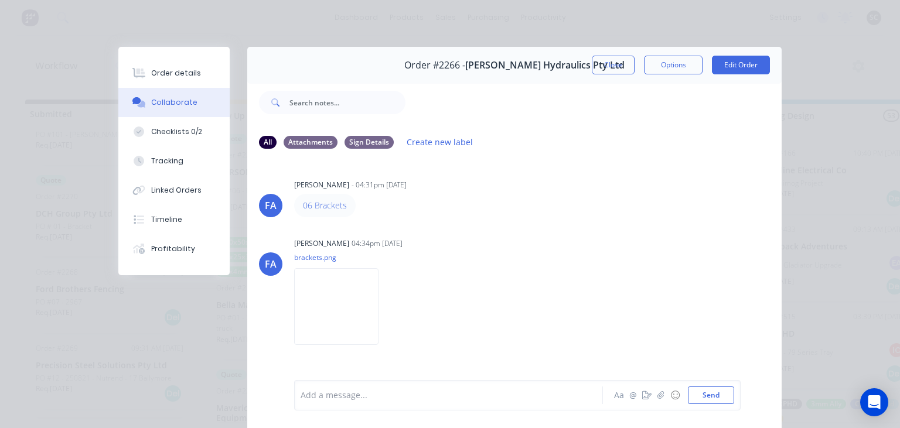
click at [520, 226] on div "FA Francis Adrian Candido - 04:31pm 09/09/25 06 Brackets FA Francis Adrian Cand…" at bounding box center [514, 269] width 534 height 220
drag, startPoint x: 333, startPoint y: 204, endPoint x: 372, endPoint y: 205, distance: 38.1
click at [372, 205] on div "FA Francis Adrian Candido - 04:31pm 09/09/25 06 Brackets" at bounding box center [514, 196] width 534 height 41
copy link "06 Brackets"
click at [176, 67] on button "Order details" at bounding box center [173, 73] width 111 height 29
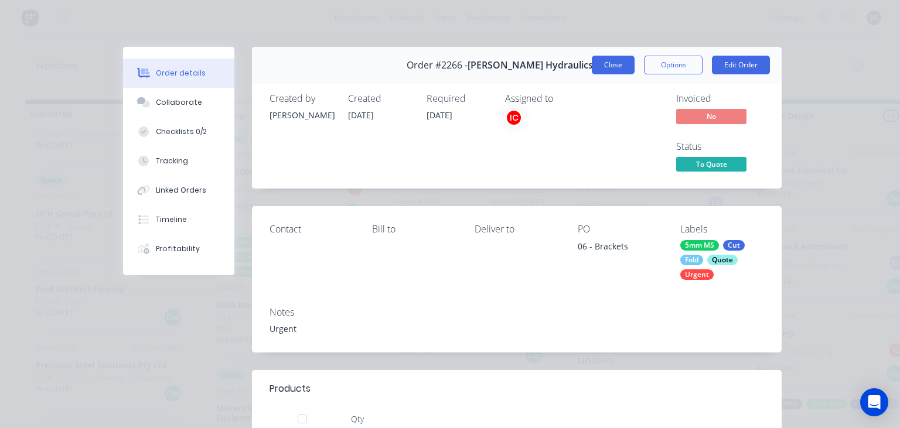
click at [621, 71] on button "Close" at bounding box center [613, 65] width 43 height 19
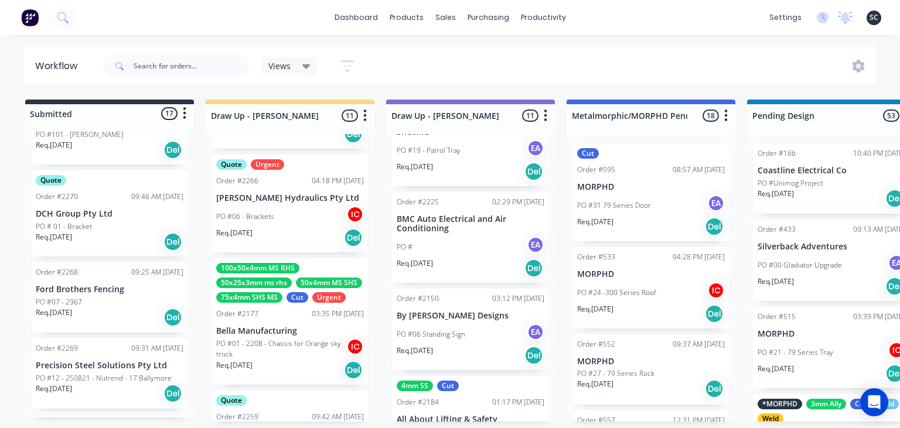
scroll to position [596, 0]
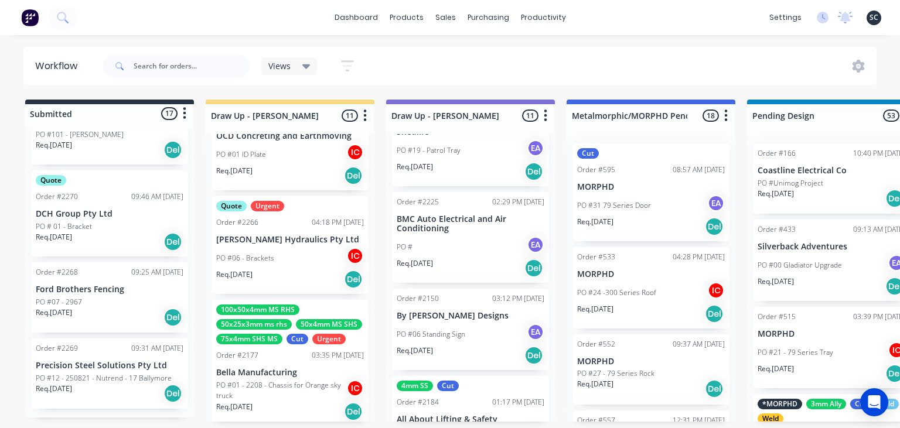
click at [297, 248] on div "PO #06 - Brackets IC" at bounding box center [290, 258] width 148 height 22
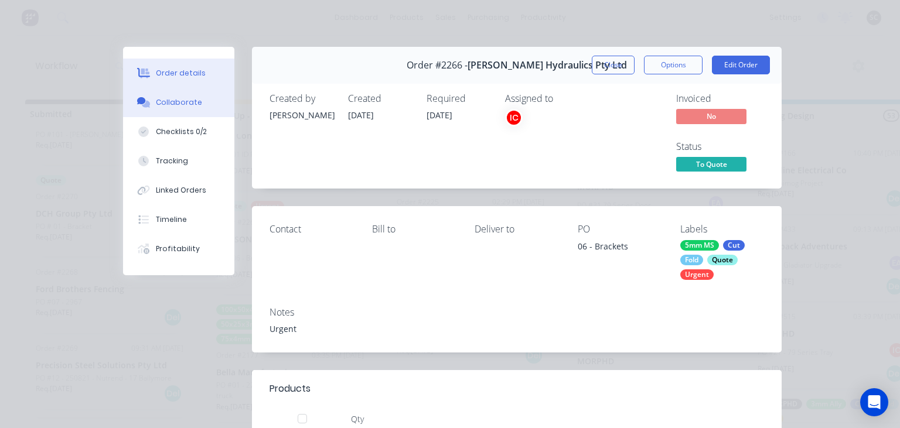
click at [185, 104] on div "Collaborate" at bounding box center [179, 102] width 46 height 11
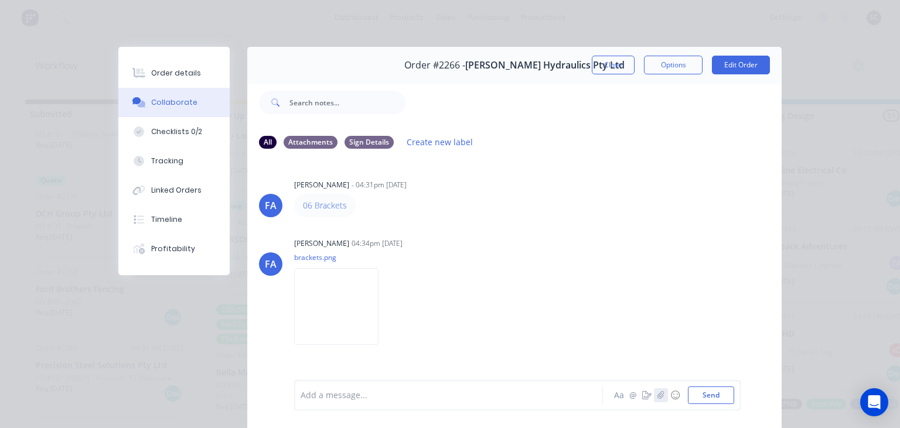
click at [655, 396] on button "button" at bounding box center [661, 396] width 14 height 14
click at [350, 394] on div at bounding box center [451, 396] width 301 height 12
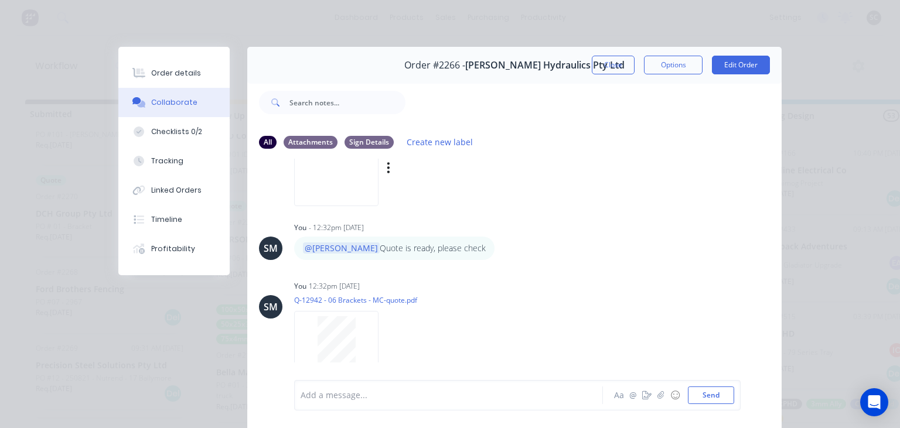
scroll to position [154, 0]
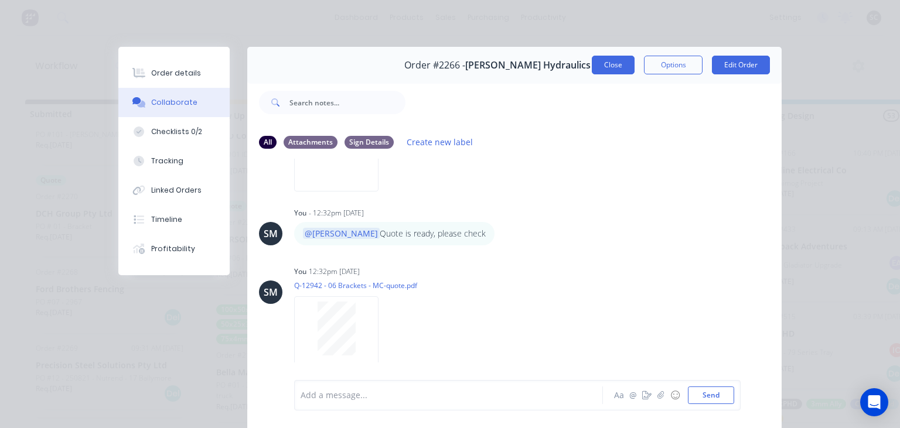
click at [614, 70] on button "Close" at bounding box center [613, 65] width 43 height 19
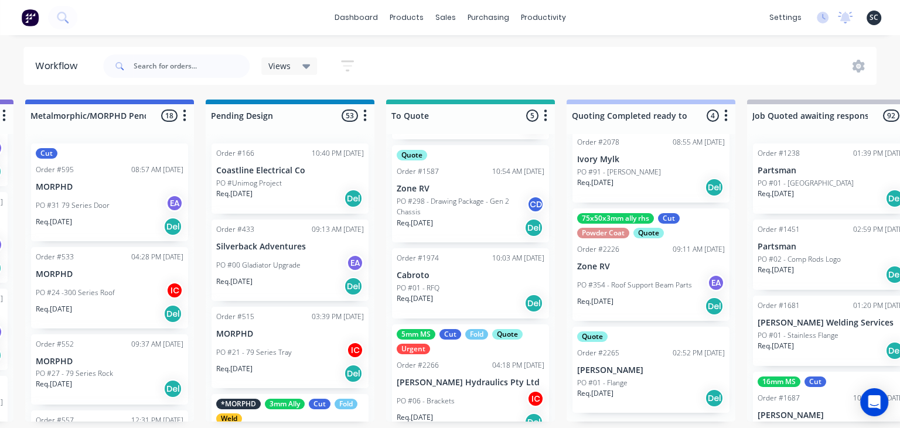
scroll to position [233, 0]
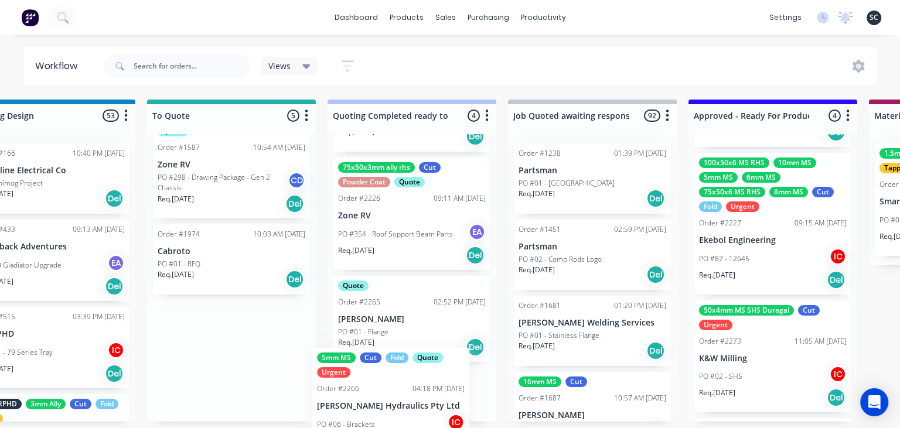
scroll to position [202, 0]
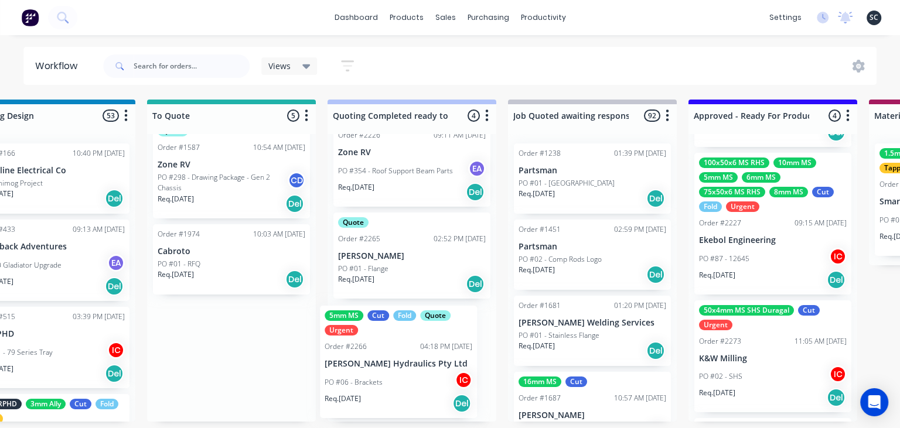
drag, startPoint x: 199, startPoint y: 370, endPoint x: 372, endPoint y: 376, distance: 172.4
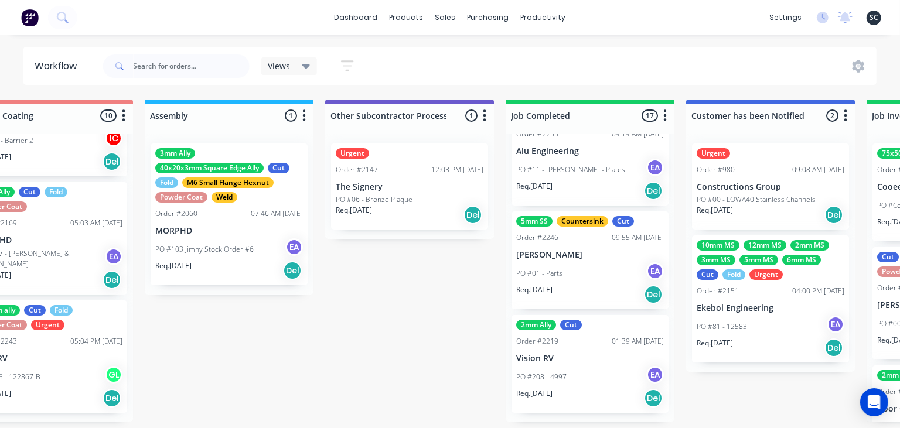
scroll to position [0, 3320]
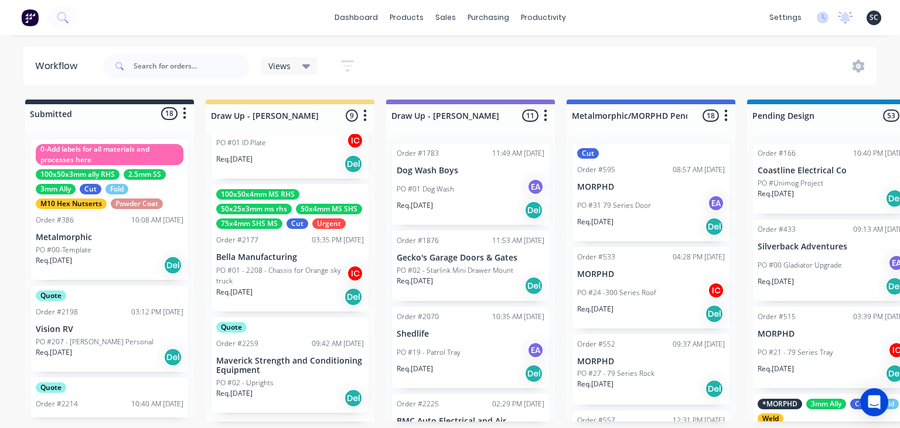
scroll to position [1587, 0]
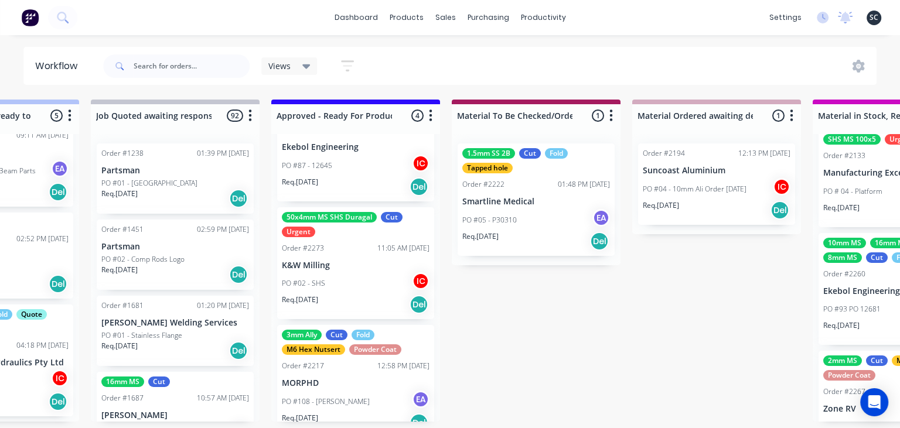
scroll to position [227, 0]
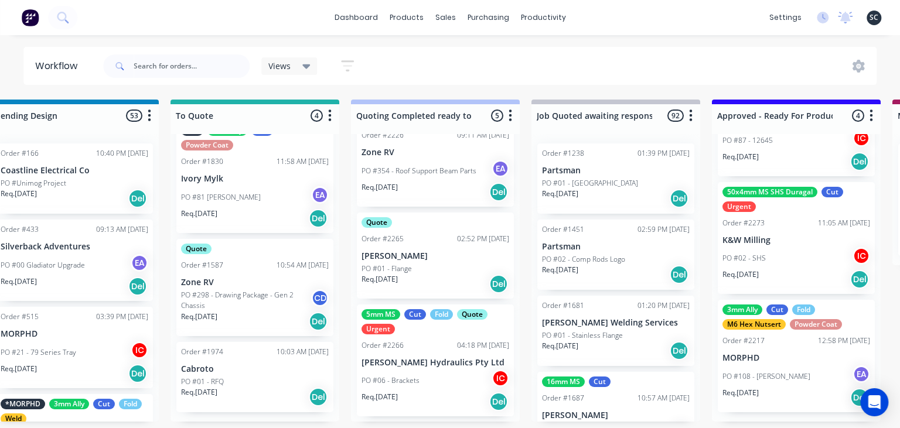
scroll to position [206, 0]
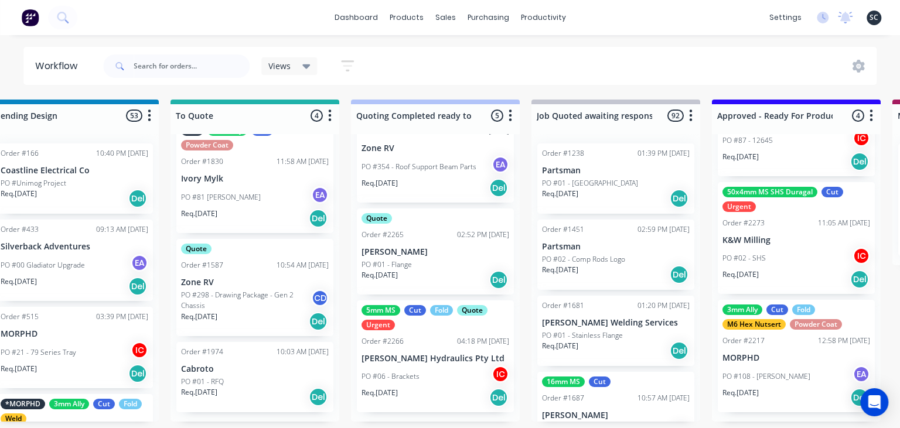
click at [410, 365] on div "5mm MS Cut Fold Quote Urgent Order #2266 04:18 PM 09/09/25 Whitelaw Hydraulics …" at bounding box center [435, 357] width 157 height 113
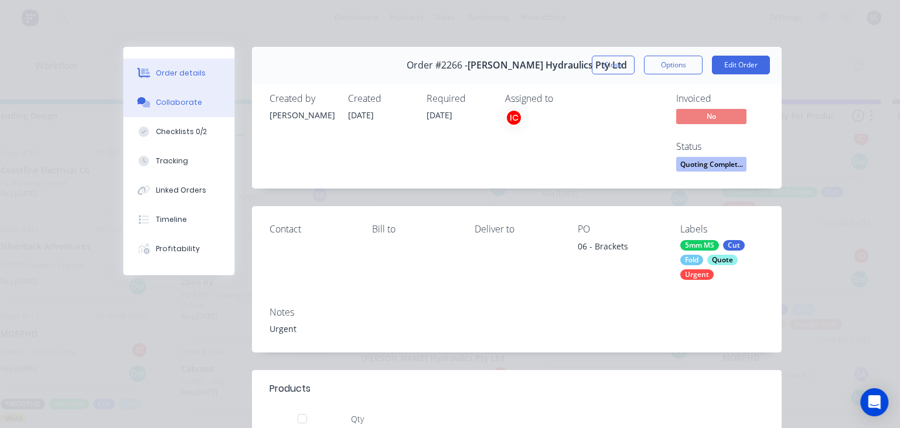
click at [192, 104] on div "Collaborate" at bounding box center [179, 102] width 46 height 11
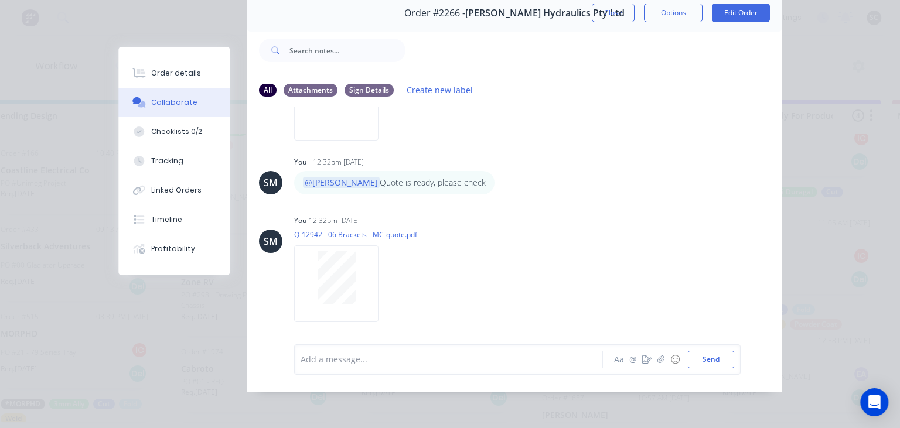
scroll to position [154, 0]
click at [662, 361] on icon "button" at bounding box center [660, 360] width 7 height 8
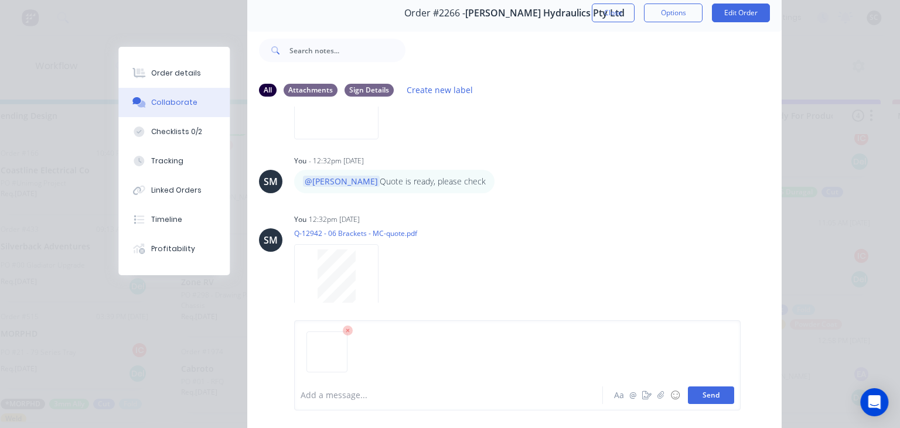
click at [717, 401] on button "Send" at bounding box center [711, 396] width 46 height 18
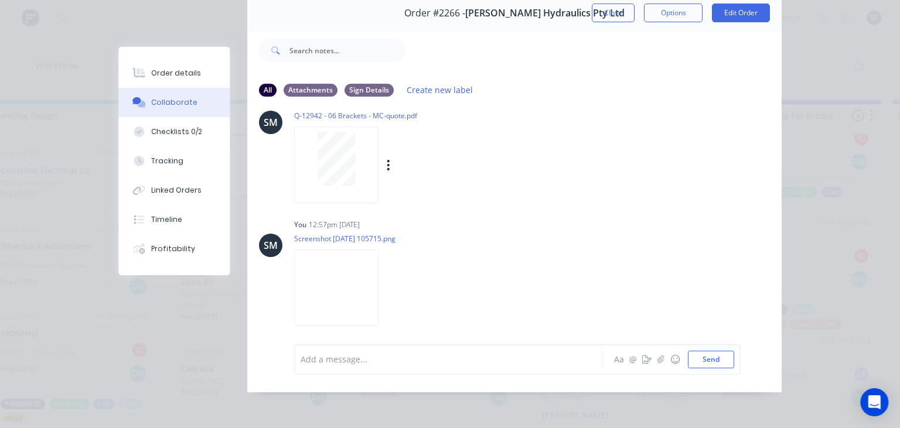
scroll to position [277, 0]
click at [618, 22] on button "Close" at bounding box center [613, 13] width 43 height 19
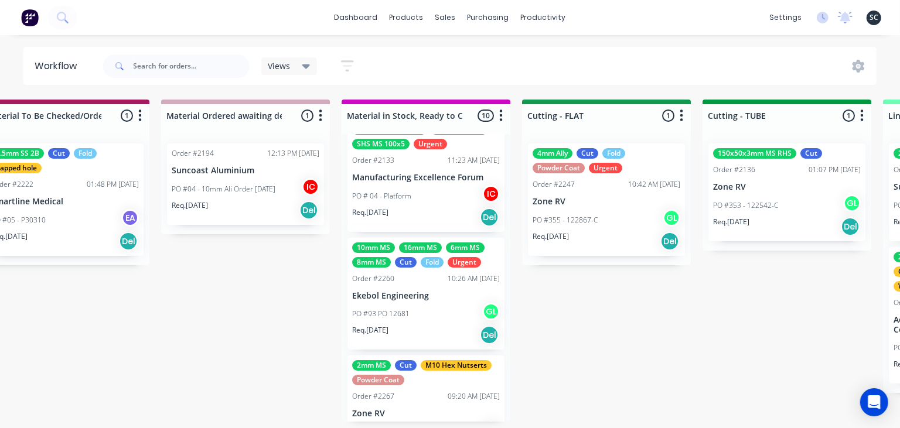
scroll to position [202, 0]
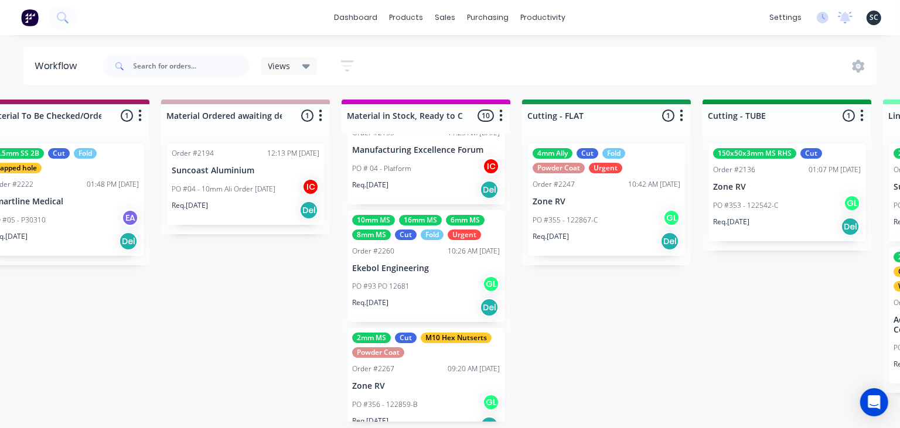
click at [655, 338] on div "Submitted 18 Status colour #273444 hex #273444 Save Cancel Summaries Total orde…" at bounding box center [658, 261] width 4673 height 322
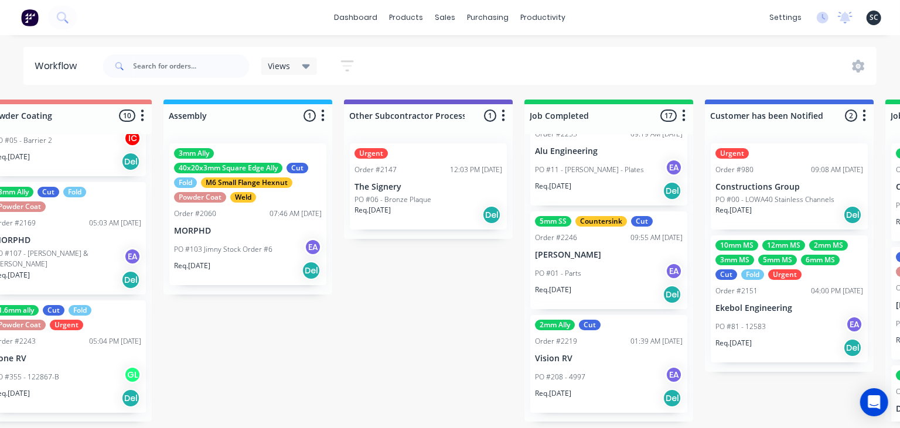
scroll to position [0, 3293]
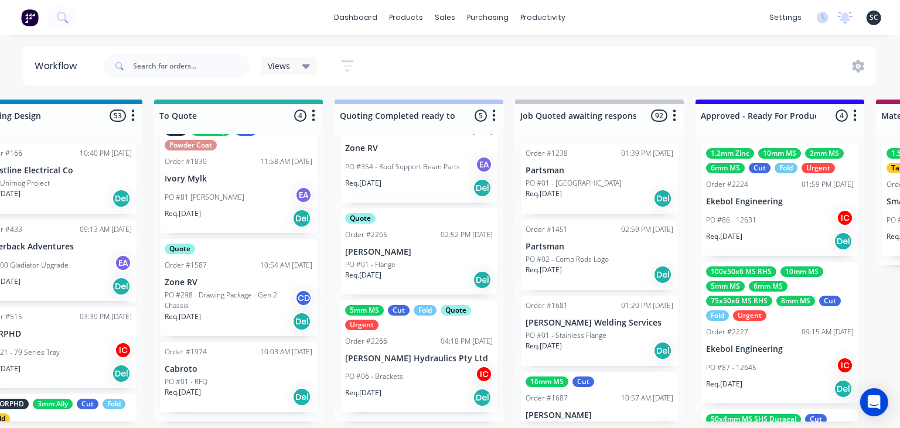
scroll to position [0, 766]
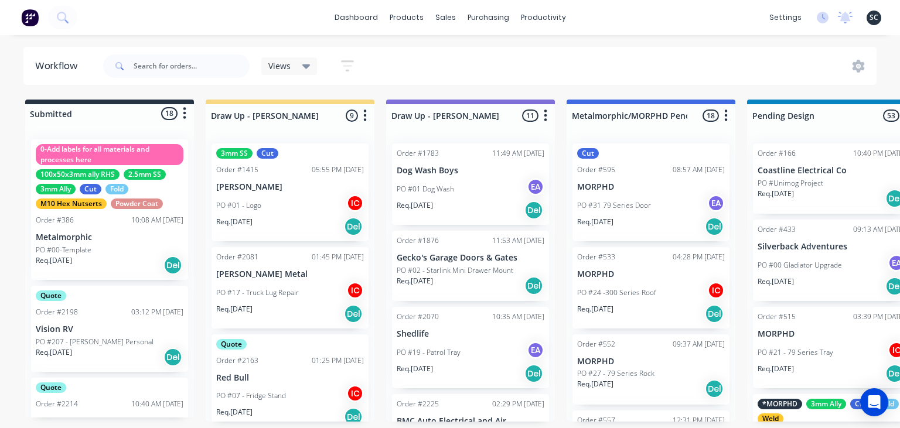
scroll to position [1587, 0]
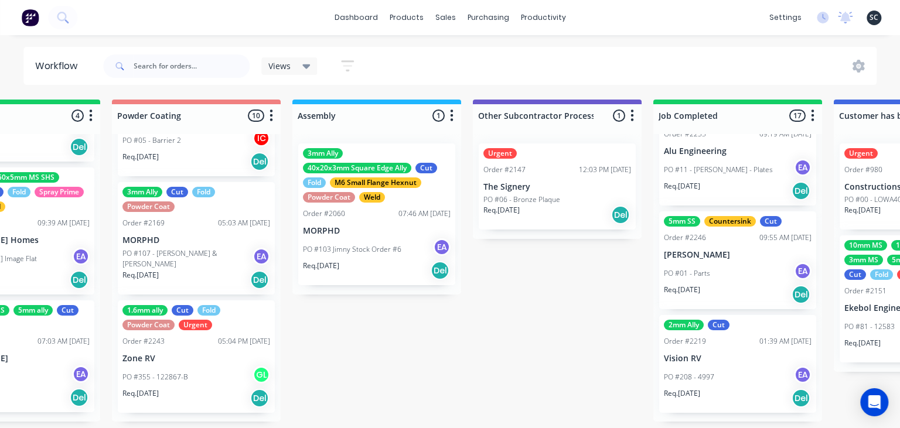
scroll to position [0, 3171]
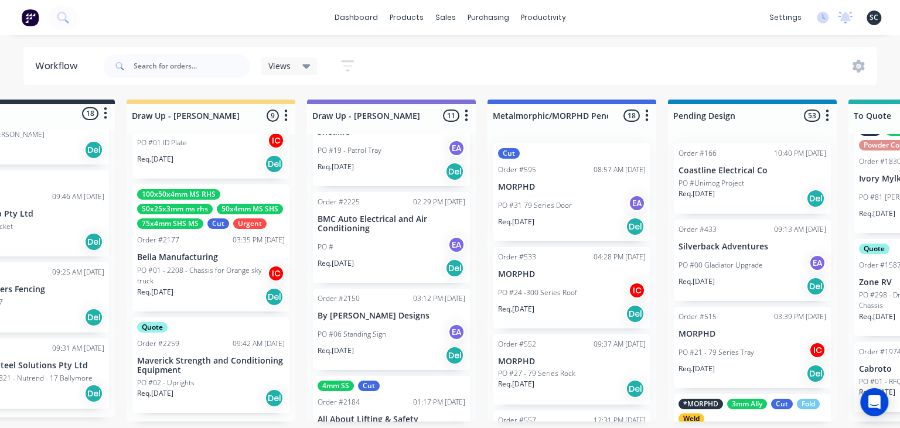
scroll to position [0, 47]
